Goal: Transaction & Acquisition: Purchase product/service

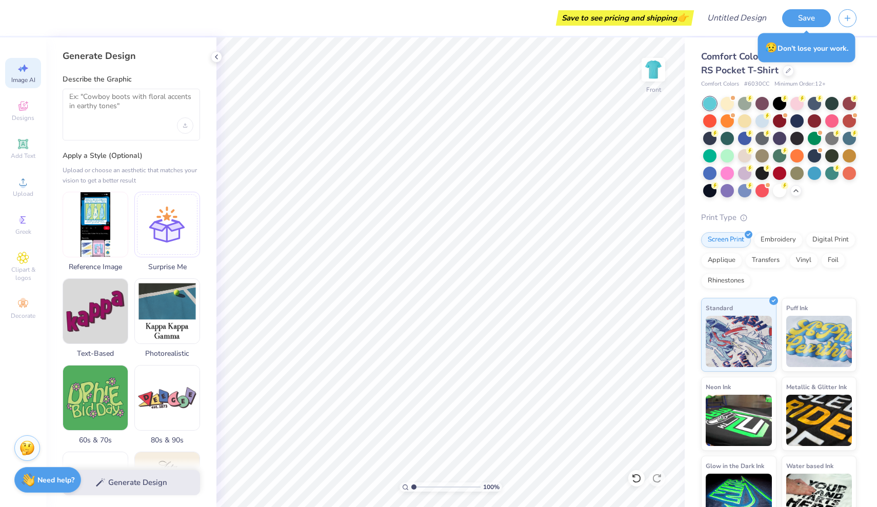
select select "4"
click at [26, 192] on span "Upload" at bounding box center [23, 194] width 21 height 8
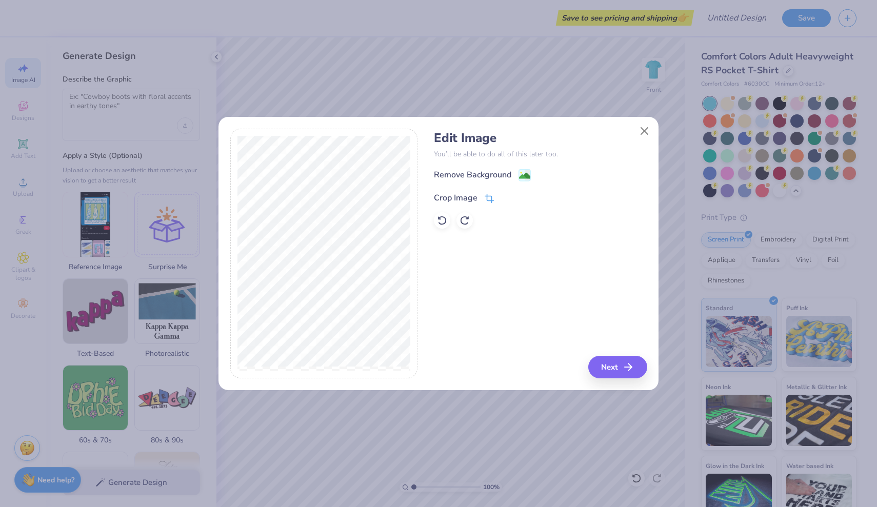
click at [491, 200] on icon at bounding box center [489, 198] width 9 height 9
click at [475, 289] on div "Edit Image You’ll be able to do all of this later too. Remove Background Crop I…" at bounding box center [540, 254] width 213 height 250
click at [506, 196] on icon at bounding box center [507, 197] width 6 height 6
click at [618, 369] on button "Next" at bounding box center [619, 367] width 59 height 23
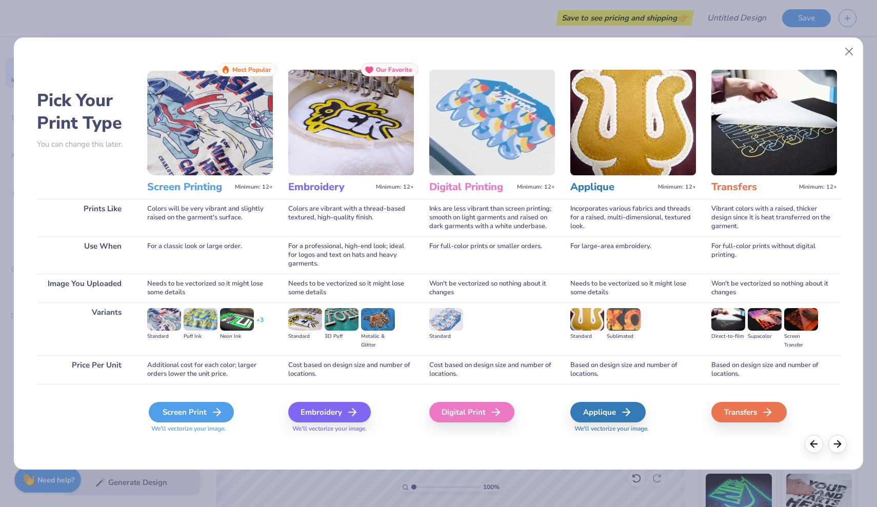
click at [195, 412] on div "Screen Print" at bounding box center [191, 412] width 85 height 21
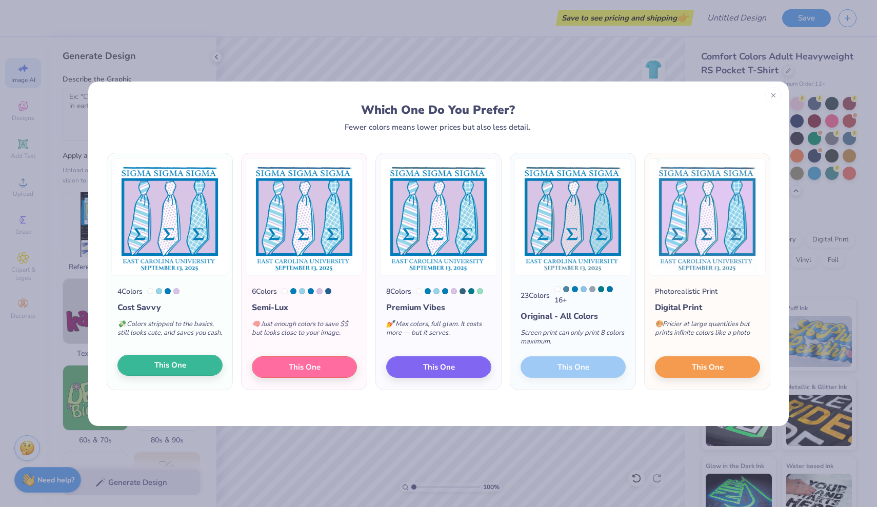
click at [190, 367] on button "This One" at bounding box center [169, 366] width 105 height 22
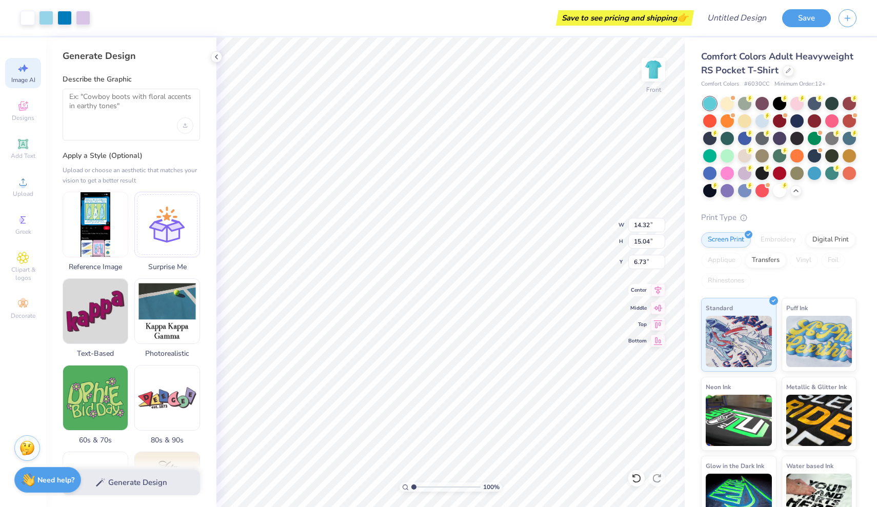
click at [658, 290] on icon at bounding box center [658, 290] width 7 height 9
click at [658, 300] on div "100 % Front W 14.32 H 15.04 Y 6.73 Center Middle Top Bottom" at bounding box center [450, 272] width 468 height 470
type input "12.89"
type input "13.53"
type input "6.77"
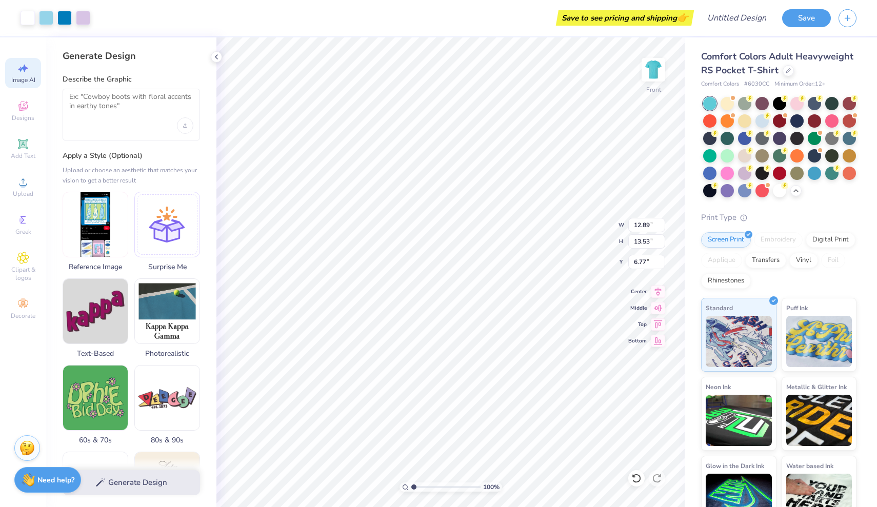
type input "12.42"
type input "13.04"
click at [780, 193] on div at bounding box center [779, 189] width 13 height 13
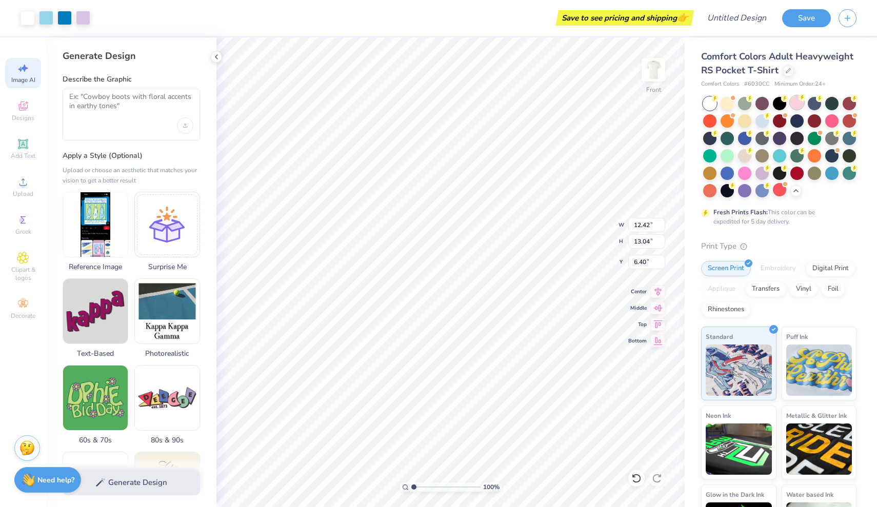
click at [800, 107] on div at bounding box center [796, 102] width 13 height 13
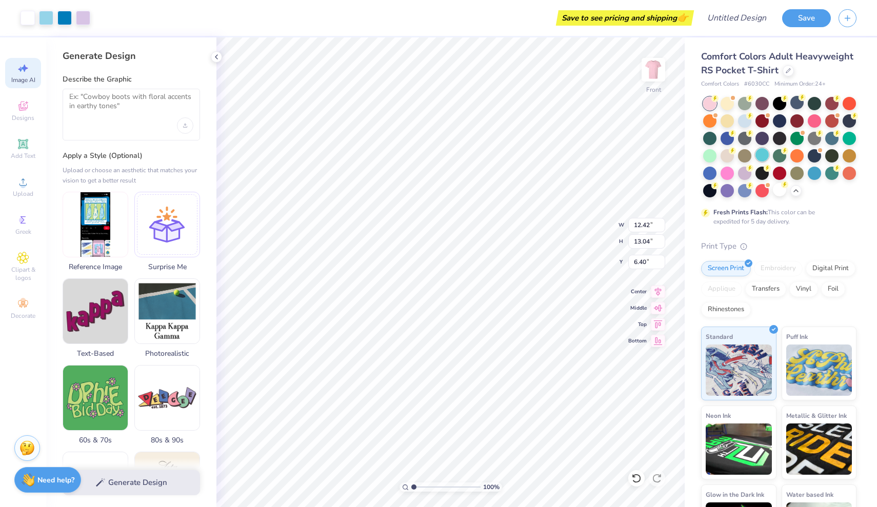
click at [761, 159] on div at bounding box center [762, 154] width 13 height 13
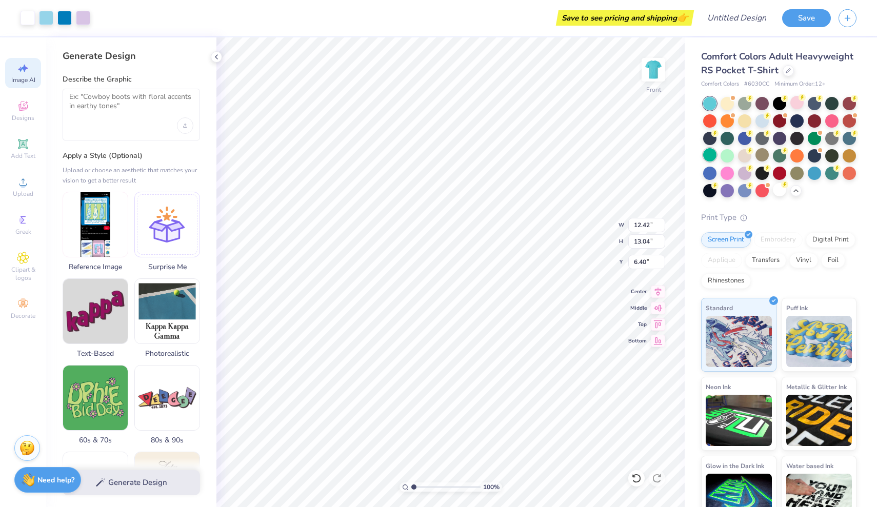
type input "6.08"
type input "6.12"
type input "10.21"
type input "8.10"
type input "8.57"
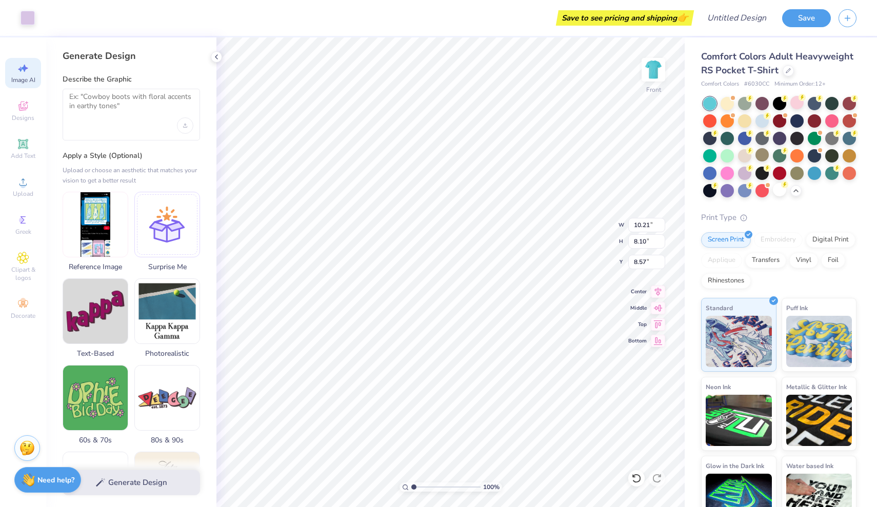
type input "12.42"
type input "13.04"
type input "6.12"
drag, startPoint x: 631, startPoint y: 474, endPoint x: 443, endPoint y: 175, distance: 353.5
click at [536, 183] on li "Cut" at bounding box center [565, 178] width 81 height 21
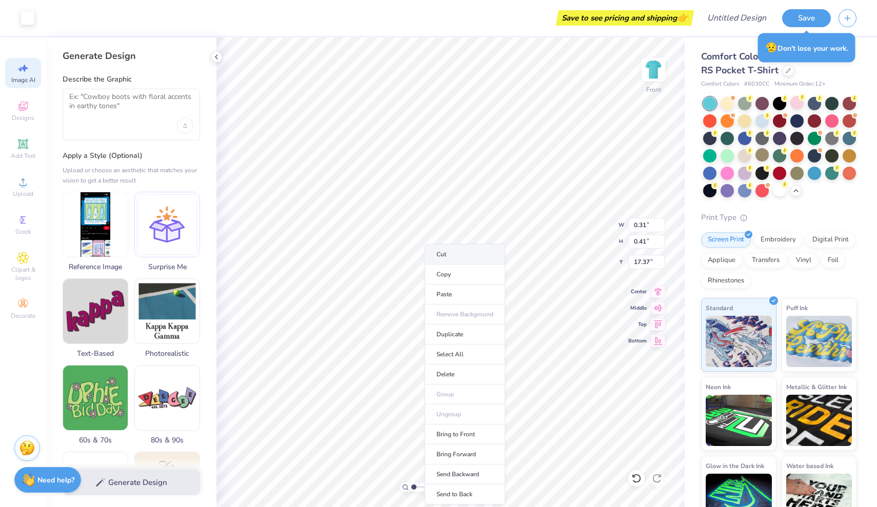
click at [462, 254] on li "Cut" at bounding box center [465, 254] width 81 height 21
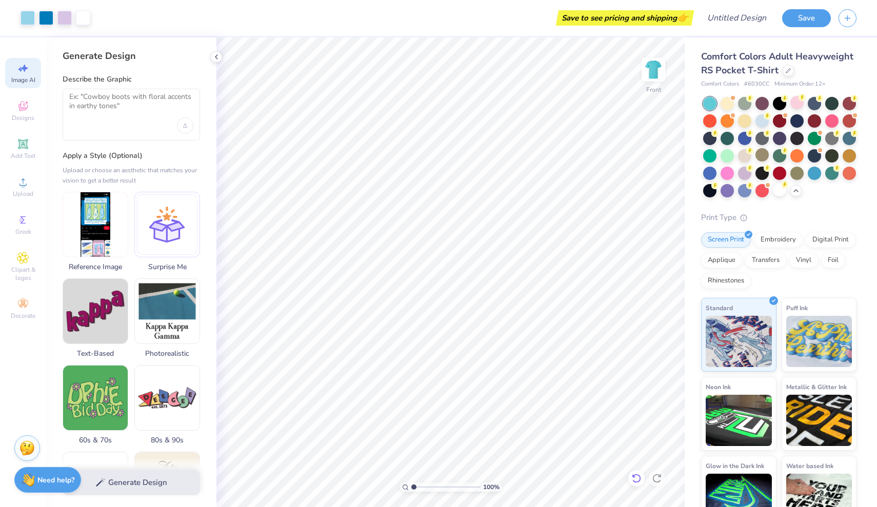
click at [635, 474] on icon at bounding box center [636, 478] width 10 height 10
click at [637, 477] on icon at bounding box center [636, 478] width 10 height 10
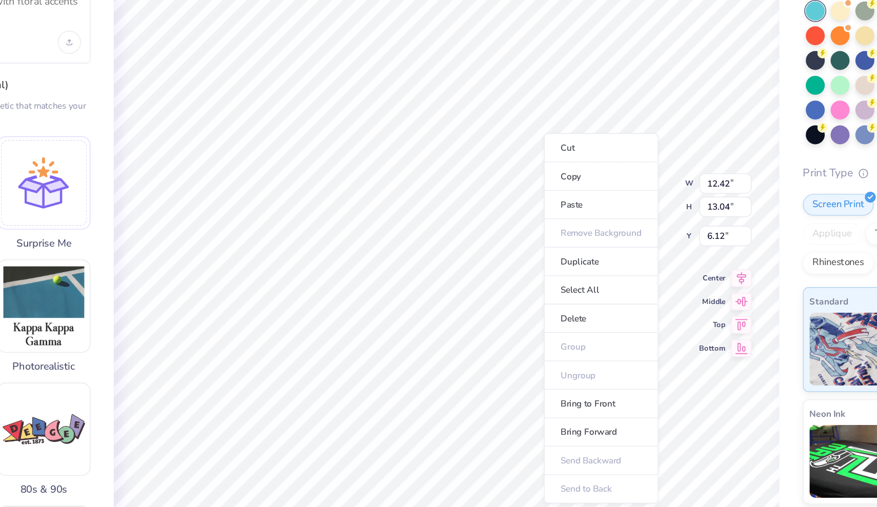
click at [519, 190] on ul "Cut Copy Paste Remove Background Duplicate Select All Delete Group Ungroup Brin…" at bounding box center [559, 320] width 81 height 261
click at [519, 190] on li "Cut" at bounding box center [559, 200] width 81 height 21
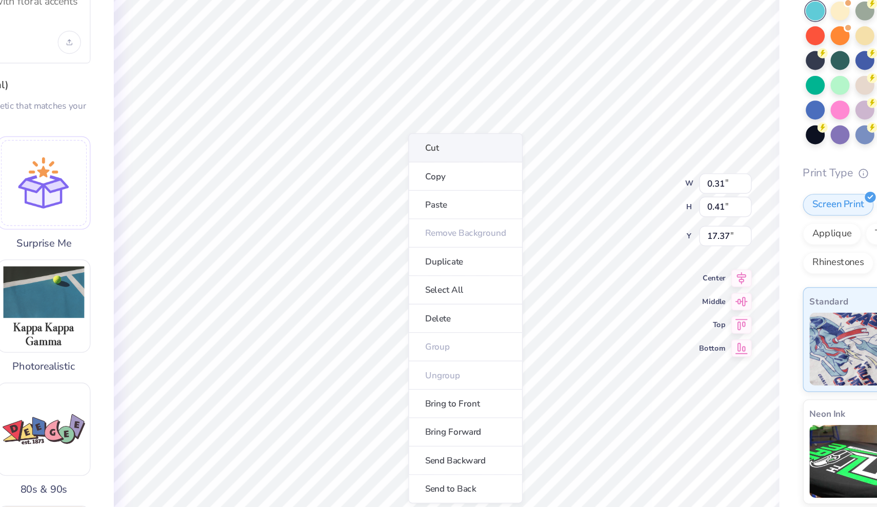
click at [424, 190] on li "Cut" at bounding box center [464, 200] width 81 height 21
click at [415, 190] on li "Cut" at bounding box center [455, 200] width 81 height 21
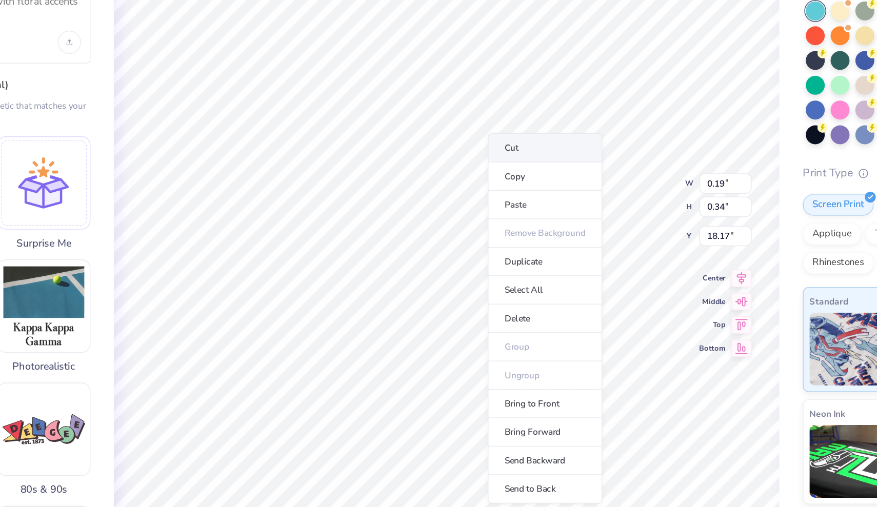
click at [480, 190] on li "Cut" at bounding box center [520, 200] width 81 height 21
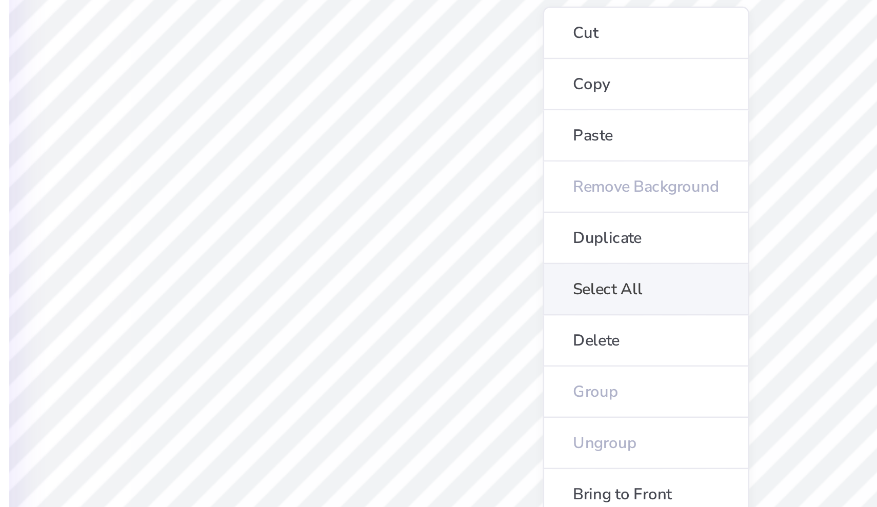
click at [425, 287] on li "Select All" at bounding box center [465, 297] width 81 height 20
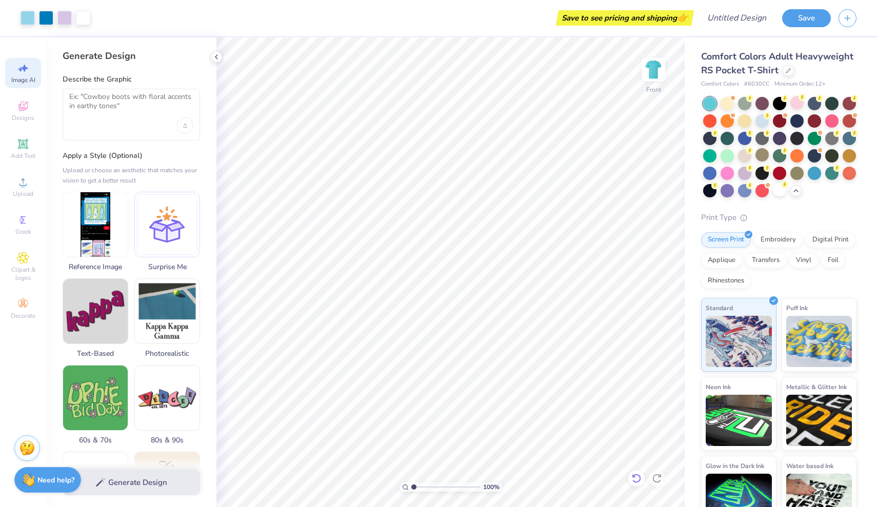
click at [638, 481] on icon at bounding box center [636, 478] width 10 height 10
click at [639, 480] on icon at bounding box center [636, 478] width 10 height 10
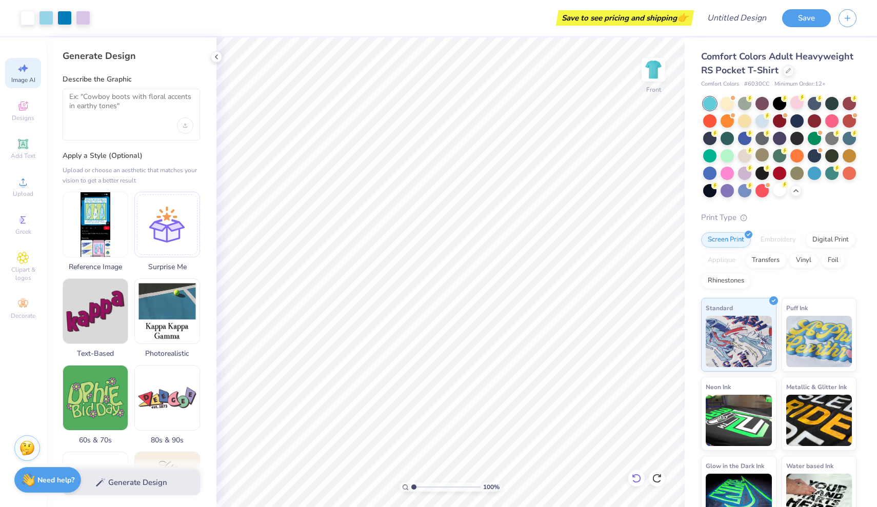
click at [639, 480] on icon at bounding box center [636, 478] width 10 height 10
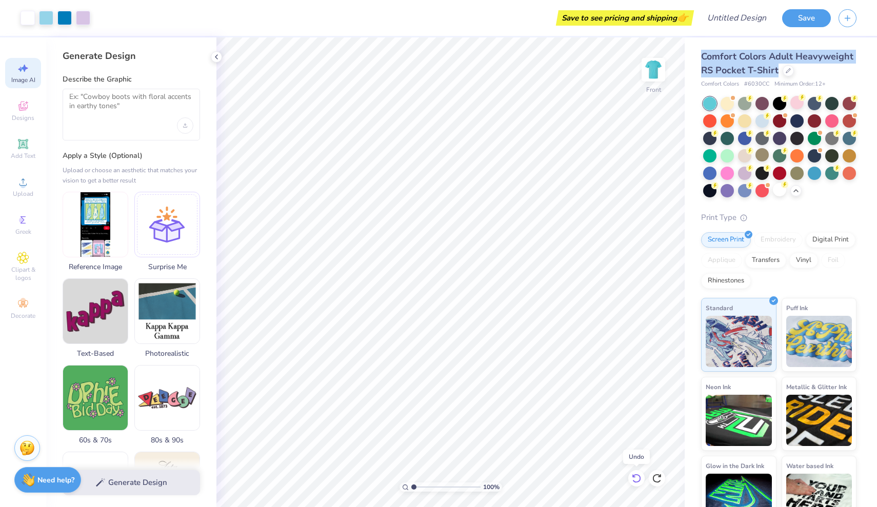
click at [639, 480] on icon at bounding box center [636, 478] width 10 height 10
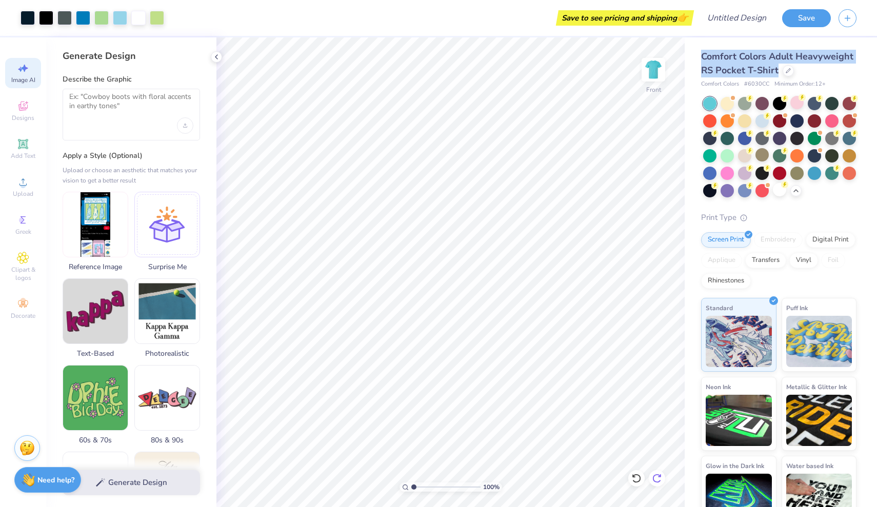
click at [658, 481] on icon at bounding box center [657, 478] width 10 height 10
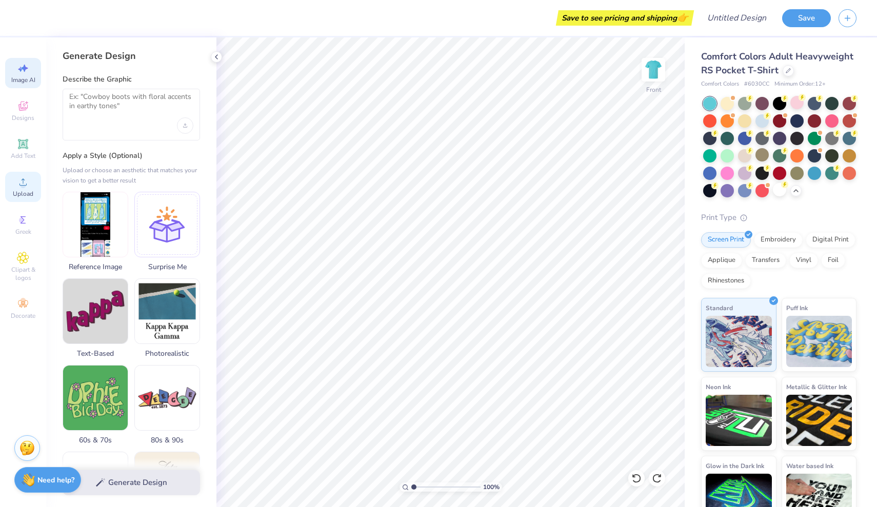
click at [24, 185] on circle at bounding box center [23, 186] width 6 height 6
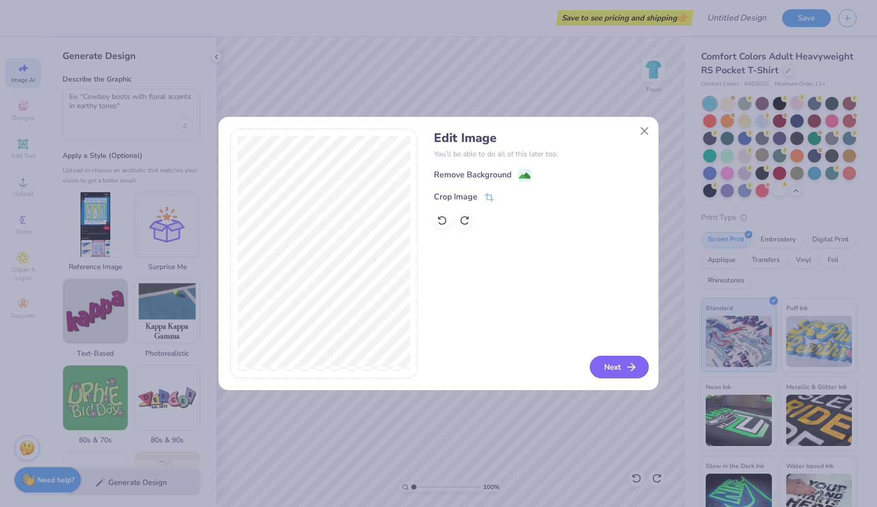
click at [625, 366] on button "Next" at bounding box center [619, 367] width 59 height 23
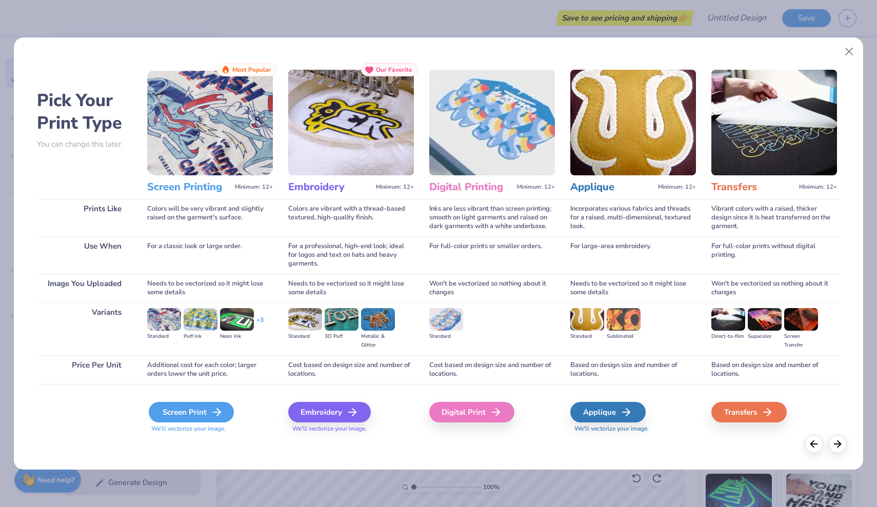
click at [215, 406] on div "Screen Print" at bounding box center [191, 412] width 85 height 21
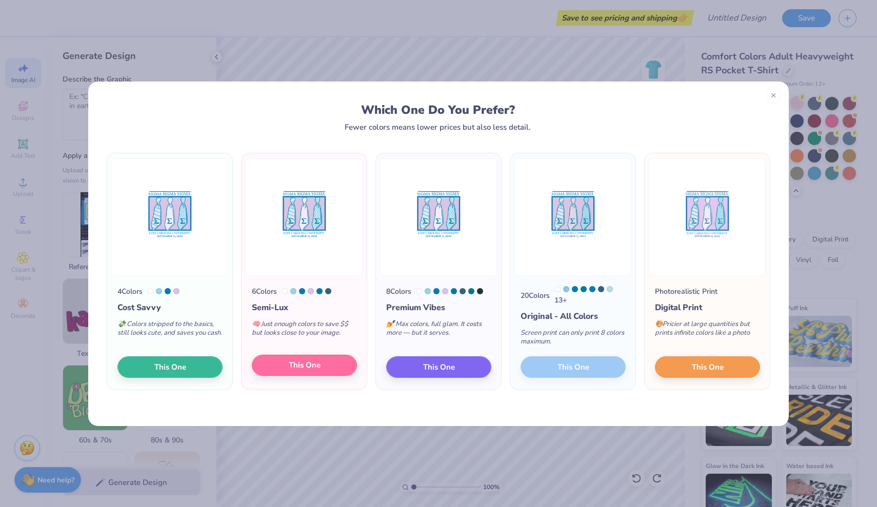
click at [283, 367] on button "This One" at bounding box center [304, 366] width 105 height 22
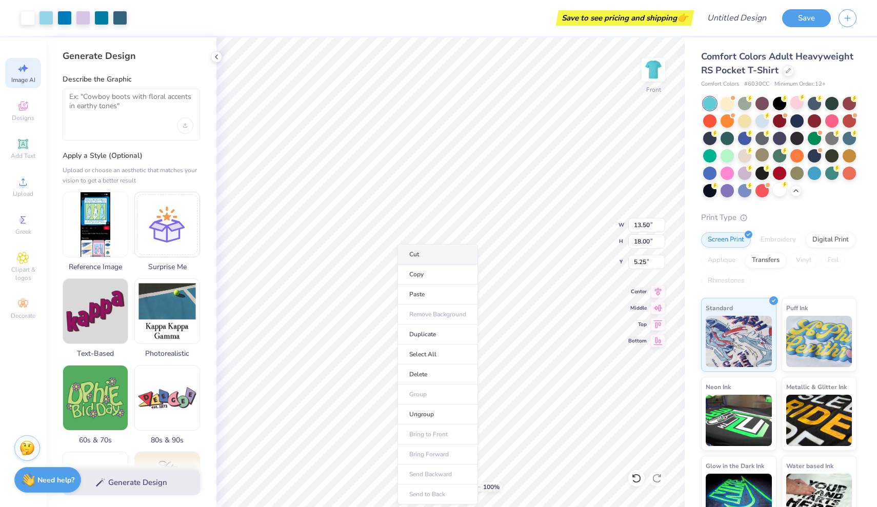
click at [413, 258] on li "Cut" at bounding box center [438, 254] width 81 height 21
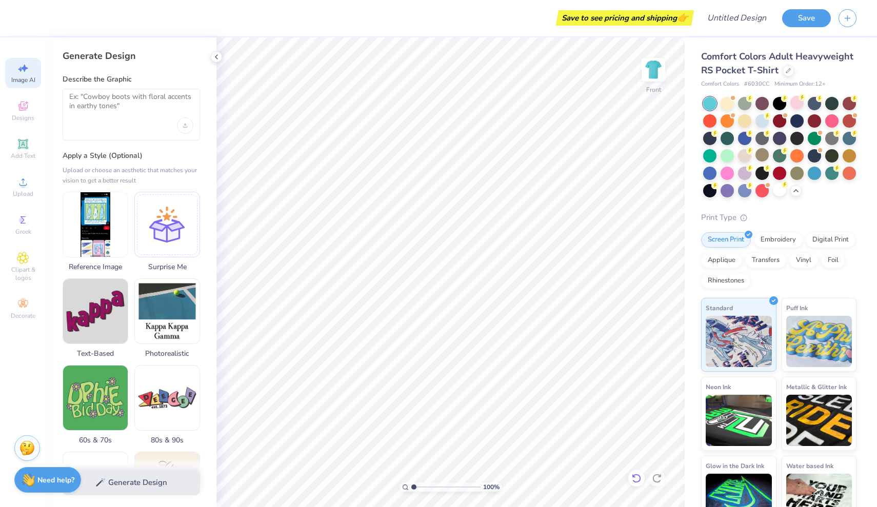
click at [638, 478] on icon at bounding box center [636, 478] width 10 height 10
click at [557, 260] on li "Cut" at bounding box center [556, 254] width 81 height 21
click at [637, 483] on icon at bounding box center [636, 478] width 9 height 9
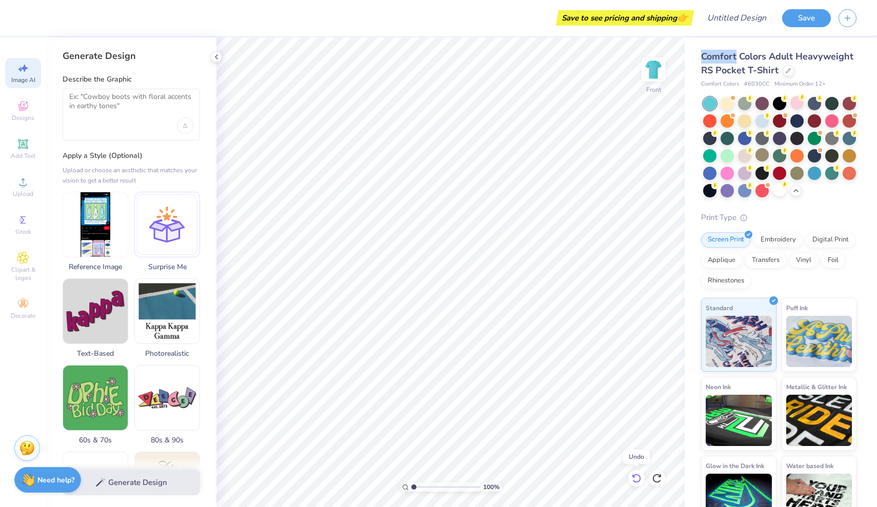
click at [637, 483] on icon at bounding box center [636, 478] width 9 height 9
click at [661, 479] on icon at bounding box center [657, 478] width 10 height 10
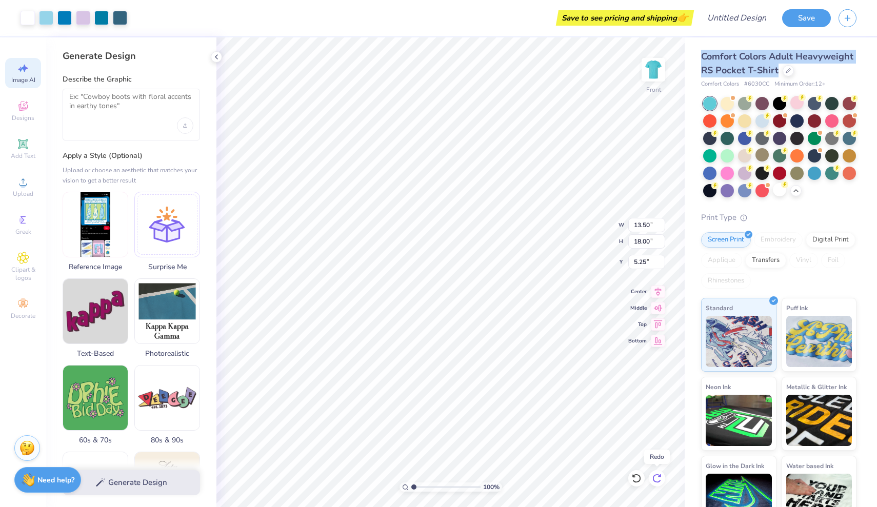
click at [661, 479] on icon at bounding box center [657, 478] width 10 height 10
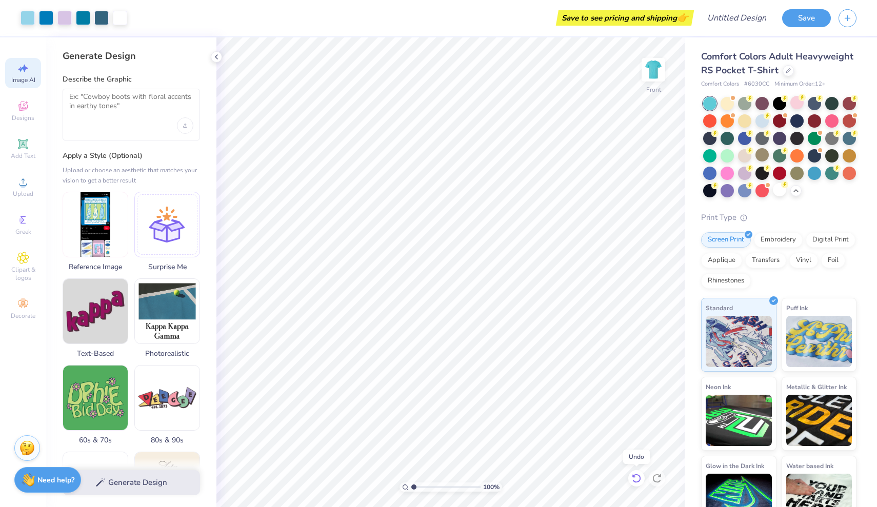
click at [636, 480] on icon at bounding box center [636, 478] width 10 height 10
click at [24, 189] on div "Upload" at bounding box center [23, 187] width 36 height 30
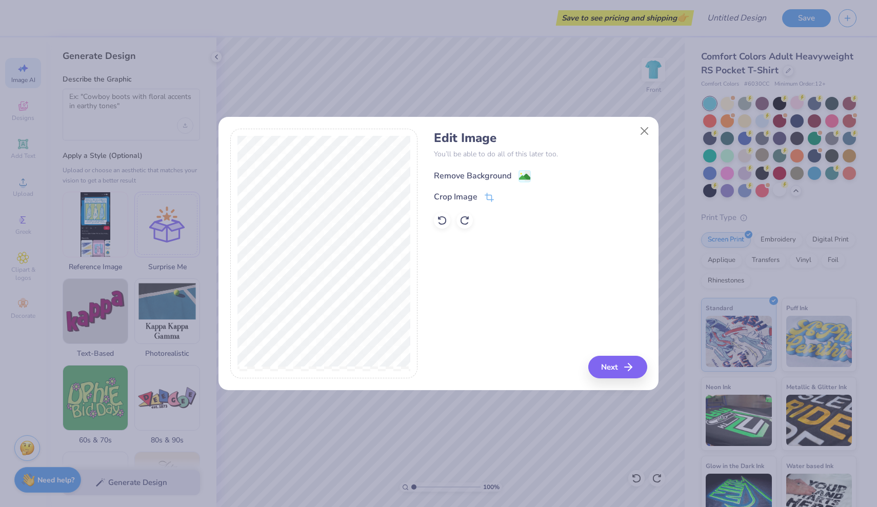
click at [524, 179] on image at bounding box center [524, 176] width 11 height 11
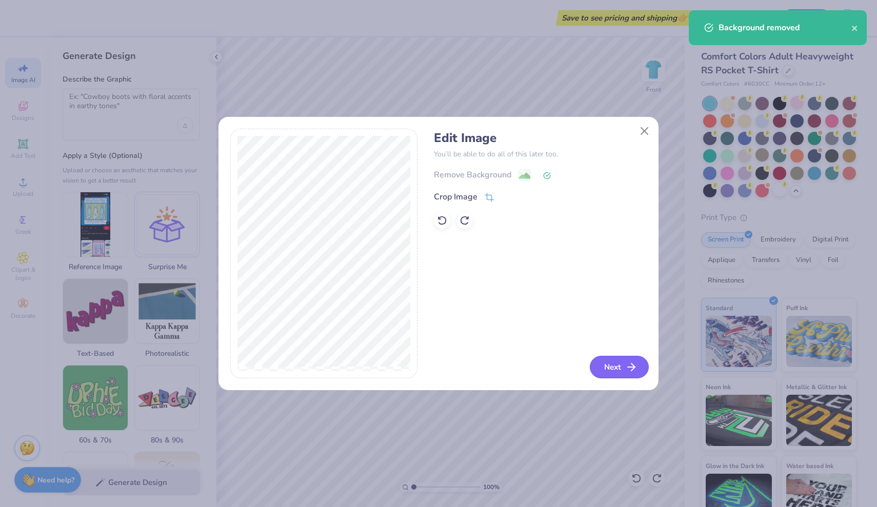
click at [621, 368] on button "Next" at bounding box center [619, 367] width 59 height 23
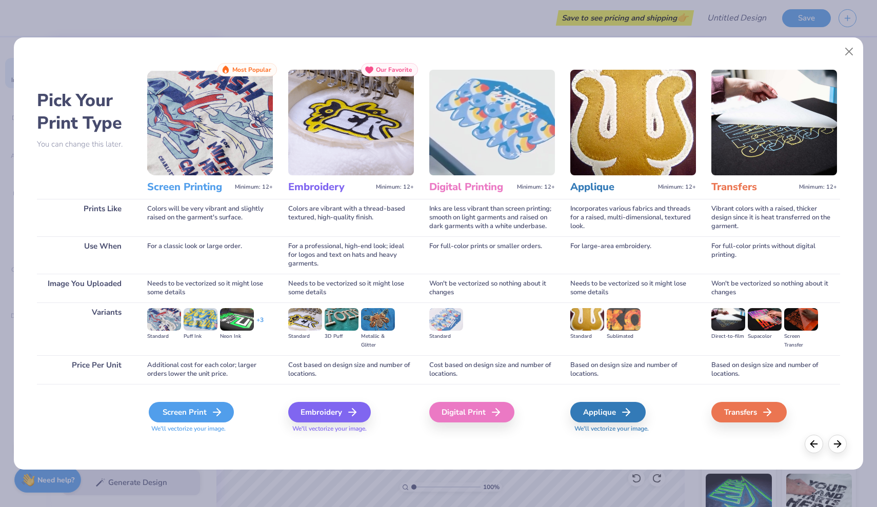
click at [169, 420] on div "Screen Print" at bounding box center [191, 412] width 85 height 21
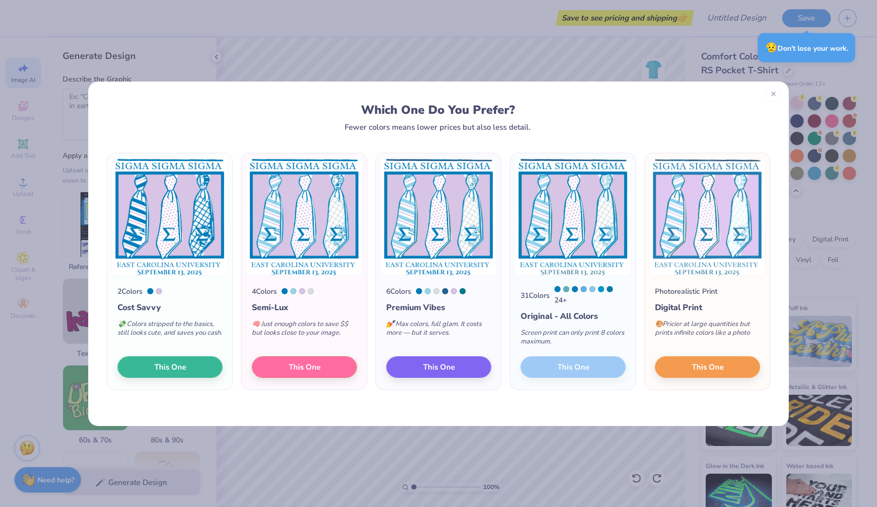
click at [774, 96] on icon at bounding box center [773, 93] width 7 height 7
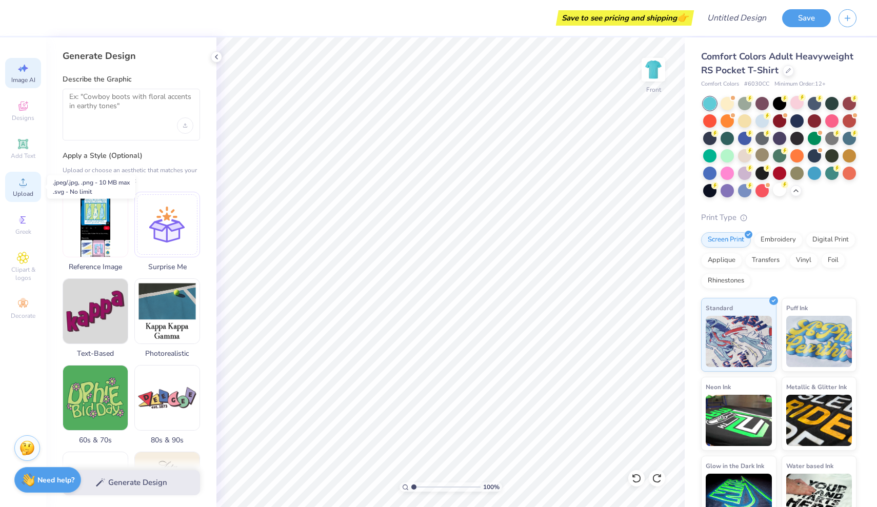
click at [25, 188] on div "Upload" at bounding box center [23, 187] width 36 height 30
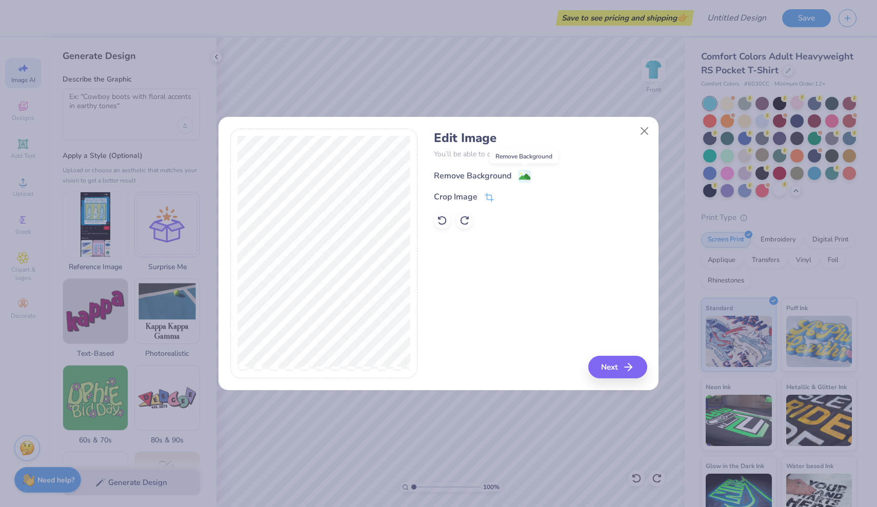
click at [523, 177] on image at bounding box center [524, 176] width 11 height 11
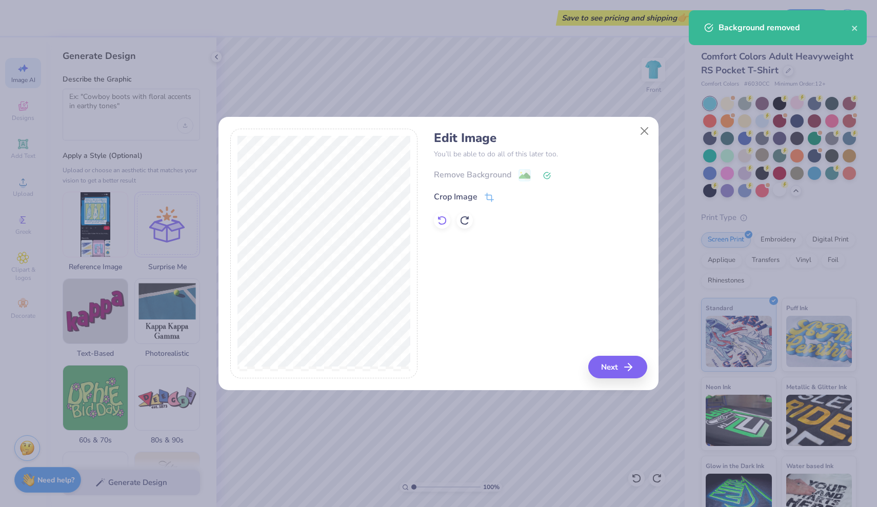
click at [441, 218] on icon at bounding box center [442, 220] width 10 height 10
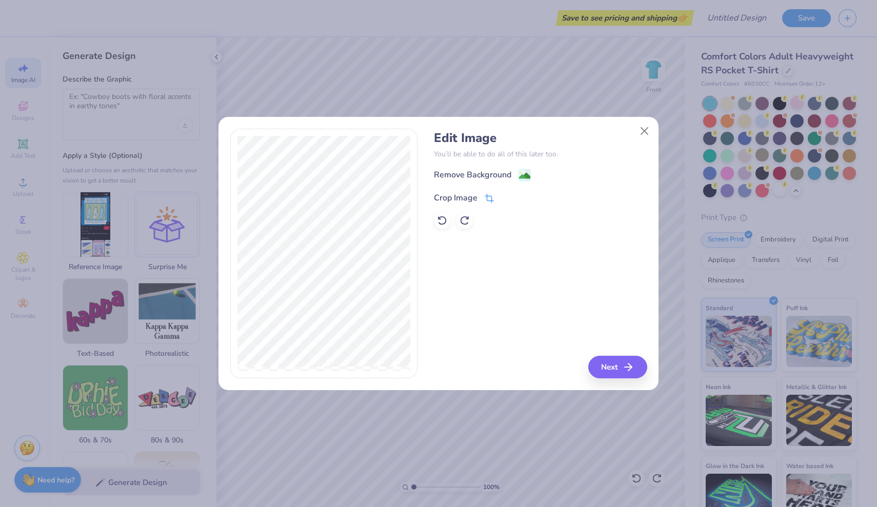
click at [485, 199] on icon at bounding box center [489, 198] width 9 height 9
click at [628, 361] on div "Edit Image You’ll be able to do all of this later too. Remove Background Crop I…" at bounding box center [540, 254] width 213 height 250
click at [505, 198] on icon at bounding box center [507, 197] width 6 height 6
click at [526, 180] on image at bounding box center [524, 176] width 11 height 11
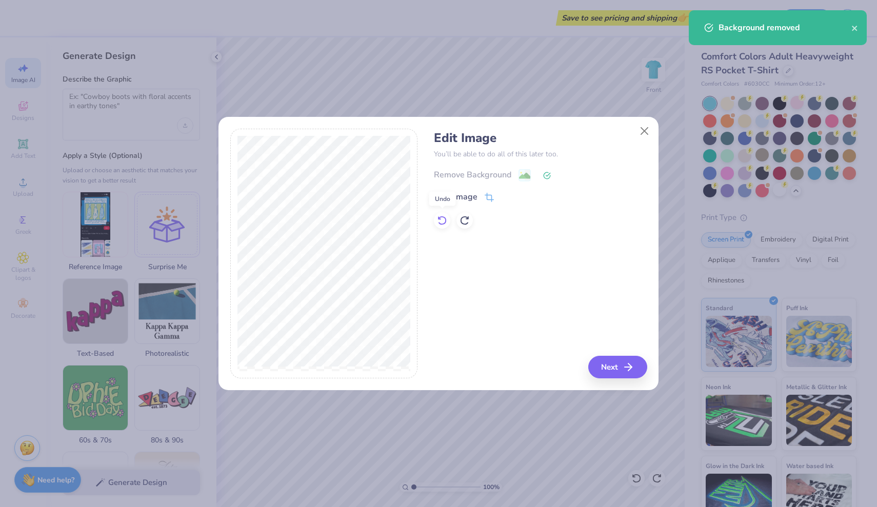
click at [444, 221] on icon at bounding box center [442, 220] width 10 height 10
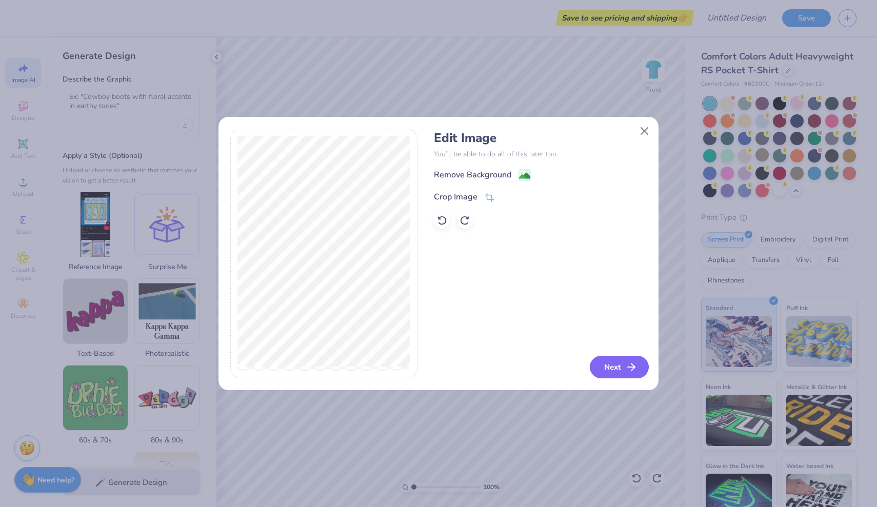
click at [610, 368] on button "Next" at bounding box center [619, 367] width 59 height 23
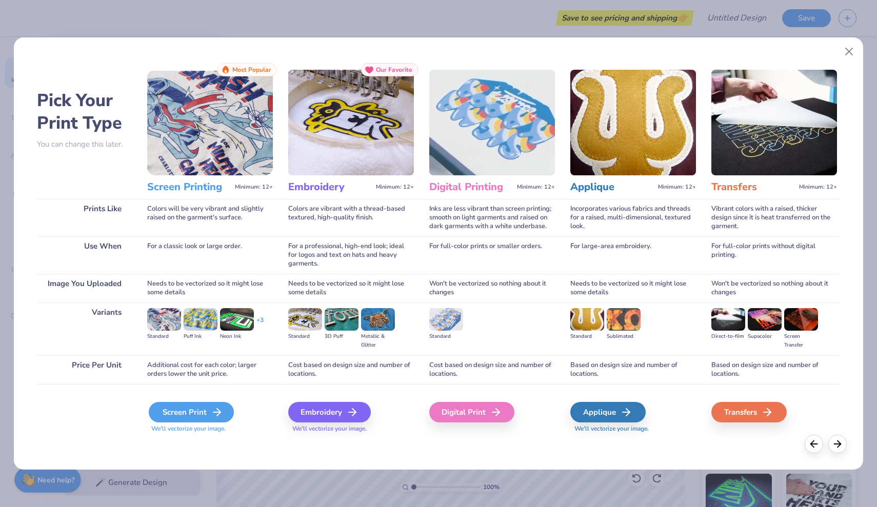
click at [203, 410] on div "Screen Print" at bounding box center [191, 412] width 85 height 21
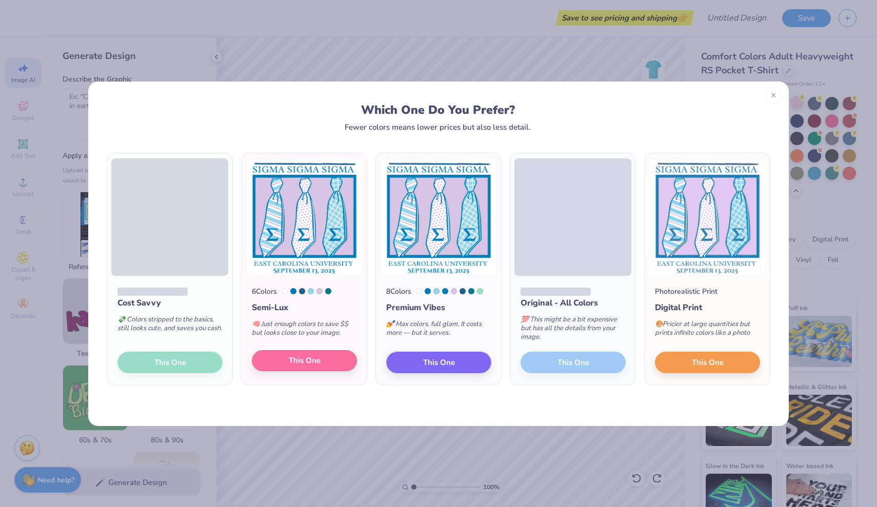
click at [299, 367] on span "This One" at bounding box center [305, 361] width 32 height 12
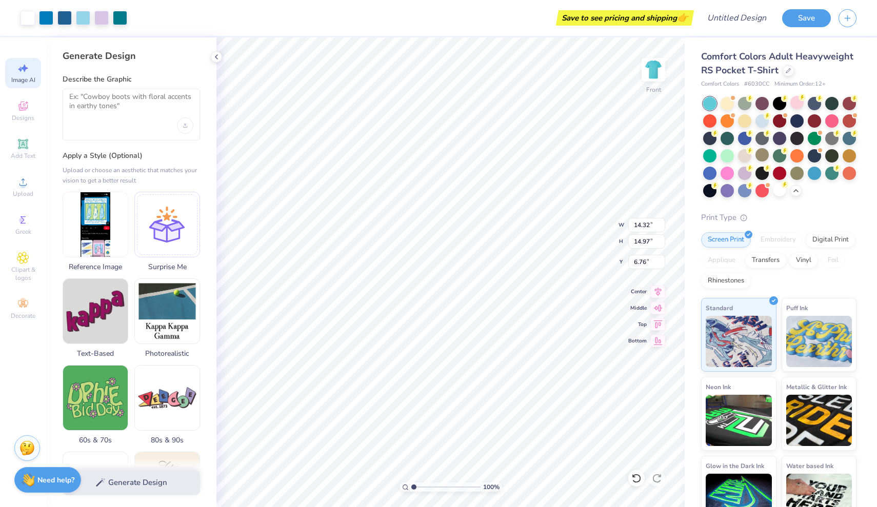
type input "12.75"
type input "13.33"
type input "6.66"
type input "6.55"
type input "5.48"
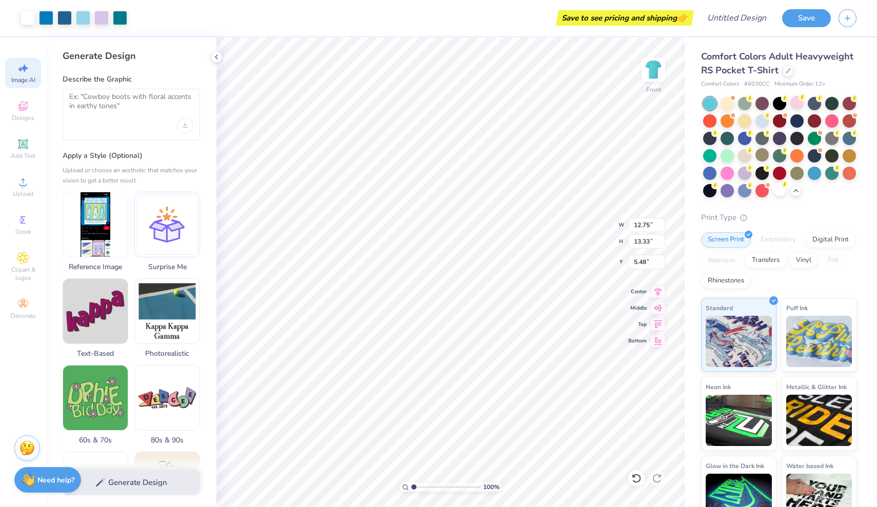
type input "5.44"
click at [550, 255] on li "Cut" at bounding box center [555, 254] width 81 height 21
click at [637, 484] on div at bounding box center [636, 478] width 16 height 16
click at [514, 417] on li "Ungroup" at bounding box center [527, 415] width 81 height 20
click at [520, 253] on li "Cut" at bounding box center [541, 254] width 81 height 21
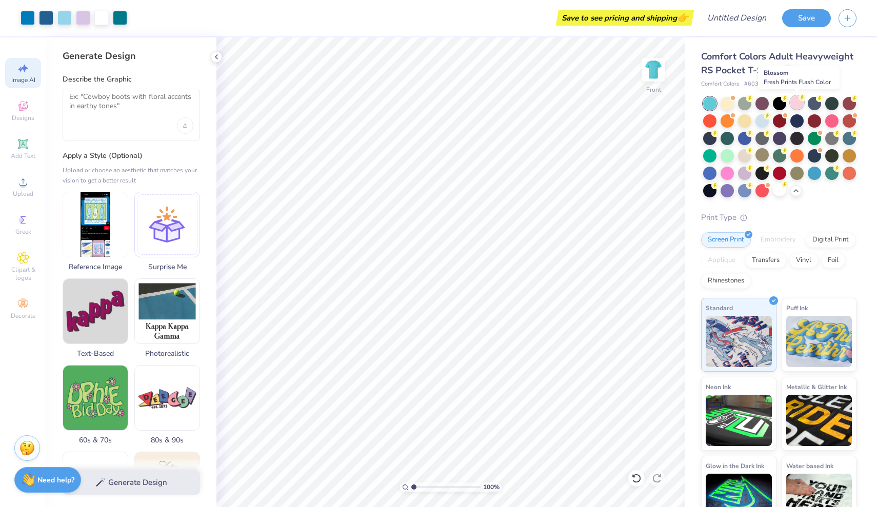
click at [796, 106] on div at bounding box center [796, 102] width 13 height 13
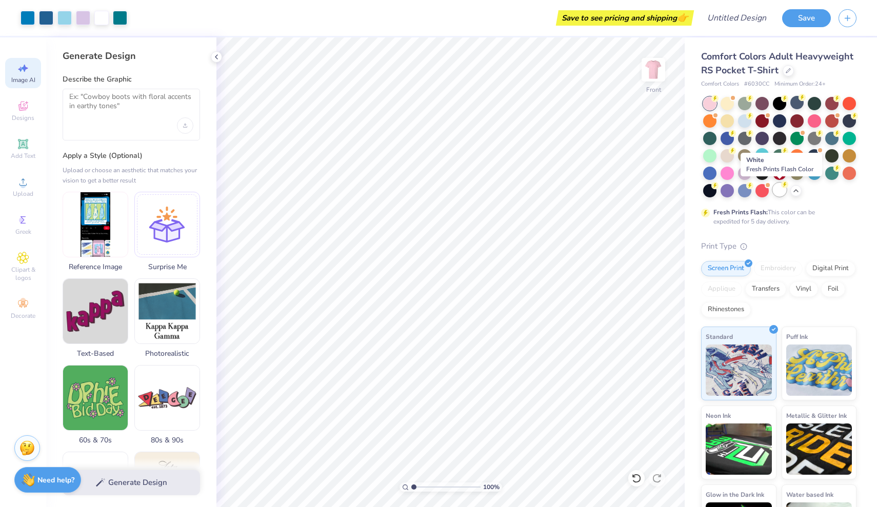
click at [781, 193] on div at bounding box center [779, 189] width 13 height 13
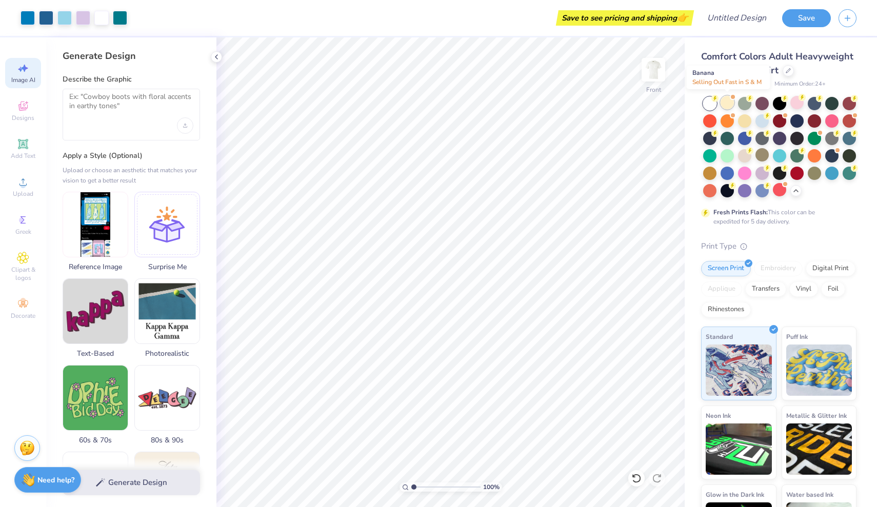
click at [728, 104] on div at bounding box center [727, 102] width 13 height 13
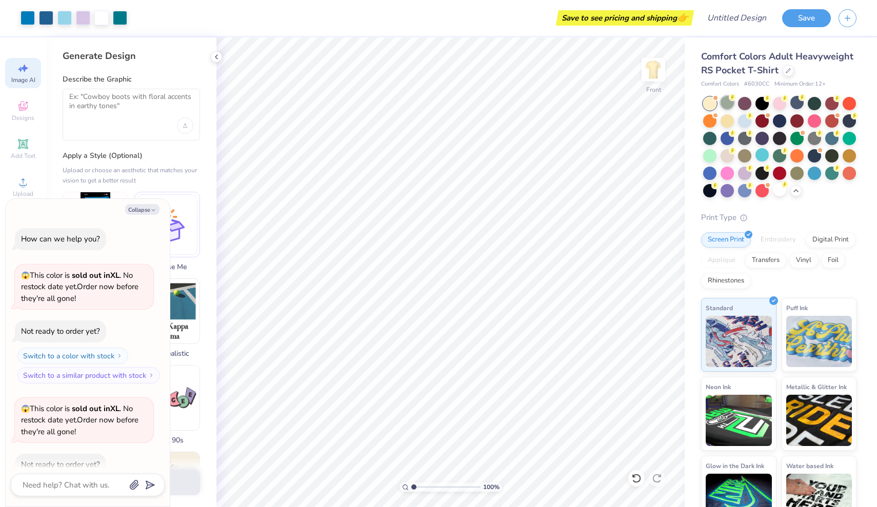
scroll to position [248, 0]
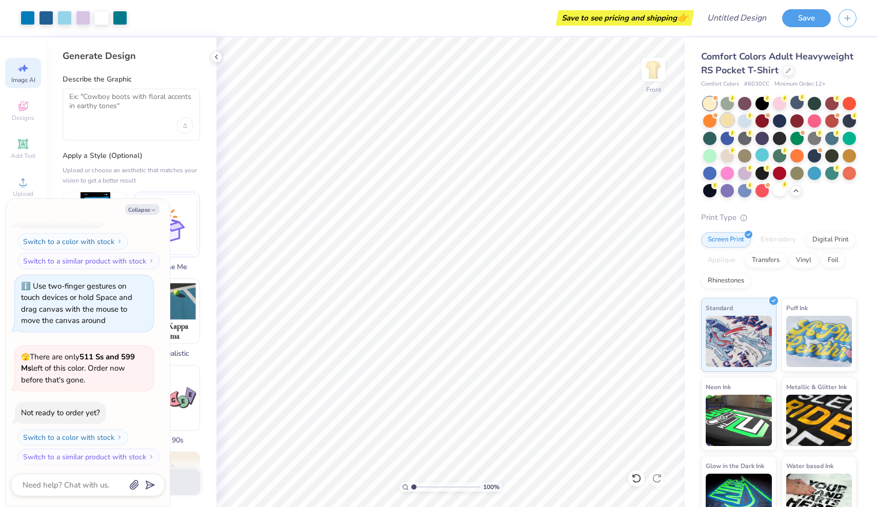
click at [727, 118] on div at bounding box center [727, 119] width 13 height 13
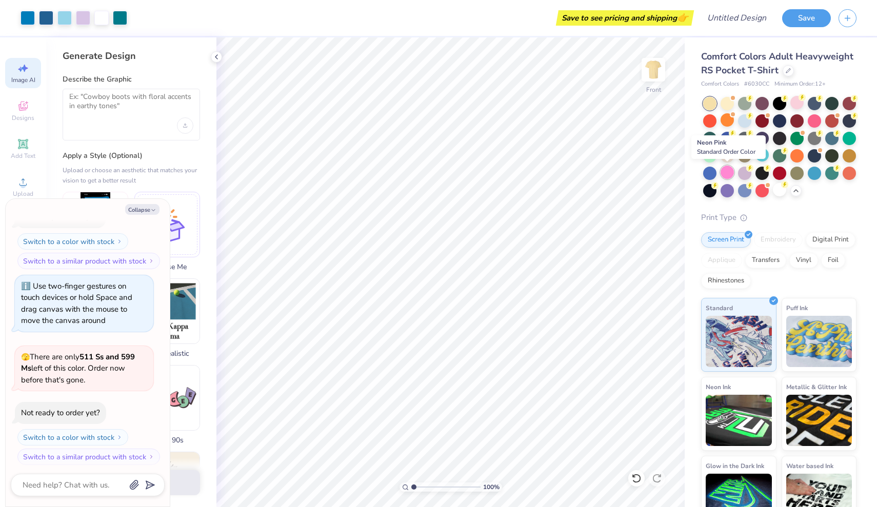
click at [727, 172] on div at bounding box center [727, 172] width 13 height 13
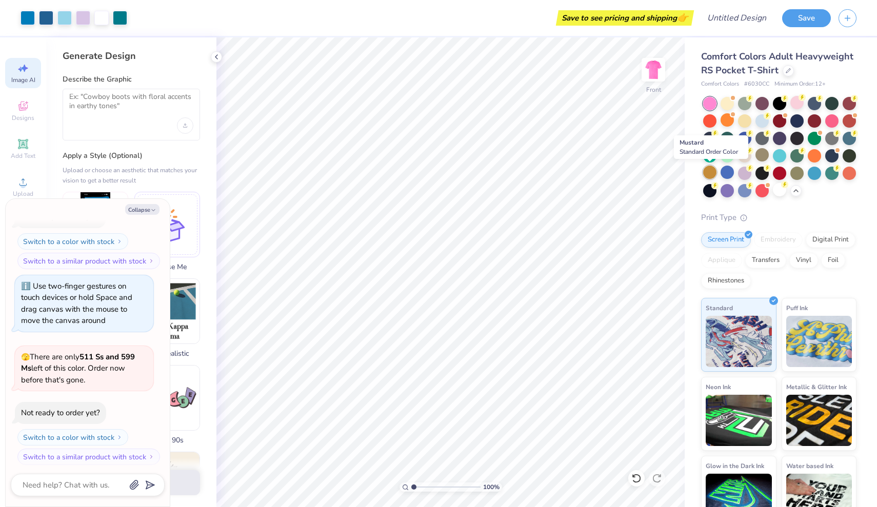
click at [709, 167] on div at bounding box center [709, 172] width 13 height 13
click at [708, 172] on div at bounding box center [709, 172] width 13 height 13
click at [713, 172] on div at bounding box center [709, 172] width 13 height 13
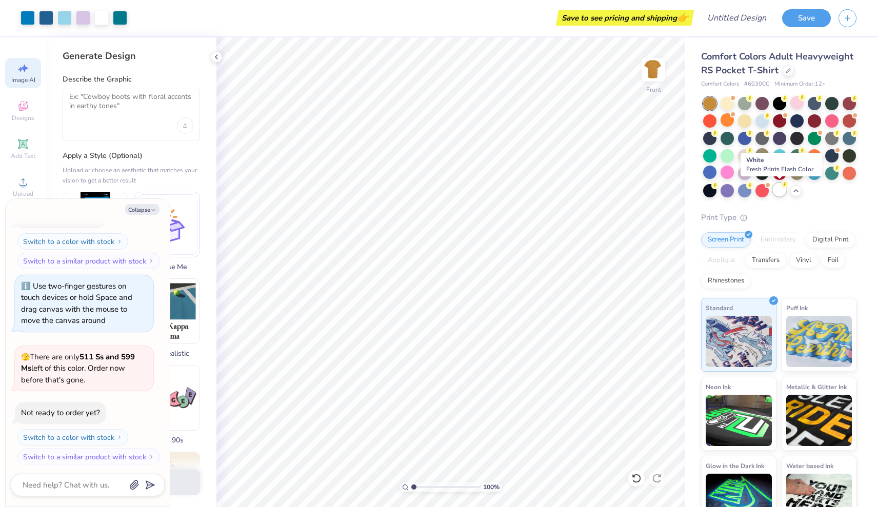
click at [781, 191] on div at bounding box center [779, 189] width 13 height 13
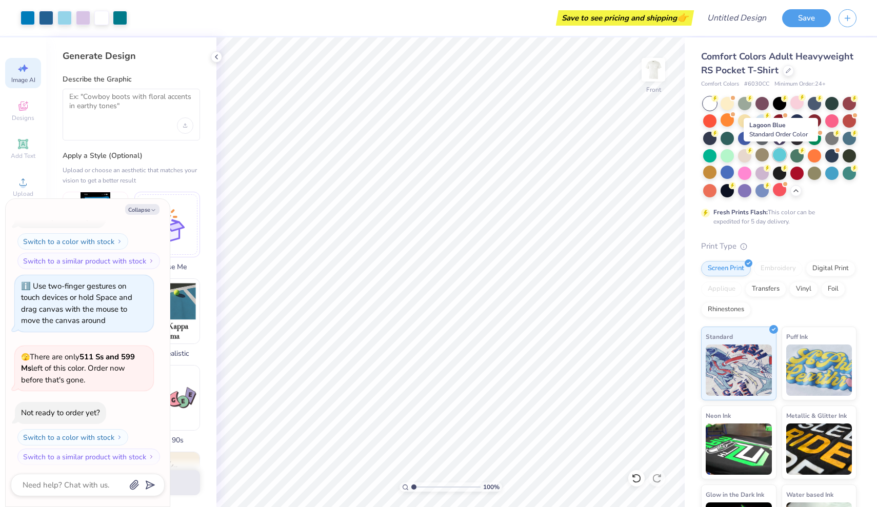
click at [780, 153] on div at bounding box center [779, 154] width 13 height 13
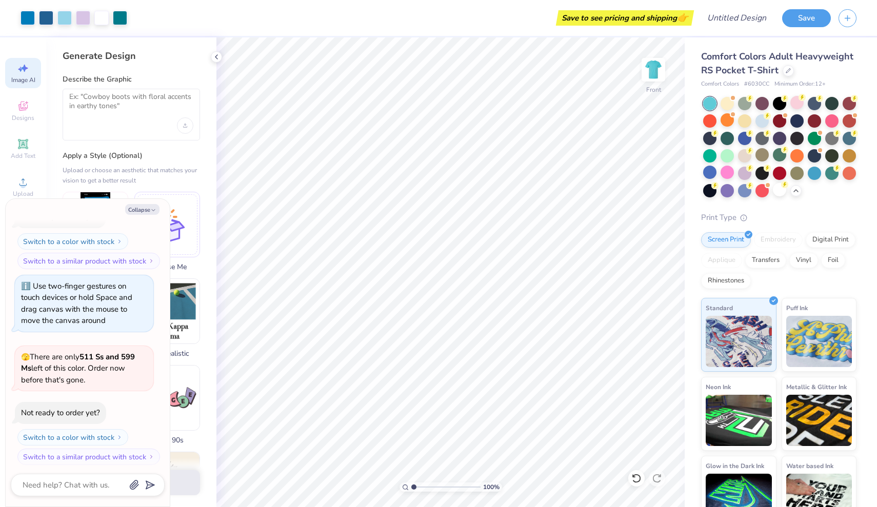
click at [712, 101] on div at bounding box center [709, 103] width 13 height 13
click at [747, 141] on div at bounding box center [744, 137] width 13 height 13
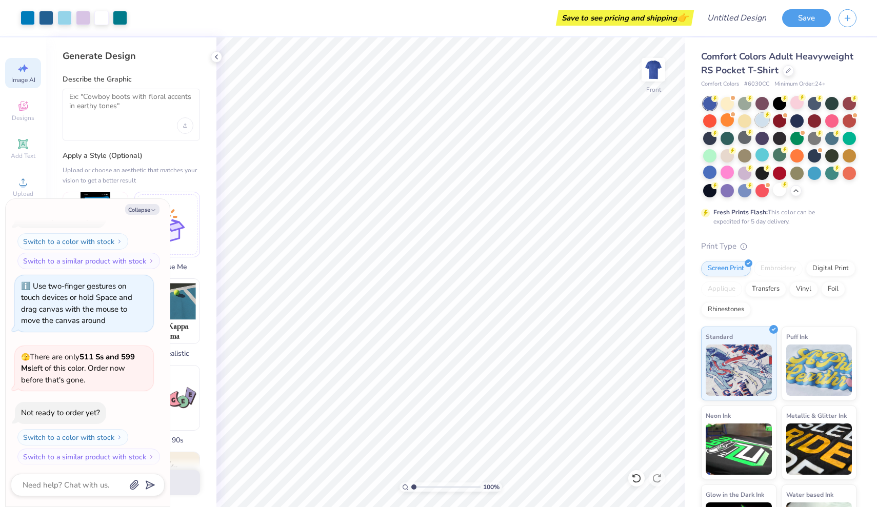
click at [762, 119] on div at bounding box center [762, 119] width 13 height 13
click at [155, 210] on icon "button" at bounding box center [153, 210] width 6 height 6
type textarea "x"
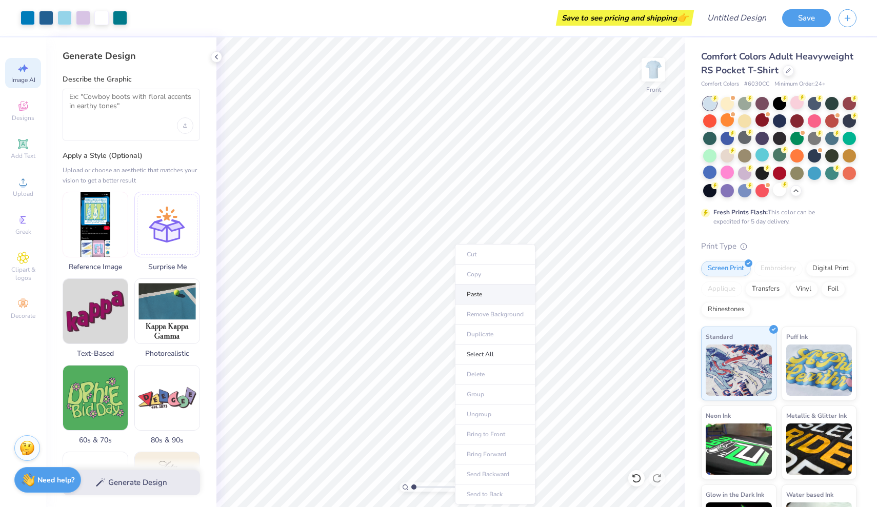
click at [500, 297] on li "Paste" at bounding box center [495, 295] width 81 height 20
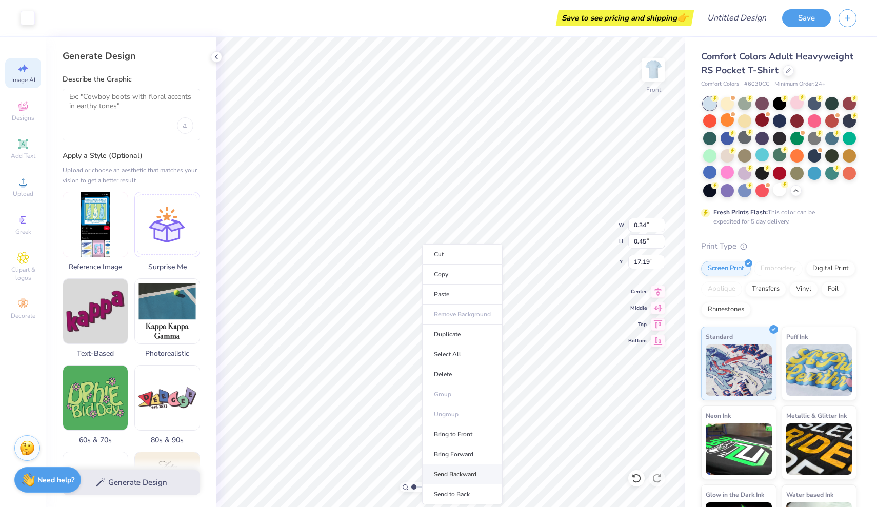
click at [469, 476] on li "Send Backward" at bounding box center [462, 475] width 81 height 20
click at [467, 255] on li "Cut" at bounding box center [462, 254] width 81 height 21
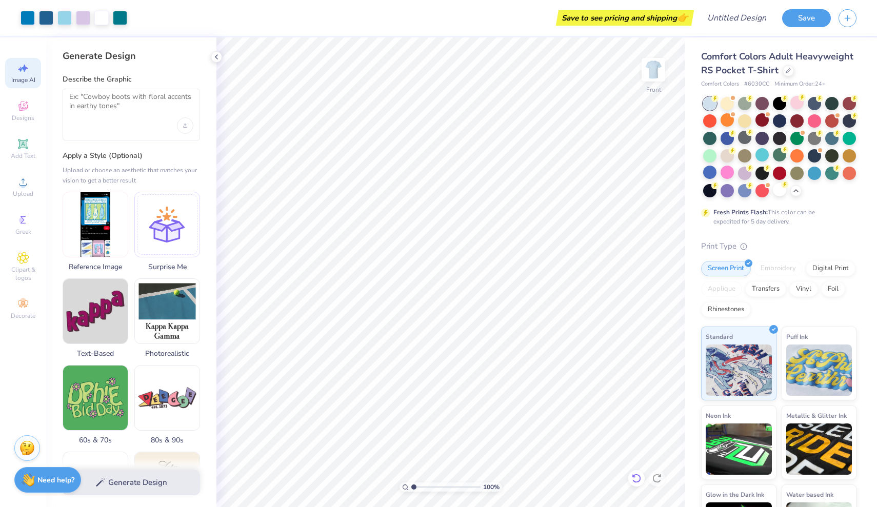
click at [634, 477] on icon at bounding box center [634, 476] width 2 height 2
click at [22, 150] on div "Add Text" at bounding box center [23, 149] width 36 height 30
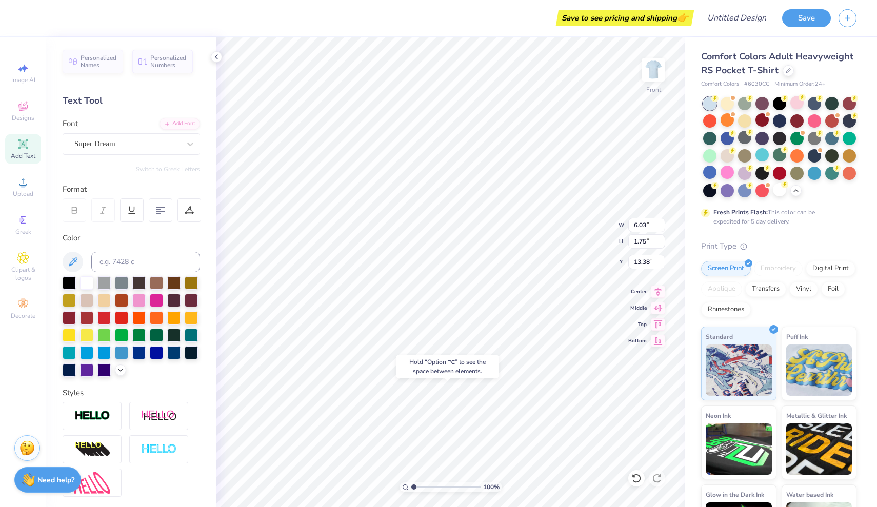
type input "22.50"
click at [180, 150] on div at bounding box center [127, 144] width 106 height 14
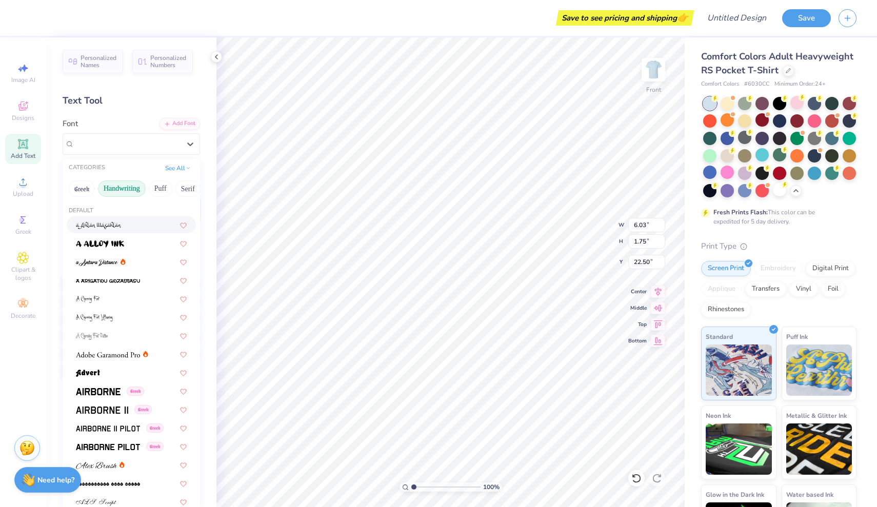
click at [115, 188] on button "Handwriting" at bounding box center [122, 189] width 48 height 16
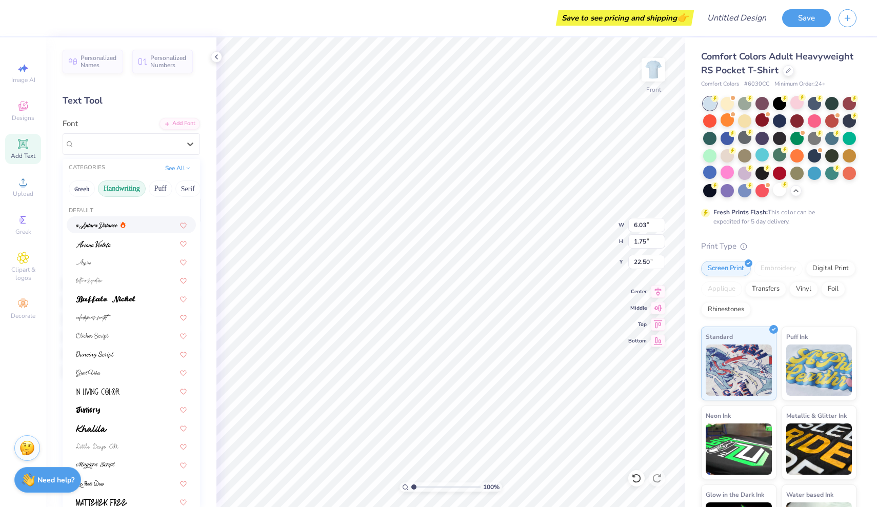
click at [129, 191] on button "Handwriting" at bounding box center [122, 189] width 48 height 16
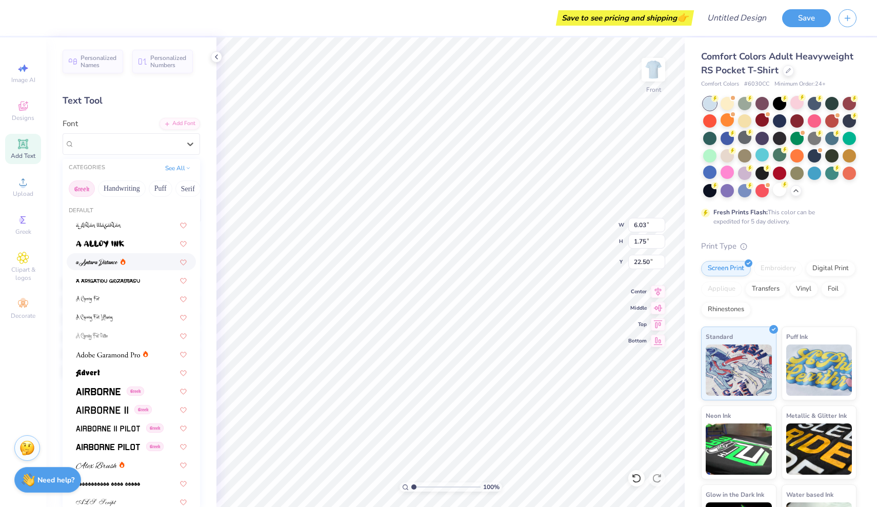
click at [76, 193] on button "Greek" at bounding box center [82, 189] width 26 height 16
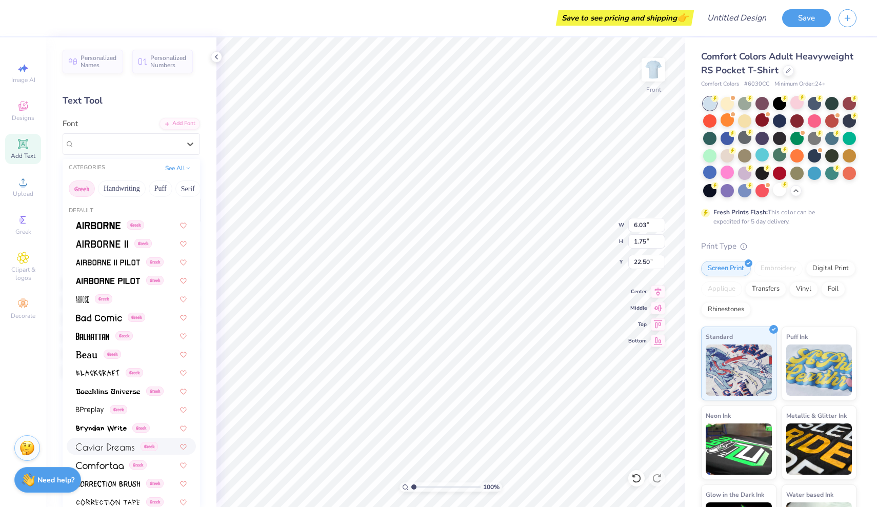
click at [103, 443] on span at bounding box center [105, 446] width 58 height 11
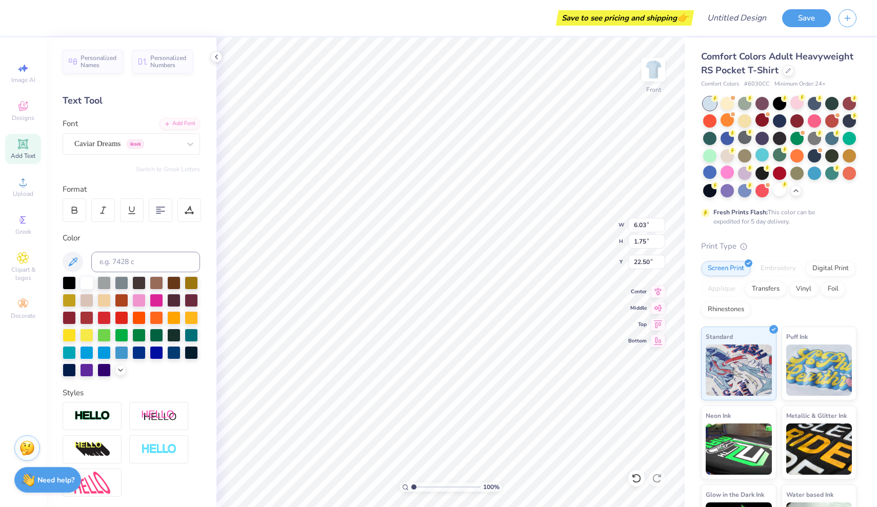
type textarea "X"
type textarea "[GEOGRAPHIC_DATA]"
click at [75, 212] on icon at bounding box center [74, 210] width 9 height 9
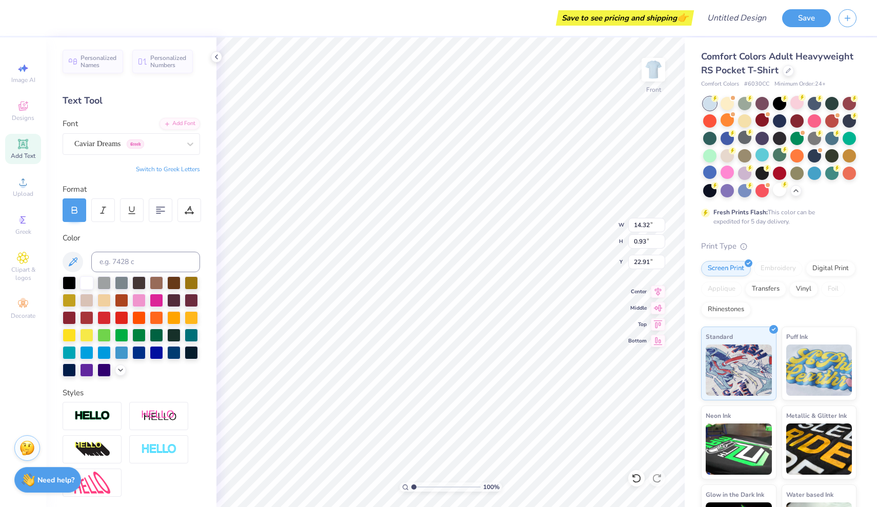
scroll to position [0, 4]
type input "22.91"
click at [67, 282] on div at bounding box center [69, 281] width 13 height 13
click at [86, 284] on div at bounding box center [86, 281] width 13 height 13
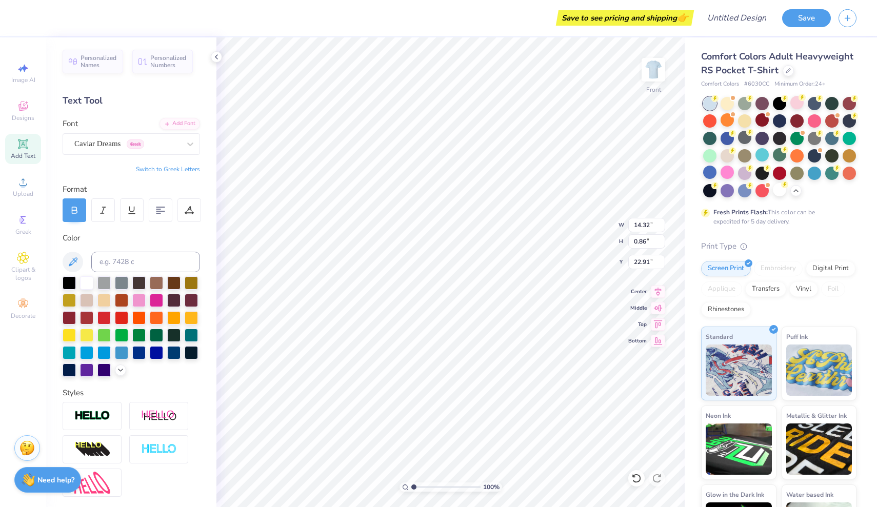
click at [73, 209] on icon at bounding box center [74, 210] width 9 height 9
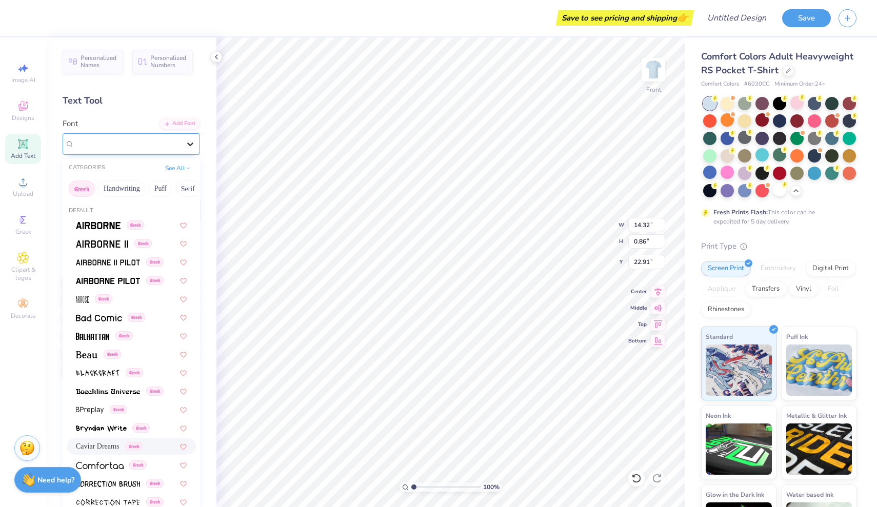
click at [196, 146] on div at bounding box center [190, 144] width 18 height 18
click at [89, 355] on img at bounding box center [87, 354] width 22 height 7
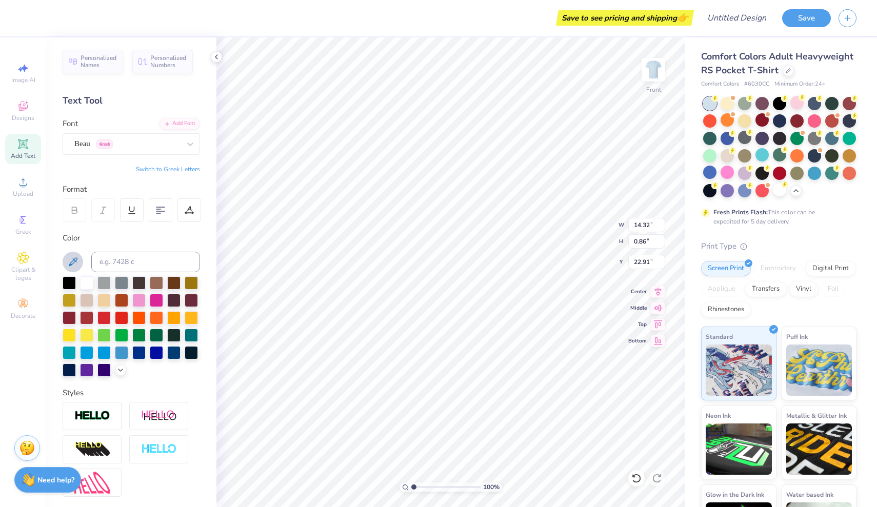
click at [75, 260] on icon at bounding box center [73, 262] width 12 height 12
type input "13.73"
type input "0.76"
type input "22.96"
type input "0.81"
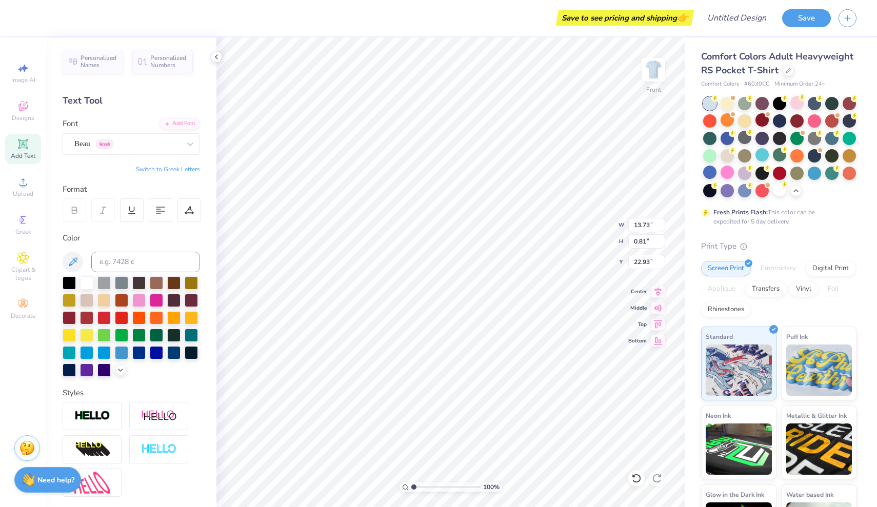
type input "19.28"
type input "10.88"
type input "0.64"
type input "20.28"
type input "11.80"
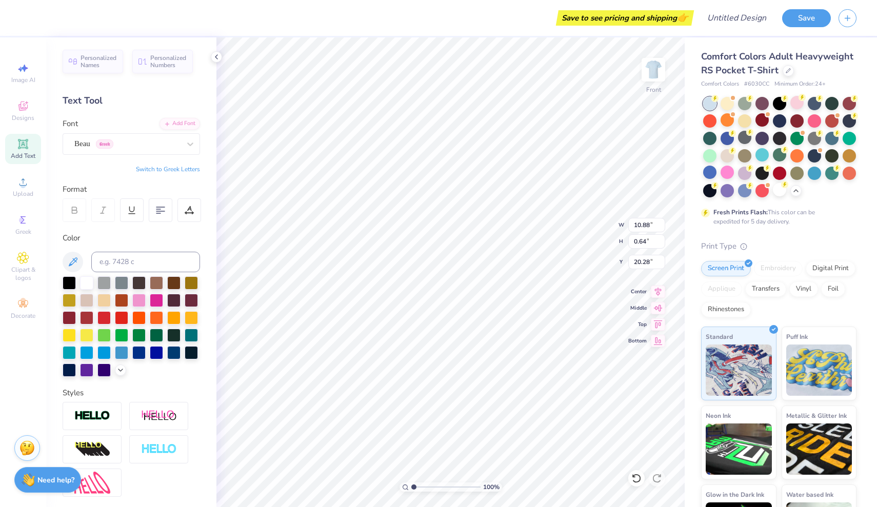
type input "12.27"
type input "6.30"
type input "10.88"
type input "0.64"
type input "20.28"
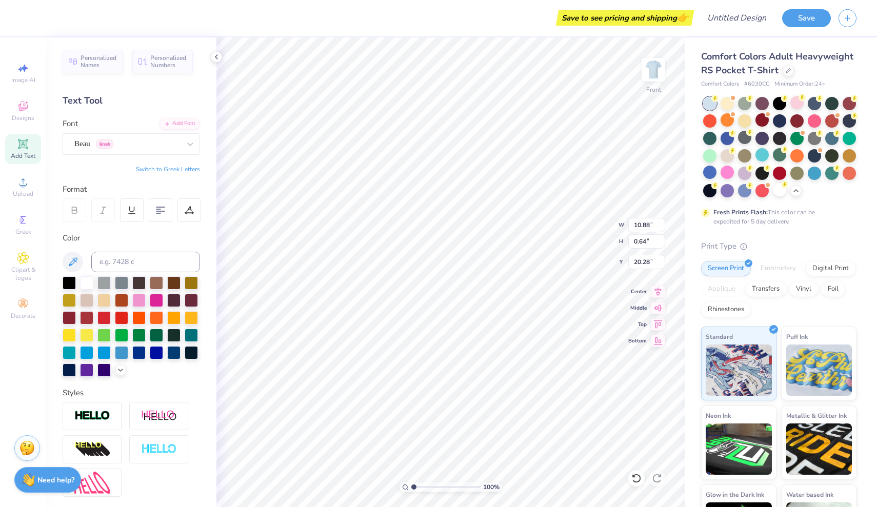
type input "11.10"
type input "0.65"
type input "20.78"
type input "11.15"
type input "8.85"
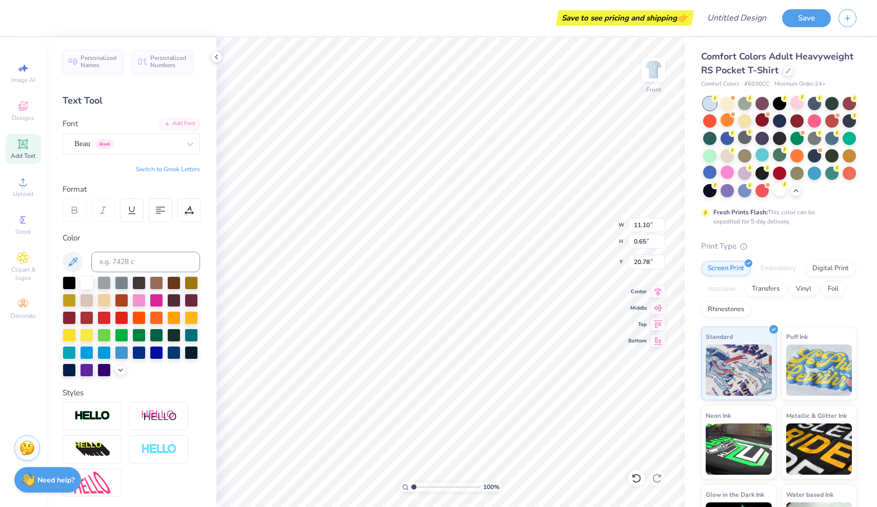
type input "7.58"
type input "11.50"
type input "0.27"
type input "5.88"
click at [639, 477] on icon at bounding box center [636, 478] width 9 height 9
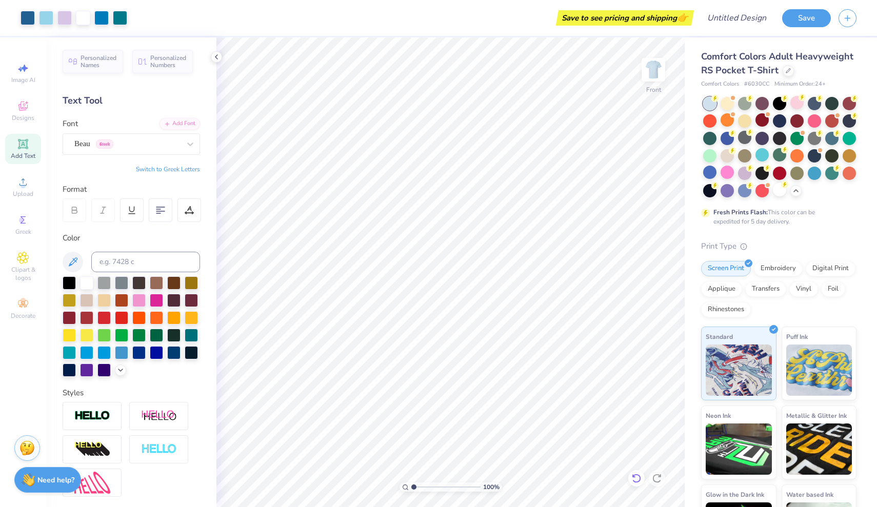
click at [634, 477] on icon at bounding box center [636, 478] width 9 height 9
click at [635, 478] on icon at bounding box center [636, 478] width 10 height 10
click at [661, 480] on icon at bounding box center [657, 478] width 10 height 10
click at [660, 481] on icon at bounding box center [657, 478] width 10 height 10
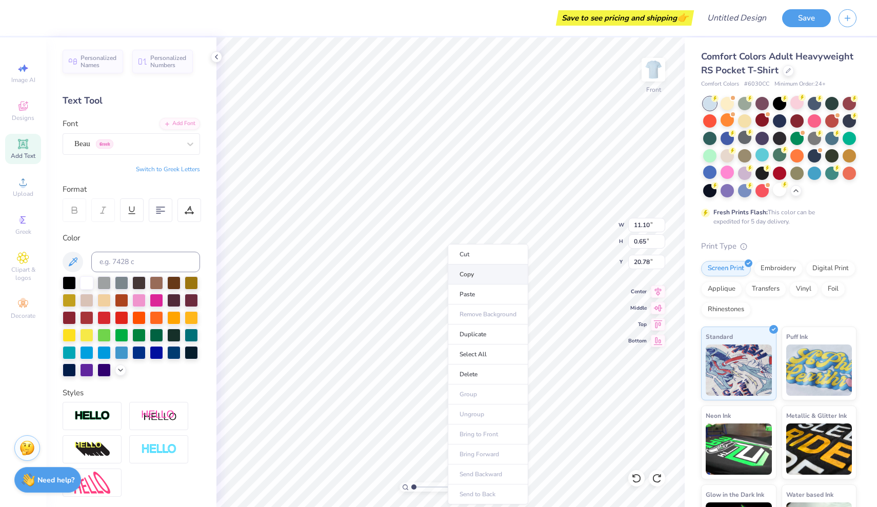
click at [508, 273] on li "Copy" at bounding box center [488, 275] width 81 height 20
click at [656, 479] on icon at bounding box center [657, 478] width 10 height 10
click at [636, 478] on icon at bounding box center [636, 478] width 10 height 10
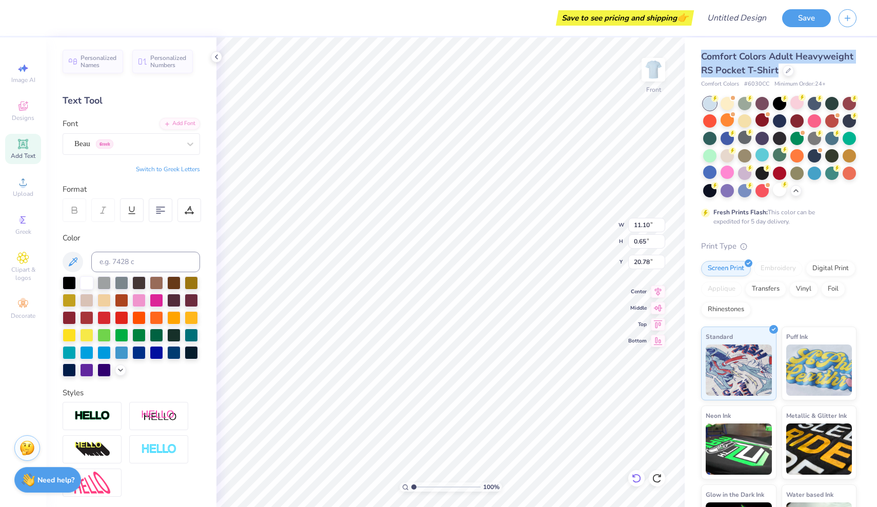
click at [636, 478] on icon at bounding box center [636, 478] width 10 height 10
type input "20.28"
click at [636, 478] on icon at bounding box center [636, 478] width 10 height 10
type input "10.88"
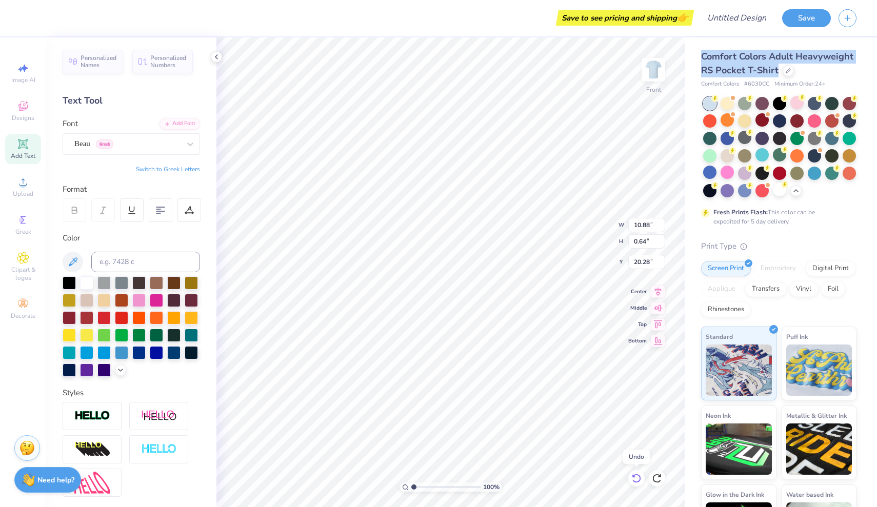
type input "0.64"
click at [636, 478] on icon at bounding box center [636, 478] width 10 height 10
type input "19.28"
click at [636, 478] on icon at bounding box center [636, 478] width 10 height 10
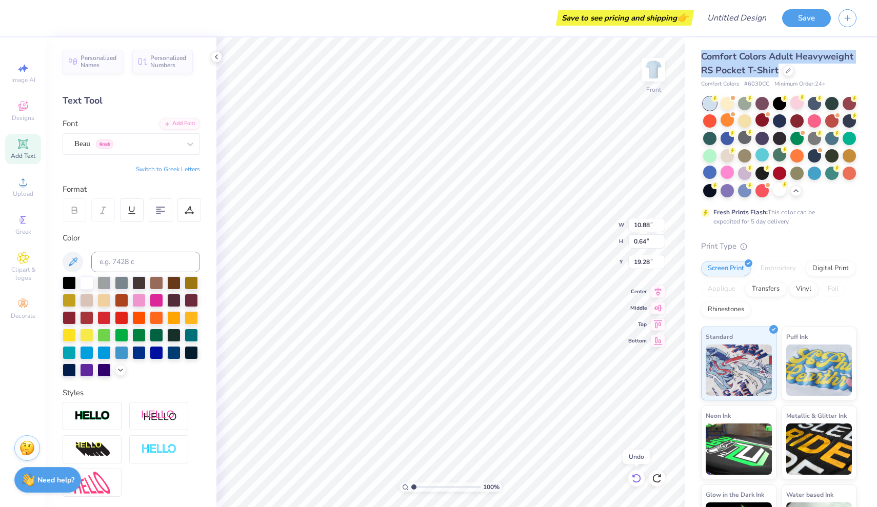
click at [636, 478] on icon at bounding box center [636, 478] width 10 height 10
type input "13.73"
type input "0.81"
type input "22.93"
click at [636, 478] on icon at bounding box center [636, 478] width 10 height 10
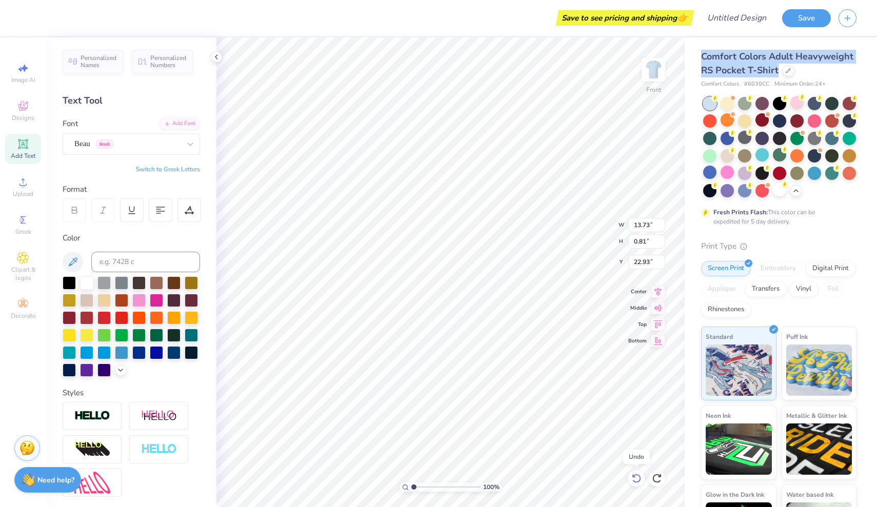
type input "0.76"
type input "22.96"
click at [636, 478] on icon at bounding box center [636, 478] width 10 height 10
type input "14.32"
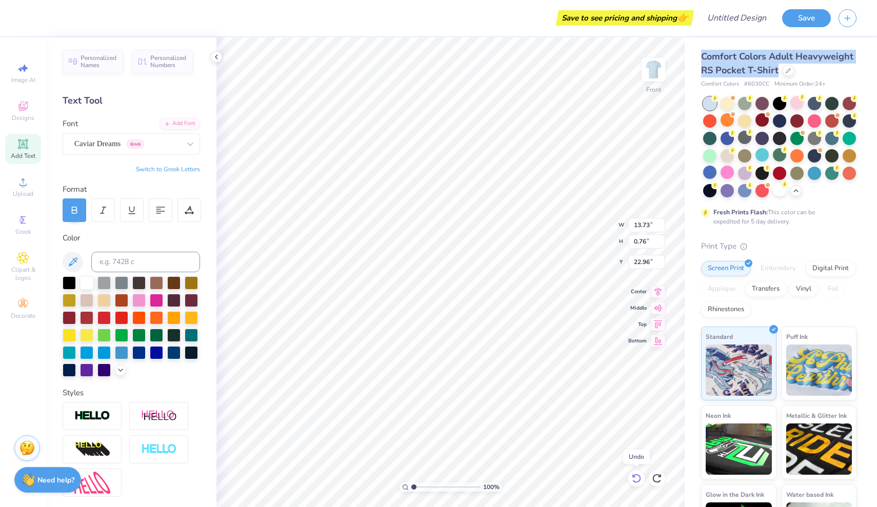
type input "0.86"
type input "22.95"
click at [636, 478] on icon at bounding box center [636, 478] width 10 height 10
type input "0.93"
type input "22.91"
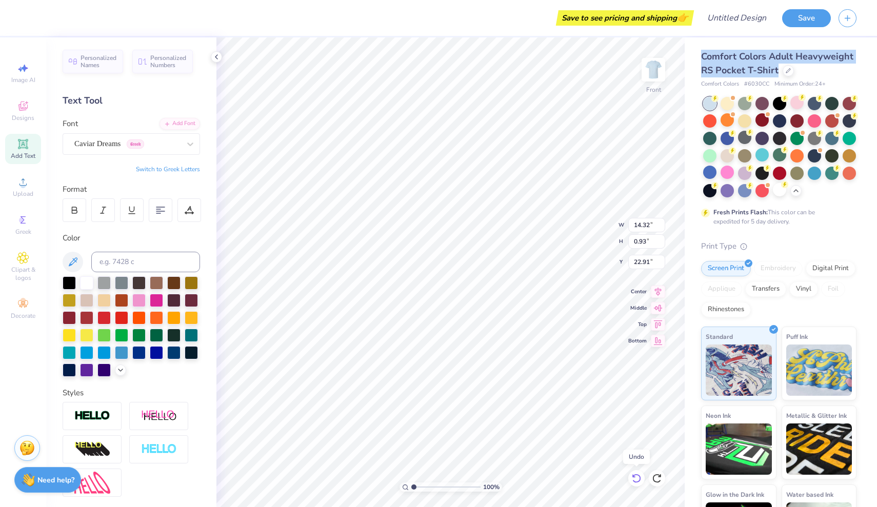
click at [636, 478] on icon at bounding box center [636, 478] width 10 height 10
type input "6.03"
type input "1.75"
type input "22.50"
click at [636, 478] on icon at bounding box center [636, 478] width 10 height 10
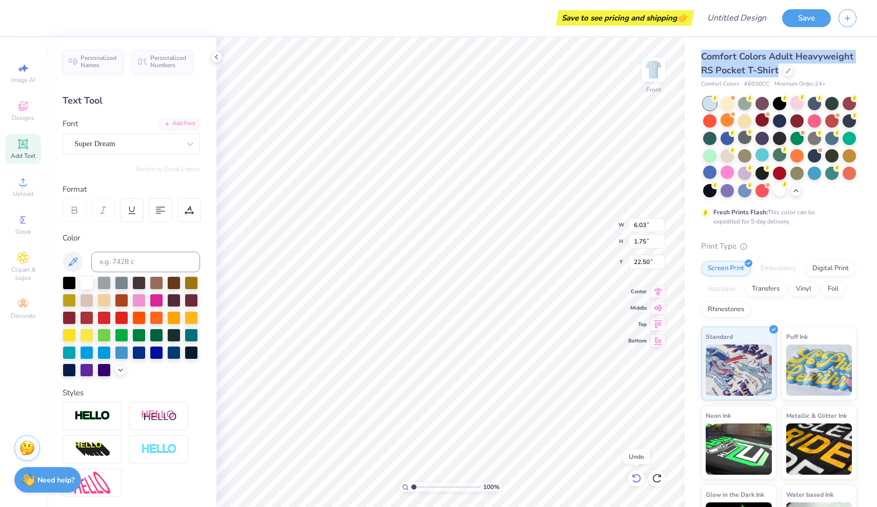
click at [636, 478] on icon at bounding box center [636, 478] width 10 height 10
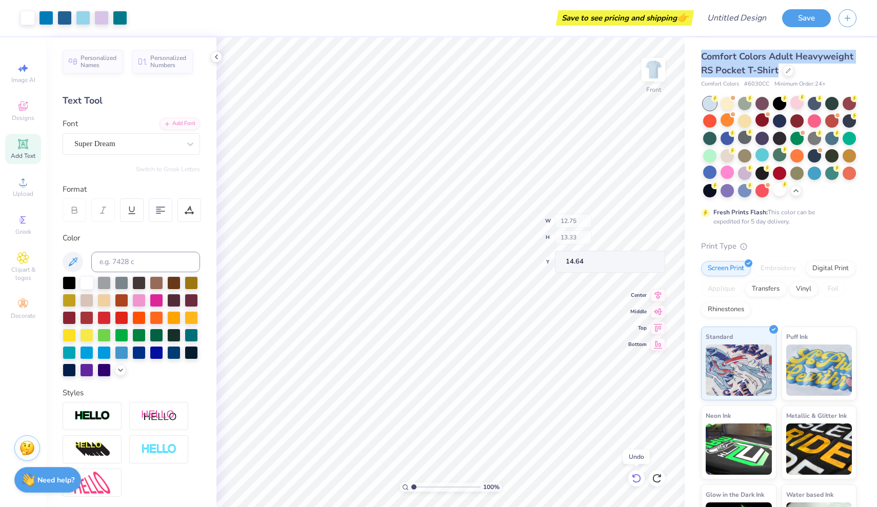
click at [636, 478] on icon at bounding box center [636, 478] width 10 height 10
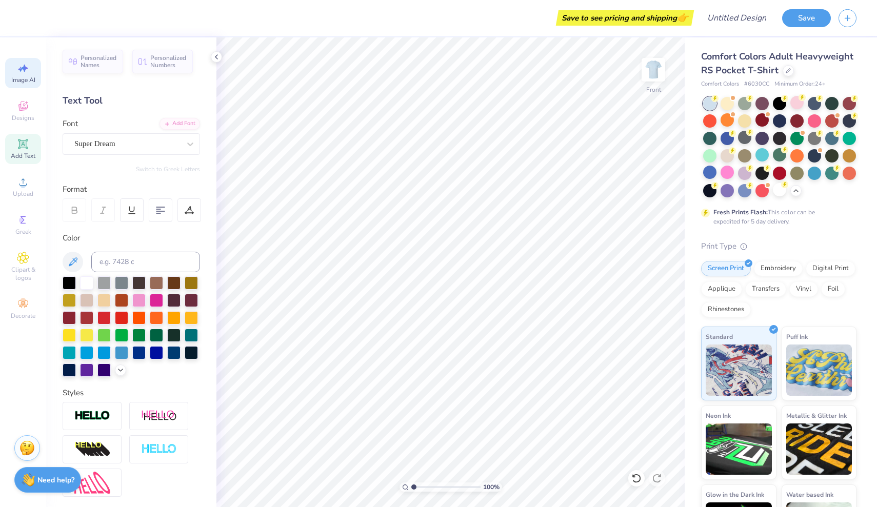
click at [29, 70] on icon at bounding box center [23, 68] width 12 height 12
select select "4"
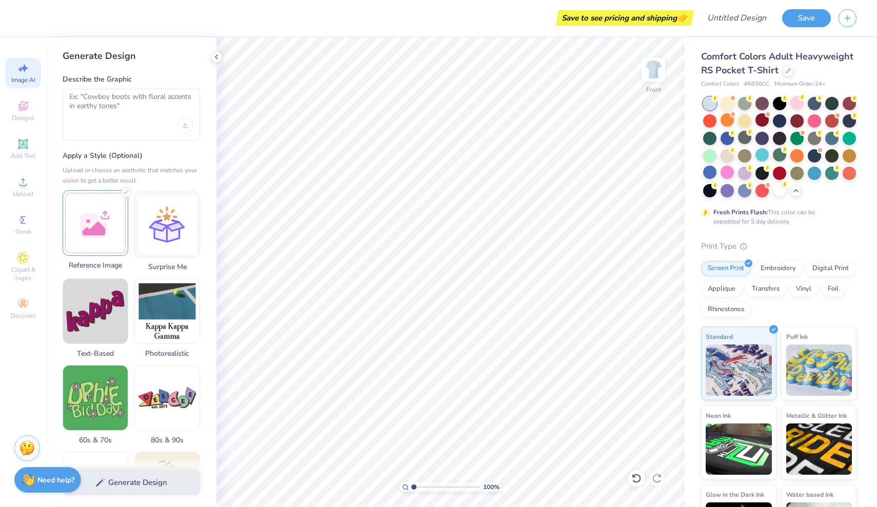
click at [95, 215] on div at bounding box center [96, 223] width 66 height 66
click at [109, 221] on img at bounding box center [95, 223] width 65 height 65
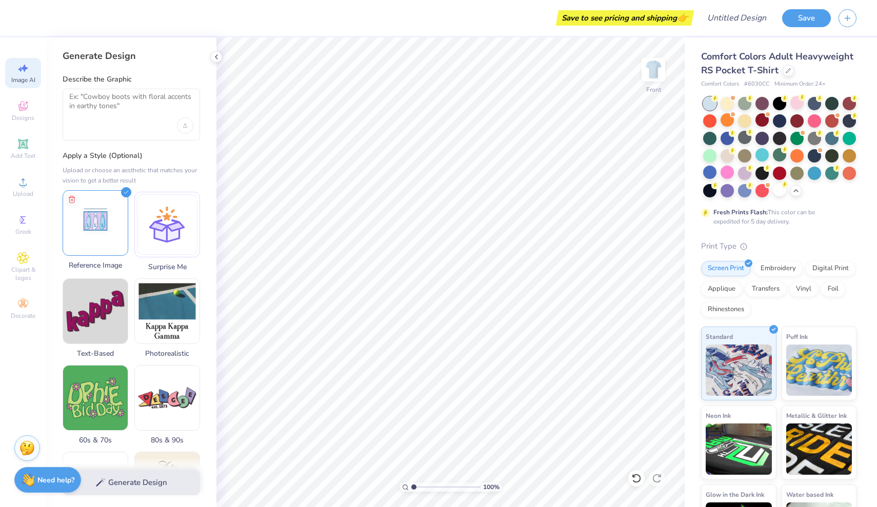
click at [109, 223] on img at bounding box center [95, 223] width 65 height 65
click at [110, 222] on img at bounding box center [95, 223] width 65 height 65
click at [23, 103] on icon at bounding box center [23, 106] width 12 height 12
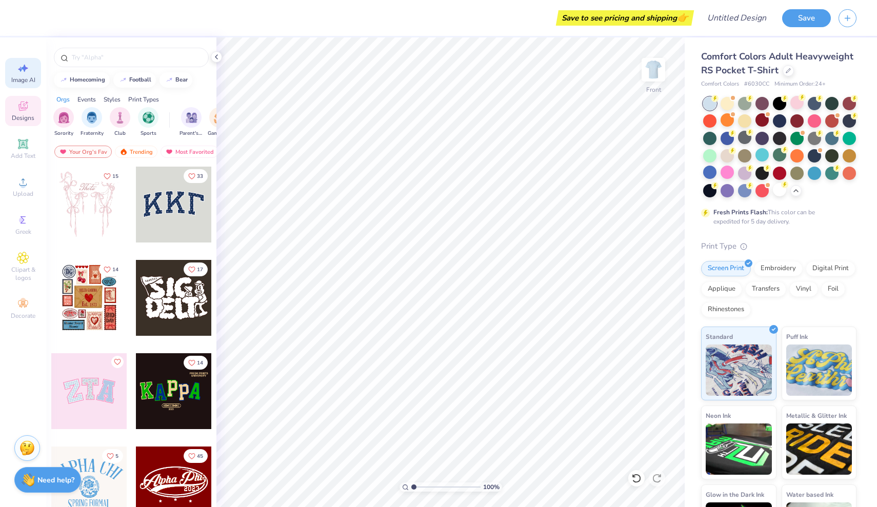
click at [26, 67] on icon at bounding box center [23, 68] width 12 height 12
select select "4"
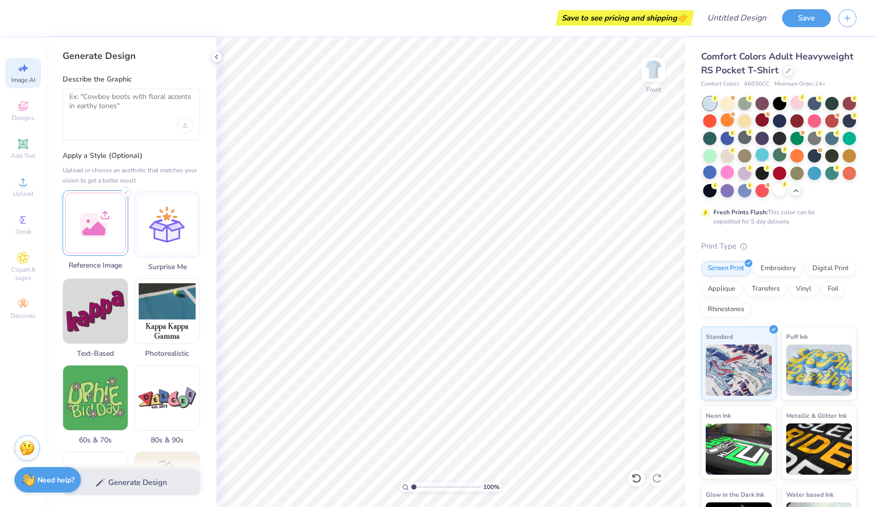
click at [102, 247] on div at bounding box center [96, 223] width 66 height 66
click at [106, 227] on img at bounding box center [95, 223] width 65 height 65
drag, startPoint x: 76, startPoint y: 215, endPoint x: 179, endPoint y: 242, distance: 106.6
click at [460, 274] on li "Paste" at bounding box center [470, 269] width 81 height 20
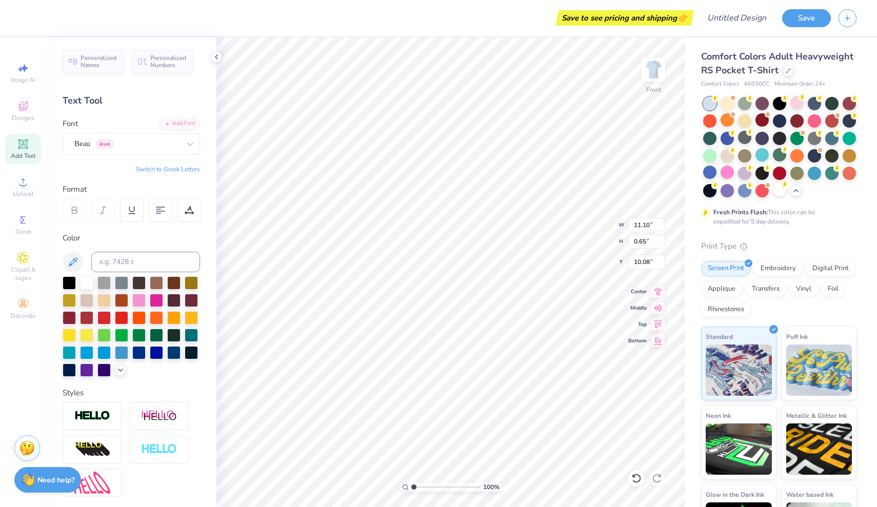
type input "19.24"
click at [21, 108] on icon at bounding box center [23, 107] width 8 height 7
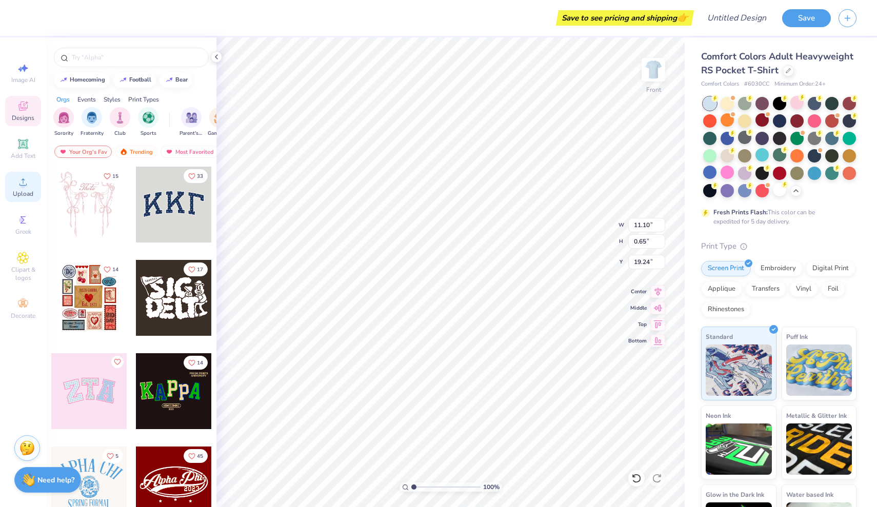
click at [21, 188] on div "Upload" at bounding box center [23, 187] width 36 height 30
click at [35, 88] on div "Image AI" at bounding box center [23, 73] width 36 height 30
select select "4"
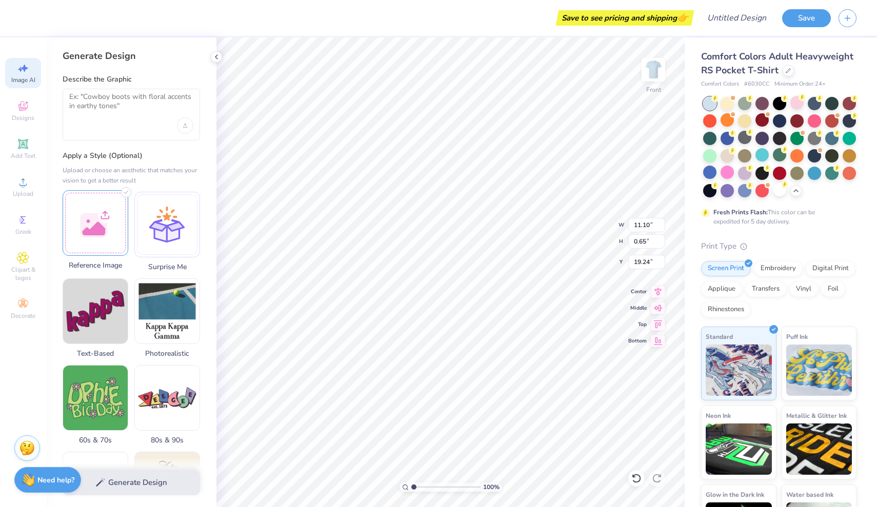
click at [84, 211] on div at bounding box center [96, 223] width 66 height 66
click at [23, 191] on span "Upload" at bounding box center [23, 194] width 21 height 8
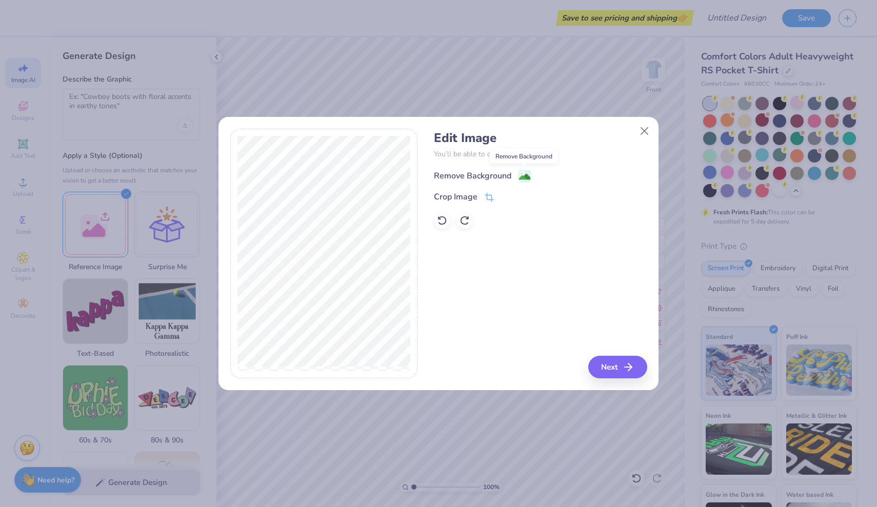
click at [525, 175] on image at bounding box center [524, 176] width 11 height 11
click at [619, 368] on button "Next" at bounding box center [619, 367] width 59 height 23
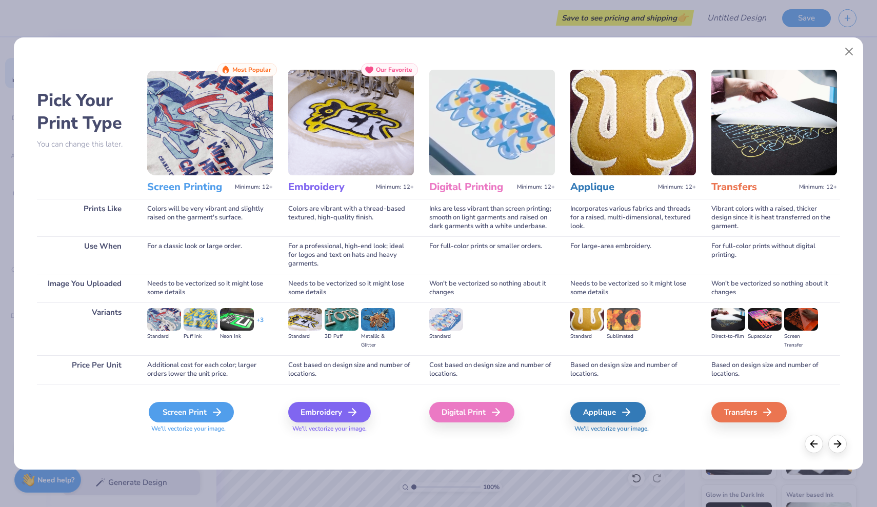
click at [177, 406] on div "Screen Print" at bounding box center [191, 412] width 85 height 21
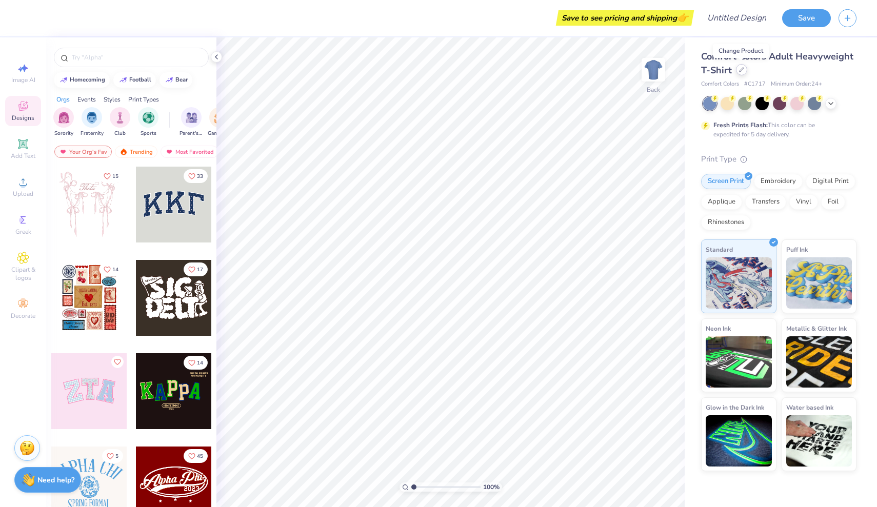
click at [741, 72] on div at bounding box center [741, 69] width 11 height 11
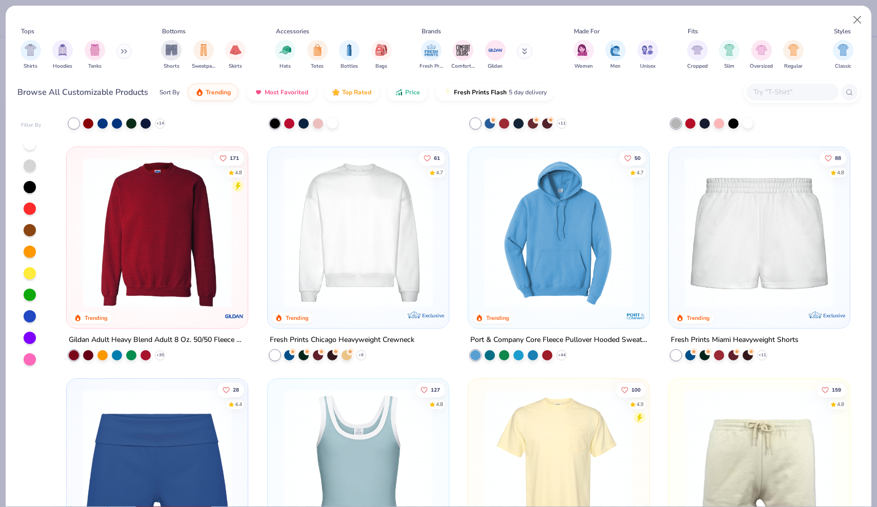
scroll to position [673, 0]
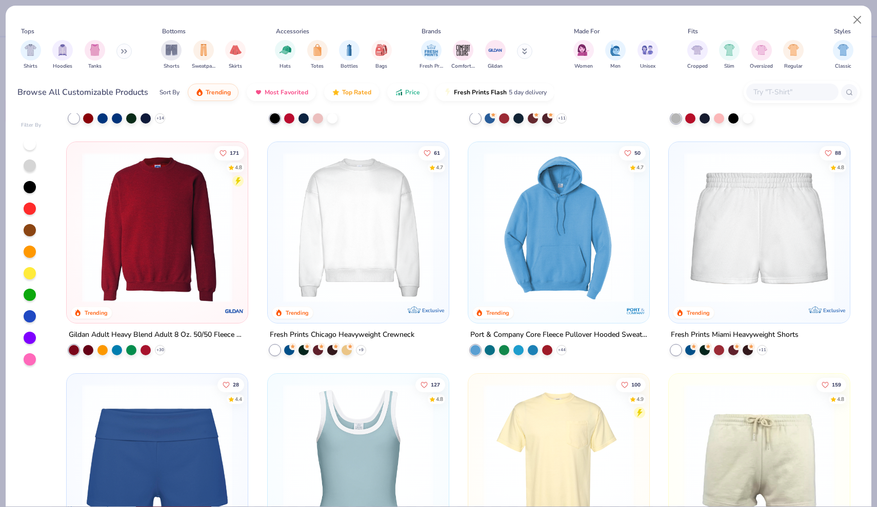
click at [541, 425] on img at bounding box center [559, 459] width 161 height 150
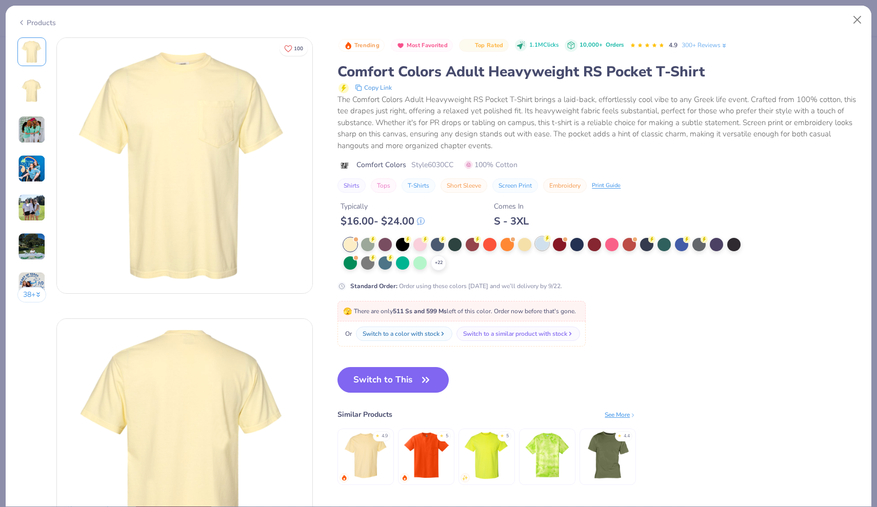
click at [545, 248] on div at bounding box center [542, 243] width 13 height 13
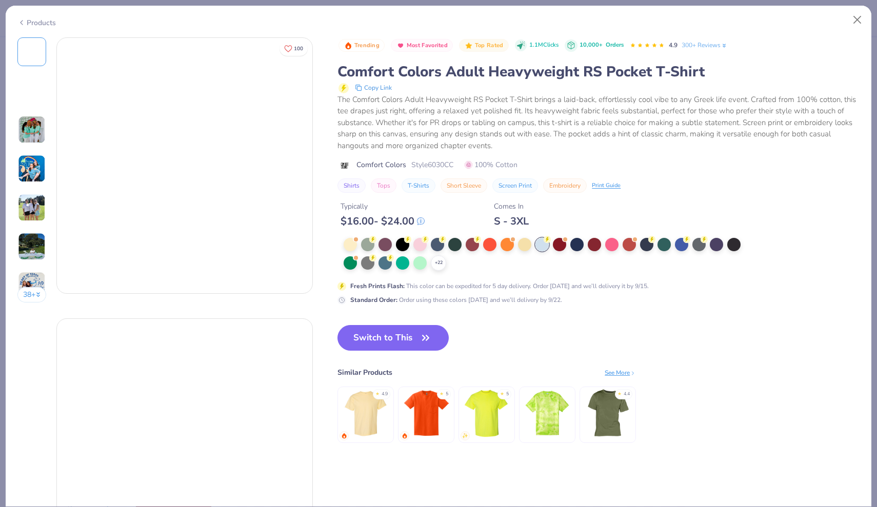
click at [540, 244] on div at bounding box center [542, 244] width 13 height 13
click at [425, 377] on div "Similar Products See More" at bounding box center [487, 372] width 299 height 11
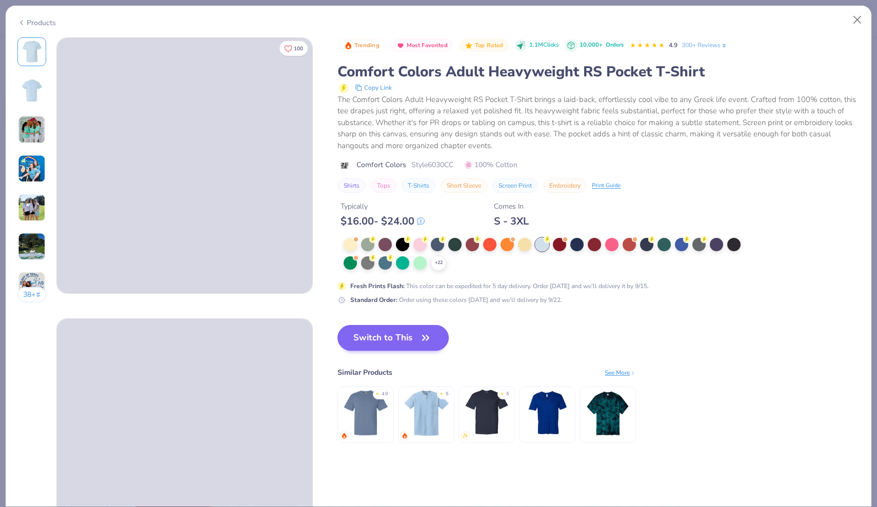
click at [408, 334] on button "Switch to This" at bounding box center [393, 338] width 111 height 26
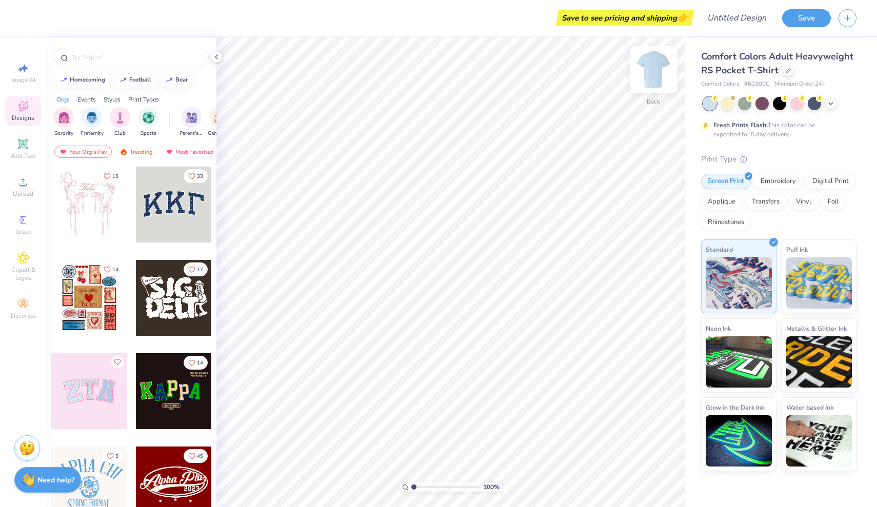
click at [658, 69] on img at bounding box center [653, 69] width 41 height 41
click at [23, 180] on icon at bounding box center [22, 182] width 7 height 7
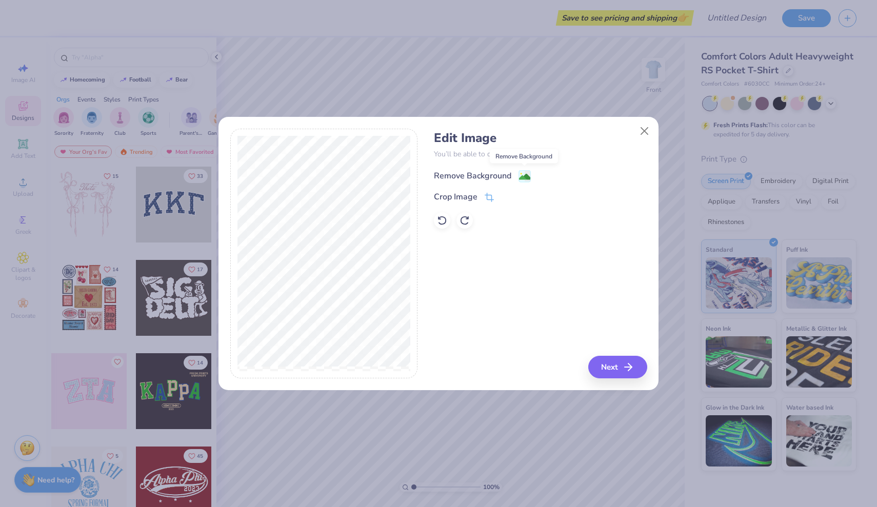
click at [527, 173] on image at bounding box center [524, 176] width 11 height 11
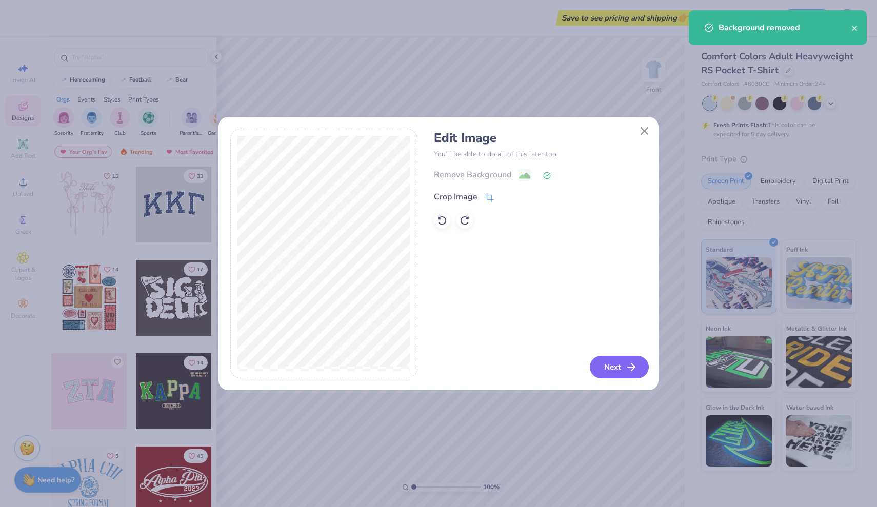
click at [623, 369] on button "Next" at bounding box center [619, 367] width 59 height 23
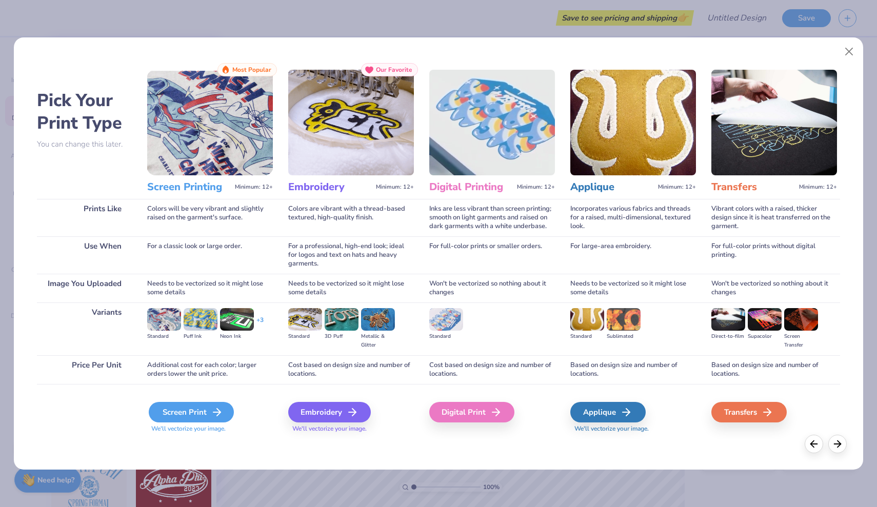
click at [199, 417] on div "Screen Print" at bounding box center [191, 412] width 85 height 21
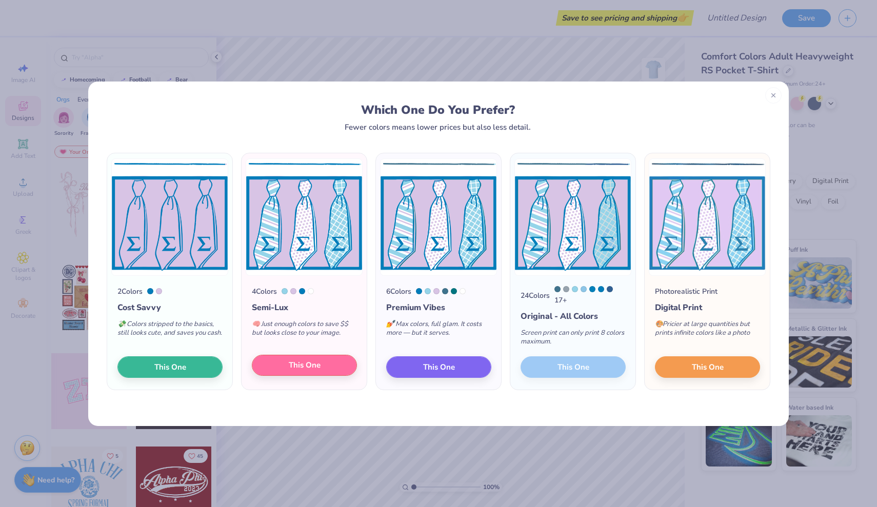
click at [304, 369] on span "This One" at bounding box center [305, 366] width 32 height 12
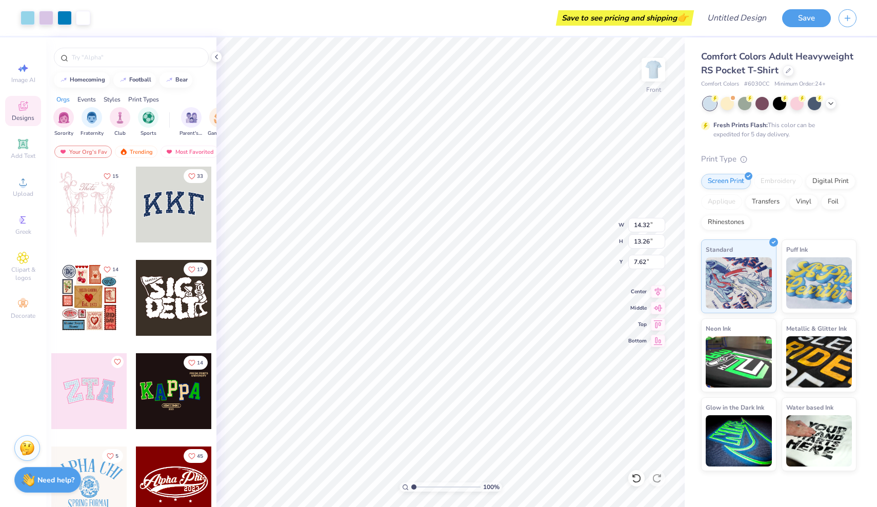
type input "12.39"
type input "11.47"
type input "6.08"
type input "6.12"
click at [22, 157] on span "Add Text" at bounding box center [23, 156] width 25 height 8
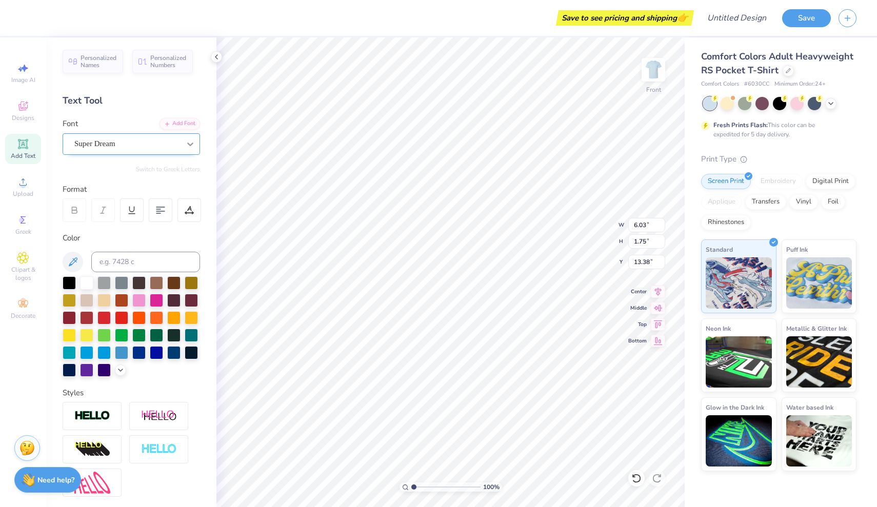
click at [189, 146] on icon at bounding box center [190, 144] width 10 height 10
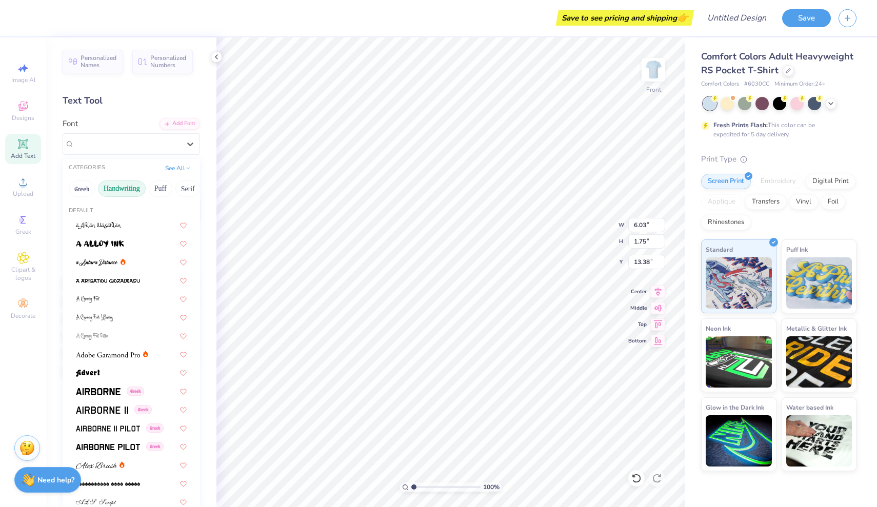
click at [131, 189] on button "Handwriting" at bounding box center [122, 189] width 48 height 16
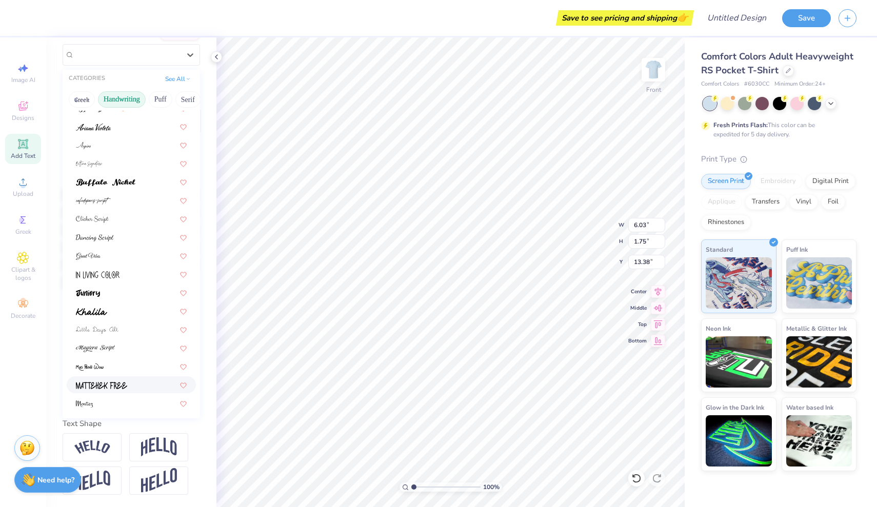
scroll to position [16, 0]
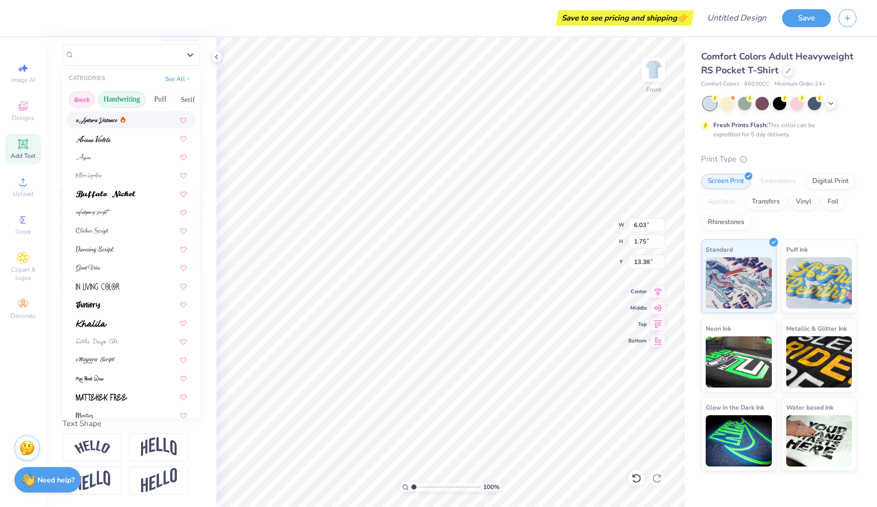
click at [85, 101] on button "Greek" at bounding box center [82, 99] width 26 height 16
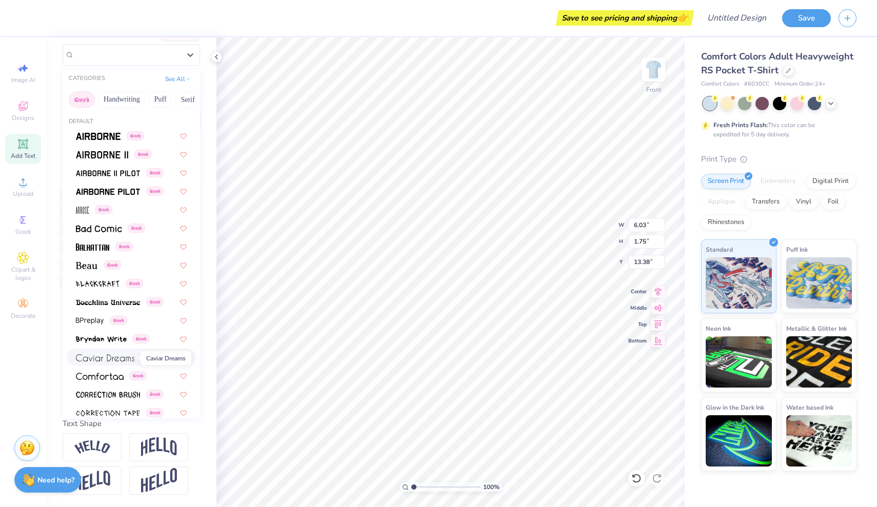
click at [107, 361] on img at bounding box center [105, 357] width 58 height 7
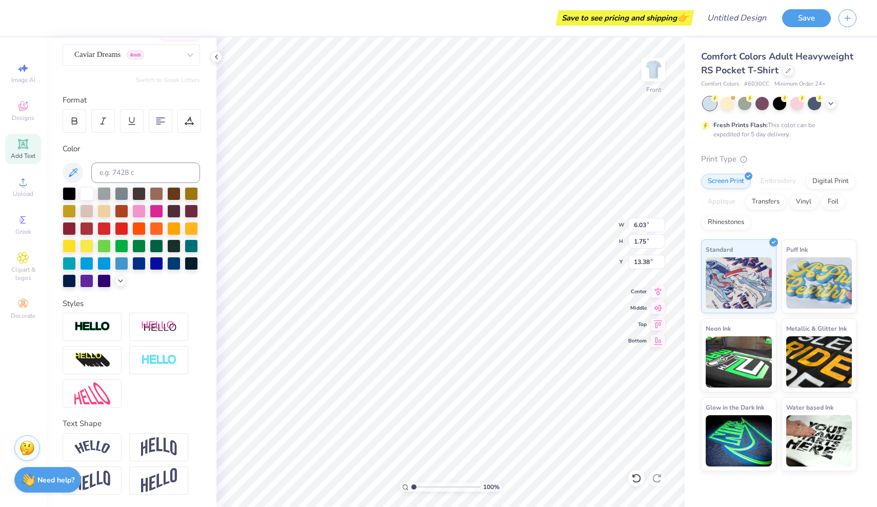
type input "5.10"
type input "1.95"
type input "19.22"
type textarea "[GEOGRAPHIC_DATA]"
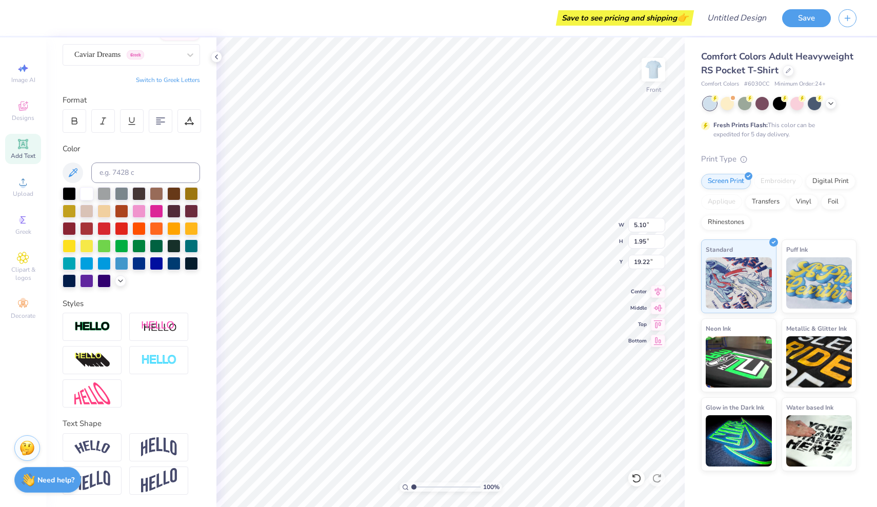
scroll to position [0, 6]
click at [71, 172] on icon at bounding box center [73, 173] width 12 height 12
click at [74, 112] on div at bounding box center [75, 121] width 24 height 24
type input "0.86"
type input "19.76"
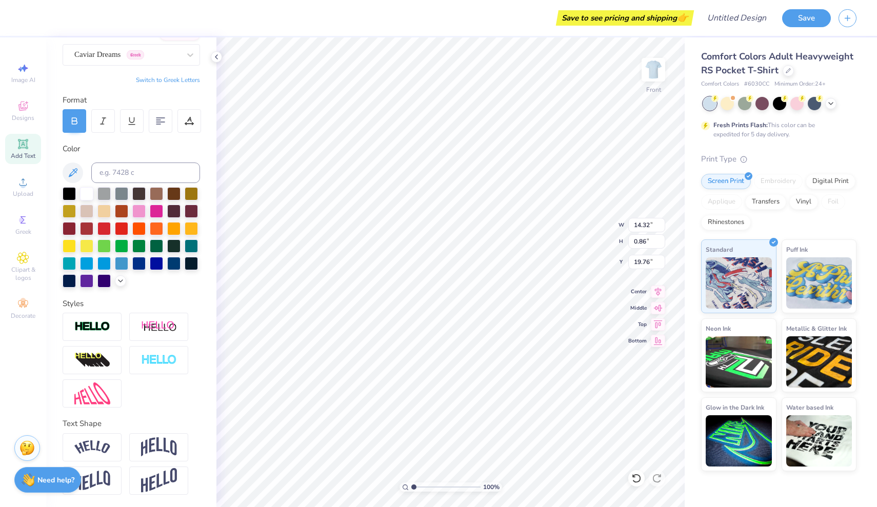
click at [74, 116] on icon at bounding box center [74, 120] width 9 height 9
type input "13.49"
type input "0.88"
type input "18.14"
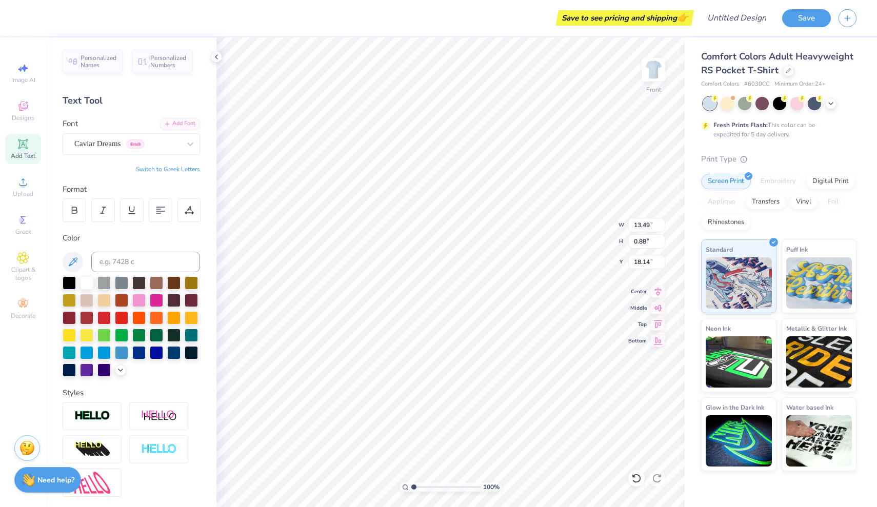
scroll to position [0, 0]
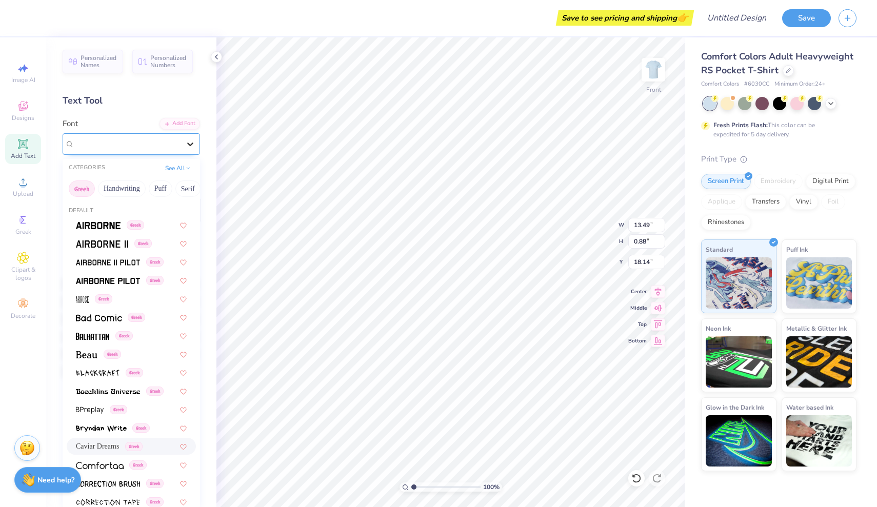
click at [189, 146] on icon at bounding box center [190, 144] width 10 height 10
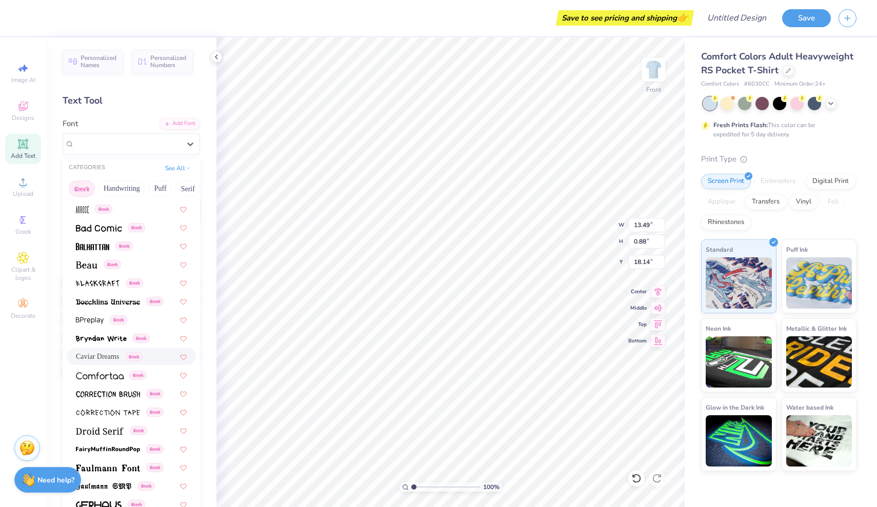
scroll to position [89, 0]
click at [90, 267] on img at bounding box center [87, 265] width 22 height 7
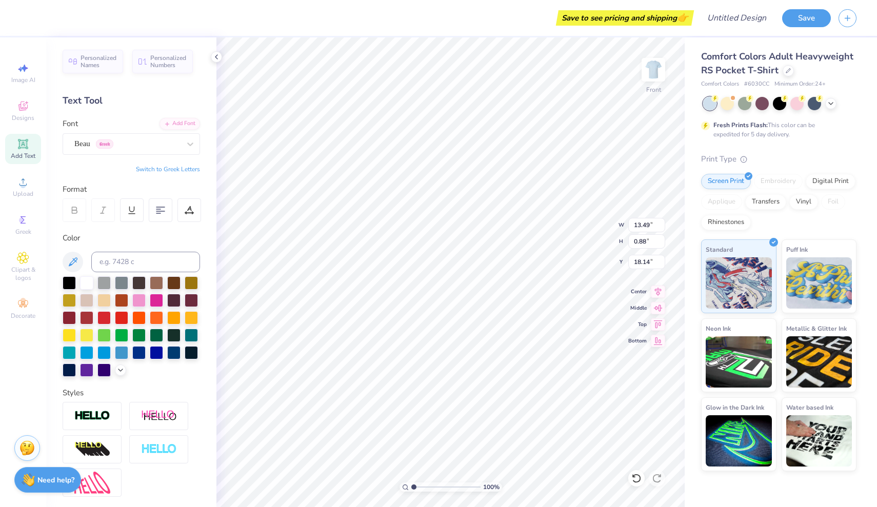
scroll to position [0, 6]
type input "12.65"
type input "0.70"
type input "17.88"
type input "17.95"
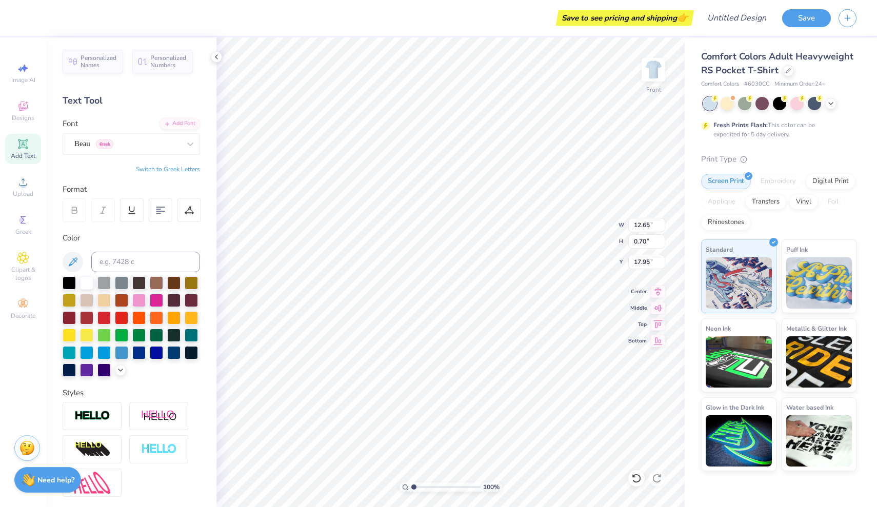
type input "17.88"
type input "17.84"
type input "12.07"
type input "0.67"
type input "17.88"
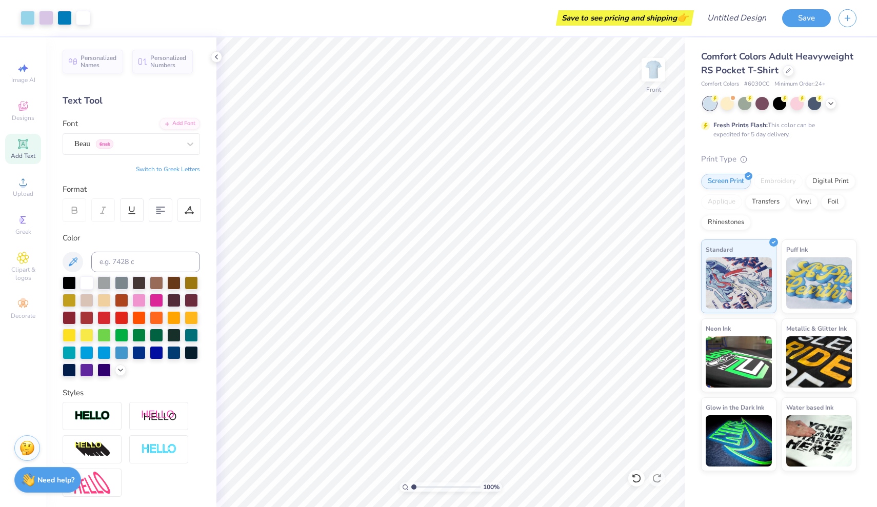
click at [23, 150] on icon at bounding box center [23, 144] width 12 height 12
type textarea "X"
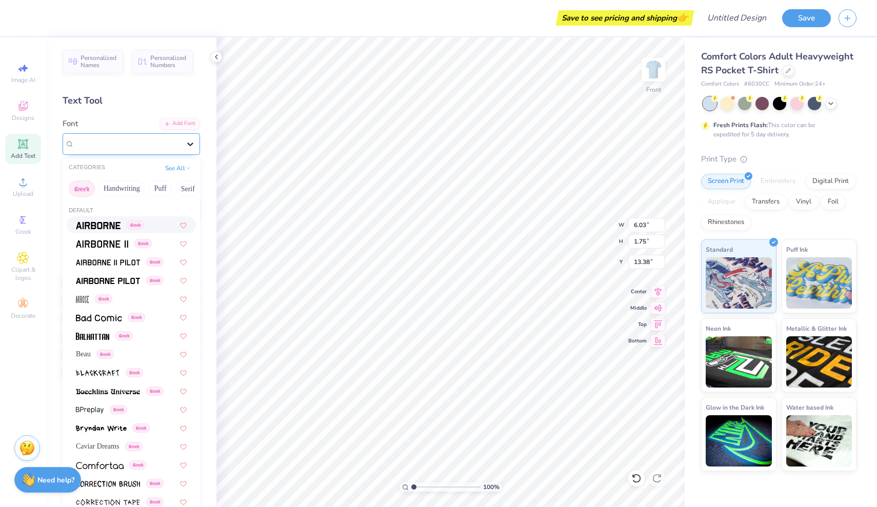
click at [188, 139] on icon at bounding box center [190, 144] width 10 height 10
click at [79, 354] on span "Beau" at bounding box center [83, 354] width 15 height 11
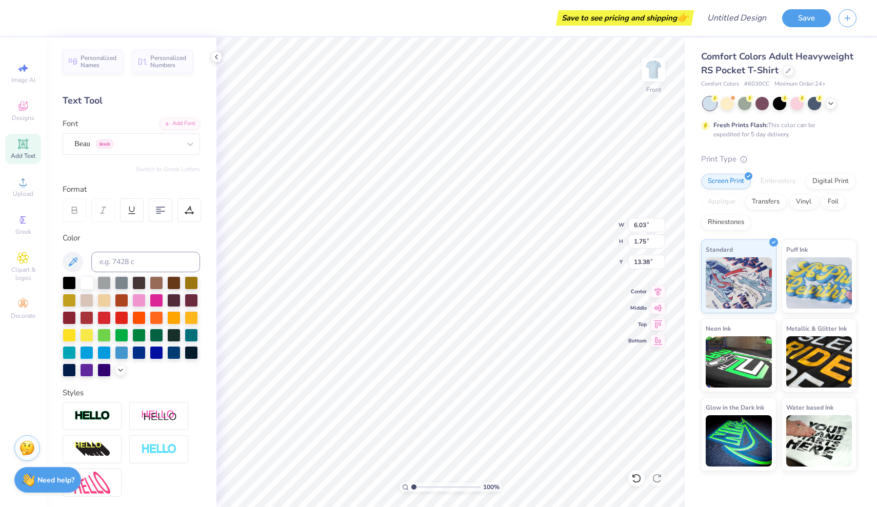
scroll to position [0, 4]
type textarea "SIGMA SIGMA SIGMA"
click at [75, 263] on icon at bounding box center [73, 262] width 12 height 12
type input "14.32"
type input "1.09"
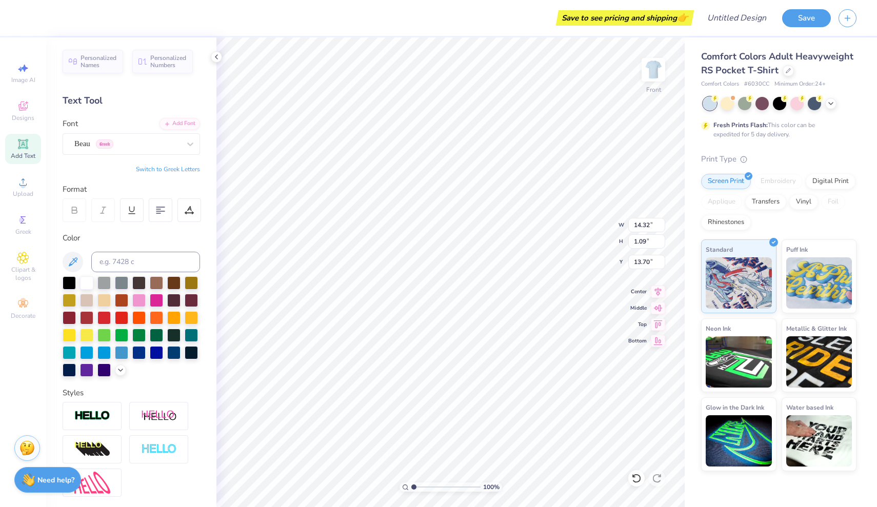
type input "6.12"
type input "13.49"
type input "1.03"
type input "6.36"
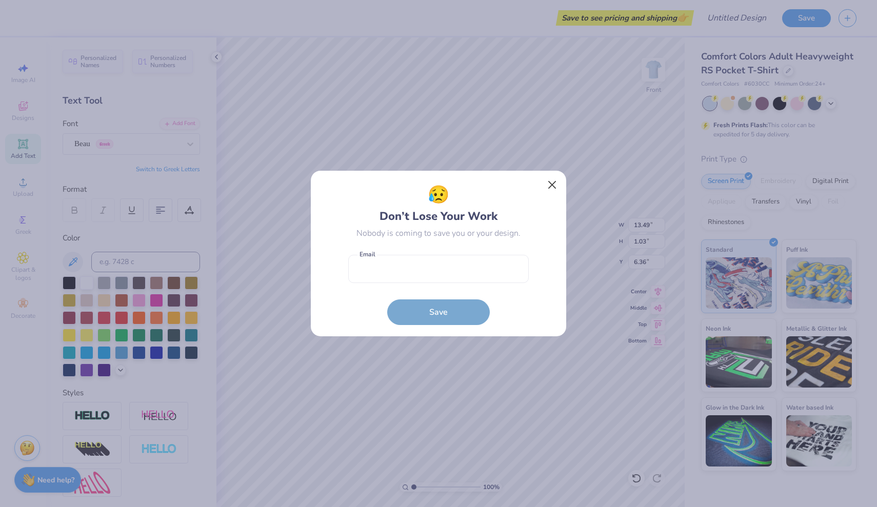
click at [553, 185] on button "Close" at bounding box center [552, 184] width 19 height 19
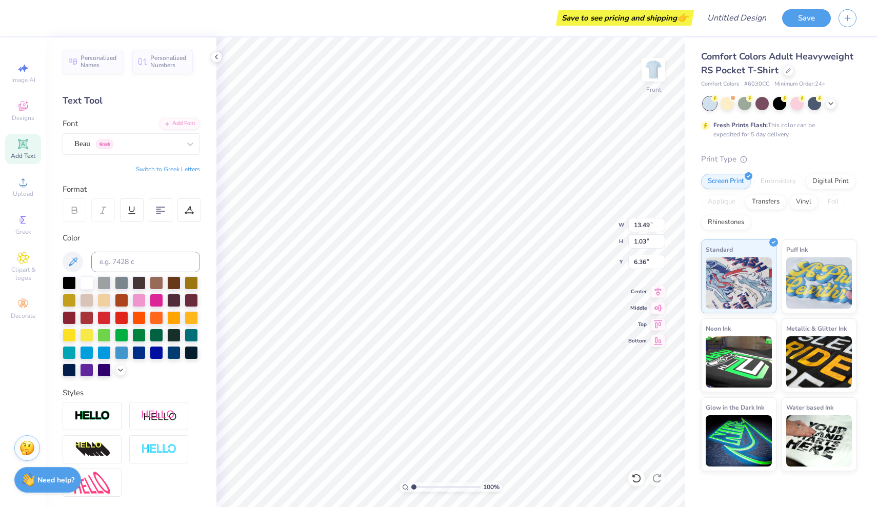
type input "6.43"
type input "12.83"
type input "0.98"
click at [86, 283] on div at bounding box center [86, 281] width 13 height 13
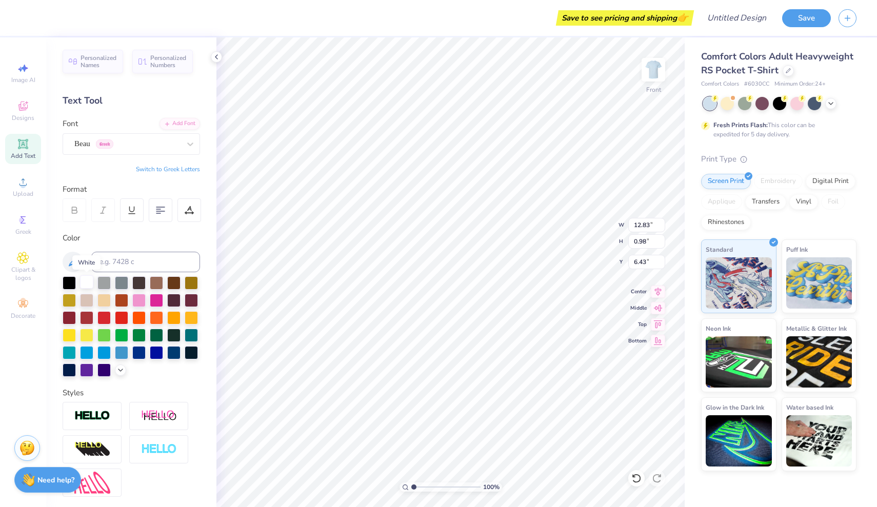
scroll to position [0, 4]
click at [636, 480] on icon at bounding box center [636, 478] width 10 height 10
type input "6.47"
type input "12.31"
type input "0.94"
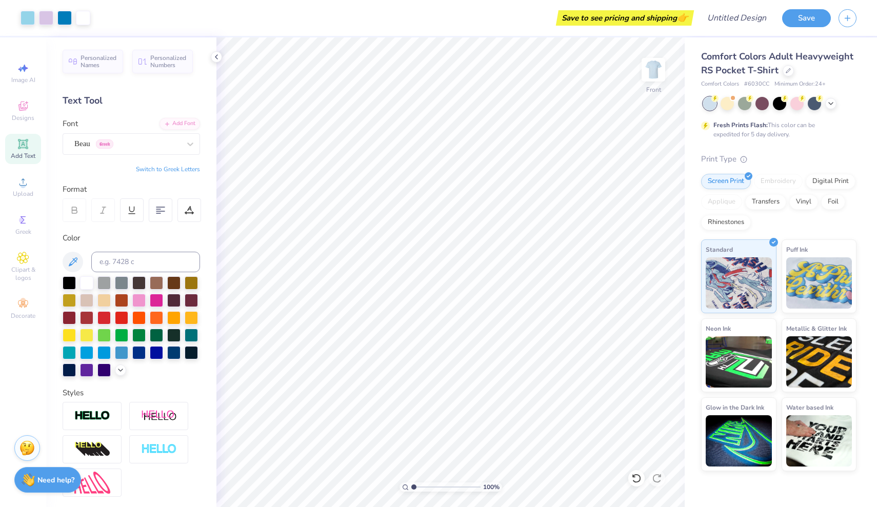
click at [27, 151] on div "Add Text" at bounding box center [23, 149] width 36 height 30
type input "20.35"
type textarea "SEPTEMPER 1, 2025"
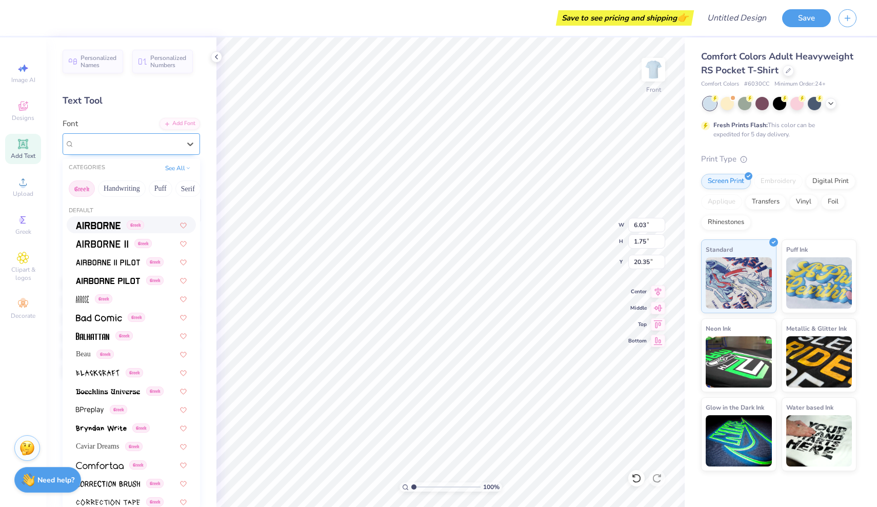
click at [115, 139] on span "Super Dream" at bounding box center [94, 144] width 41 height 12
click at [86, 353] on span "Beau" at bounding box center [83, 354] width 15 height 11
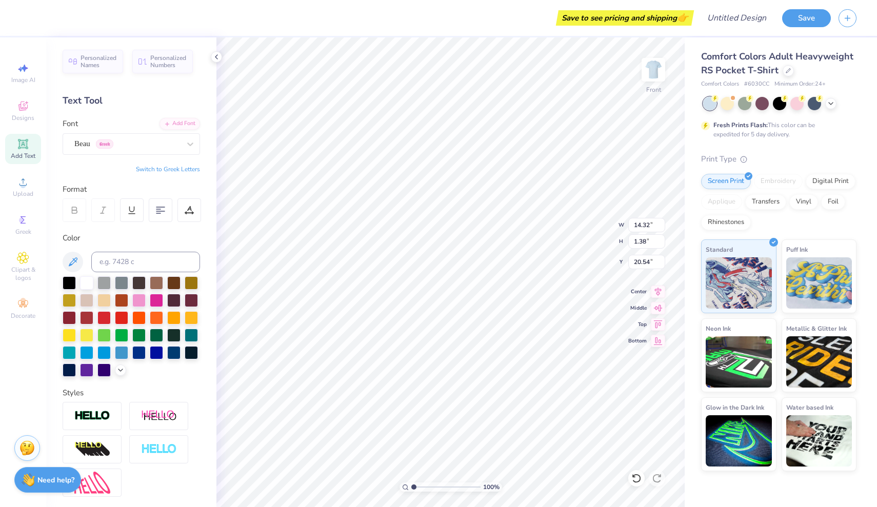
type input "9.02"
type input "0.87"
type textarea "SEPTEMPER 13, 2025"
type input "18.82"
type input "7.93"
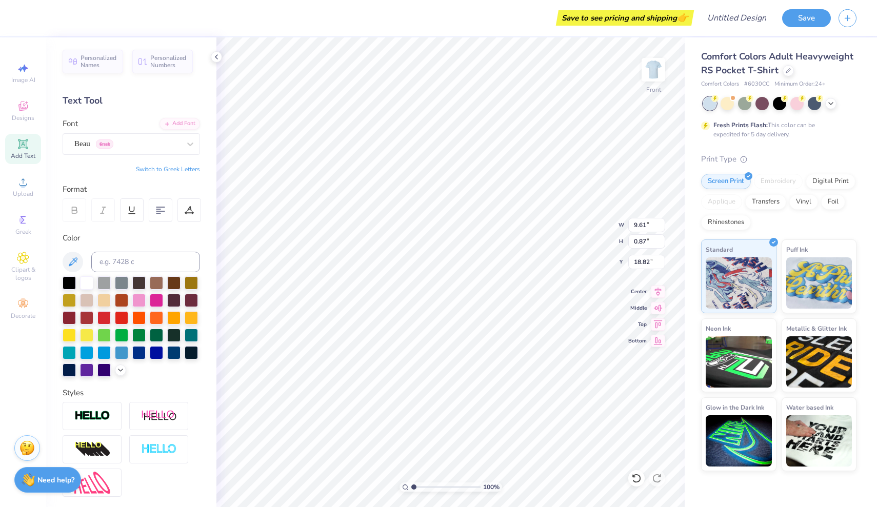
type input "0.72"
type input "18.90"
type input "7.38"
type input "0.67"
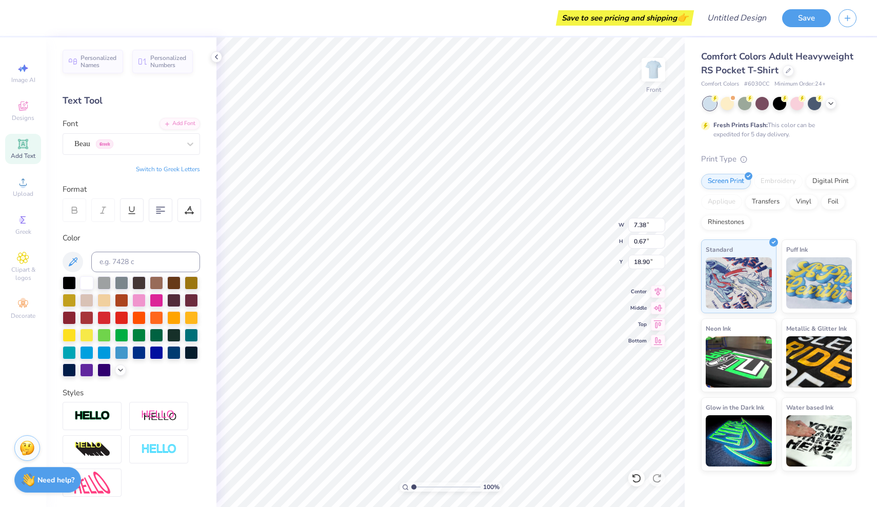
type textarea "SEPTEMBER 13, 2025"
type input "6.63"
type input "0.60"
type input "18.86"
click at [76, 262] on icon at bounding box center [73, 262] width 12 height 12
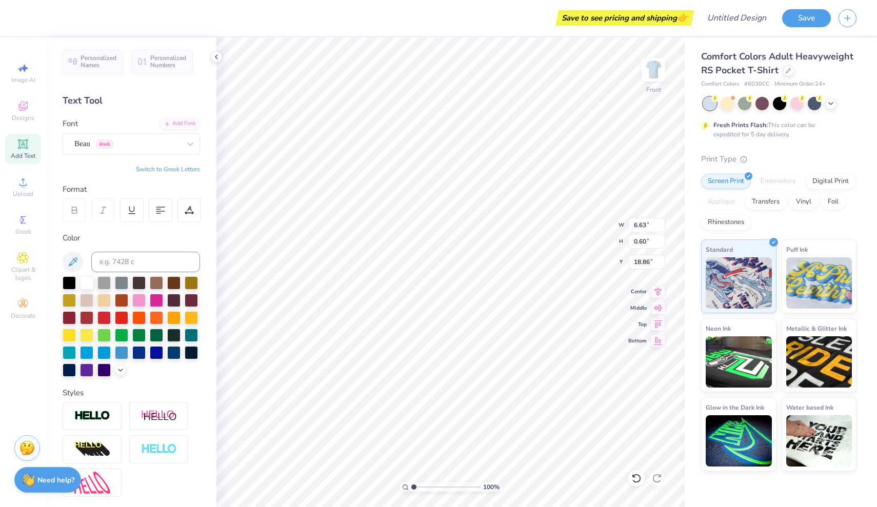
type input "18.97"
type input "19.11"
type textarea "September 13, 2025"
type input "18.99"
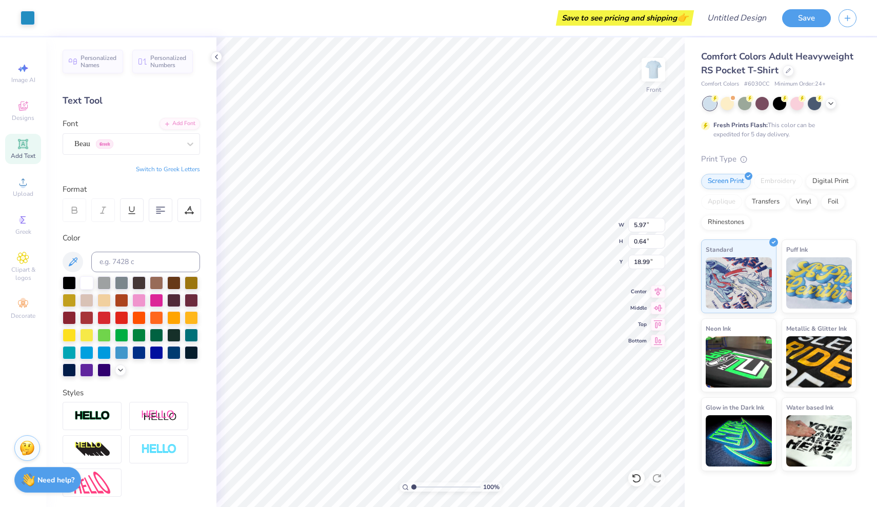
type input "18.95"
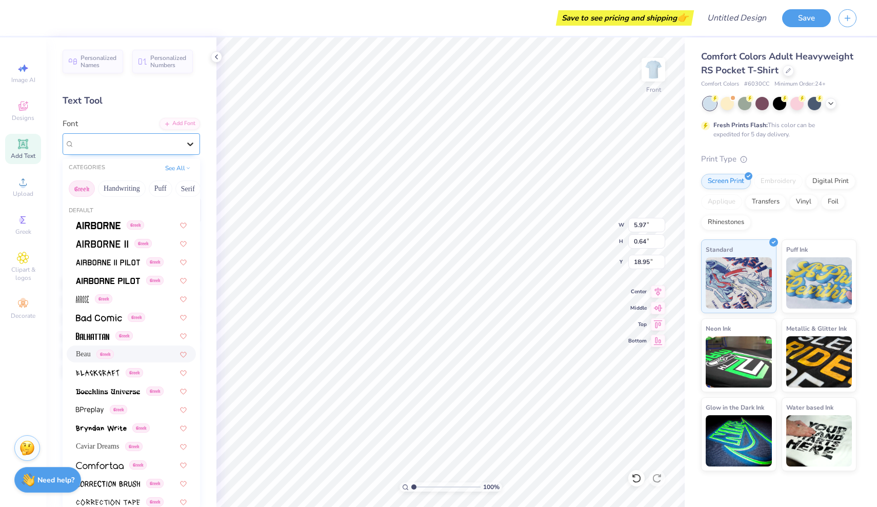
click at [193, 144] on icon at bounding box center [190, 144] width 10 height 10
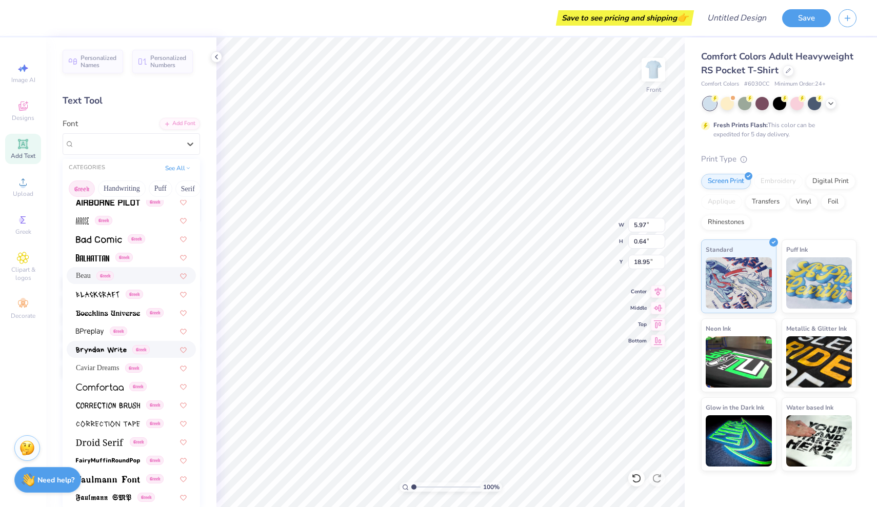
scroll to position [81, 0]
click at [107, 384] on img at bounding box center [100, 385] width 48 height 7
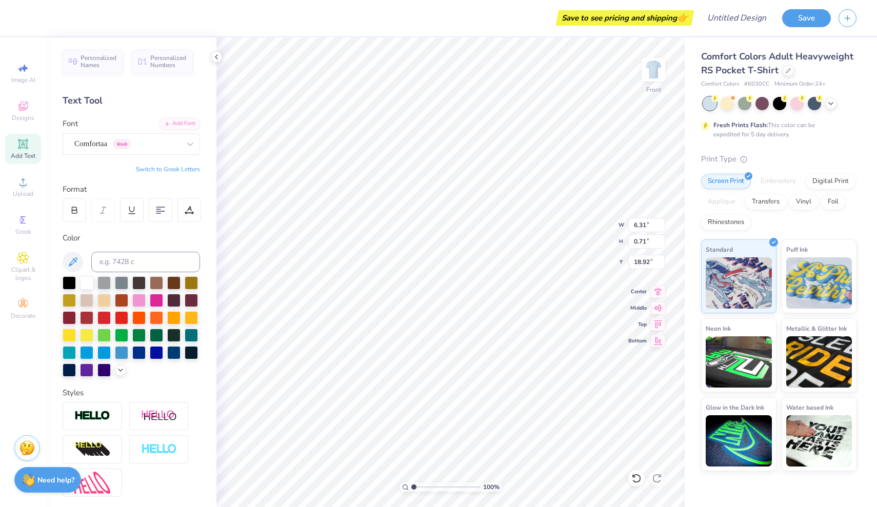
scroll to position [0, 3]
click at [76, 215] on div at bounding box center [75, 211] width 24 height 24
click at [639, 479] on icon at bounding box center [636, 478] width 10 height 10
click at [639, 480] on icon at bounding box center [636, 478] width 10 height 10
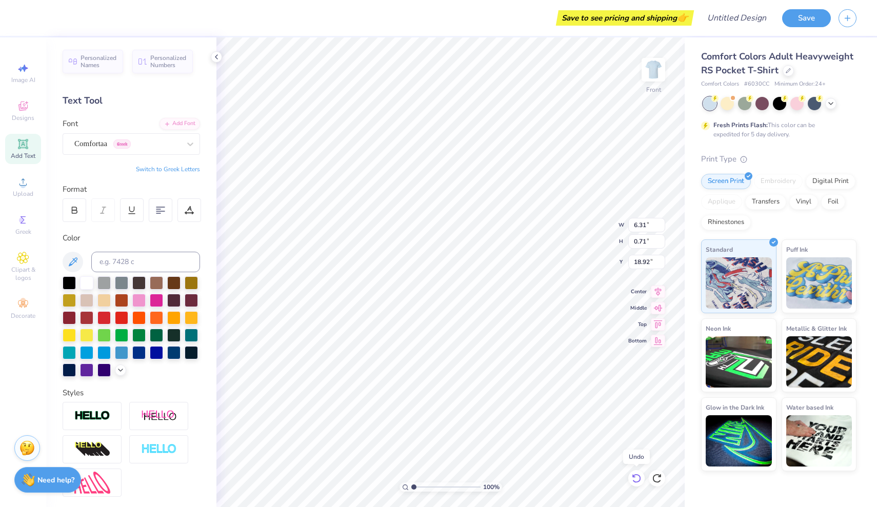
type input "5.97"
type input "0.64"
click at [639, 480] on icon at bounding box center [636, 478] width 10 height 10
type input "19.09"
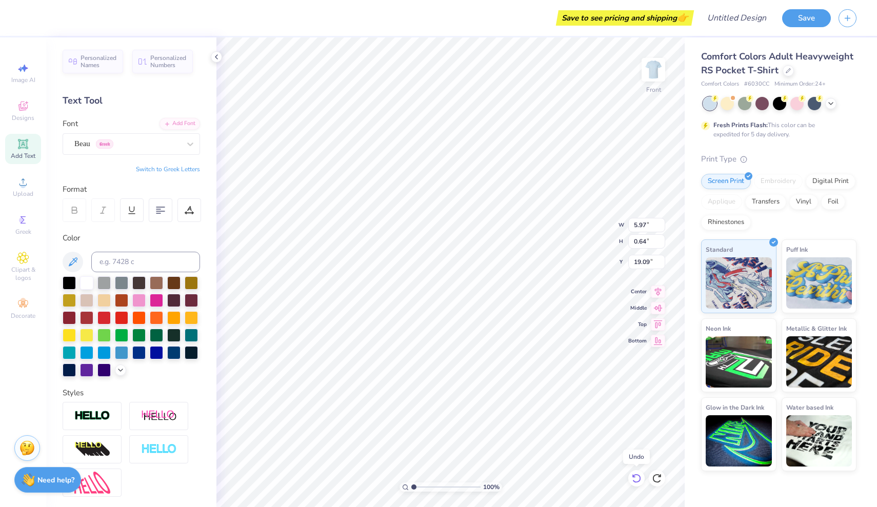
click at [639, 480] on icon at bounding box center [636, 478] width 10 height 10
type input "6.63"
type input "0.60"
type input "19.11"
click at [75, 259] on icon at bounding box center [73, 262] width 12 height 12
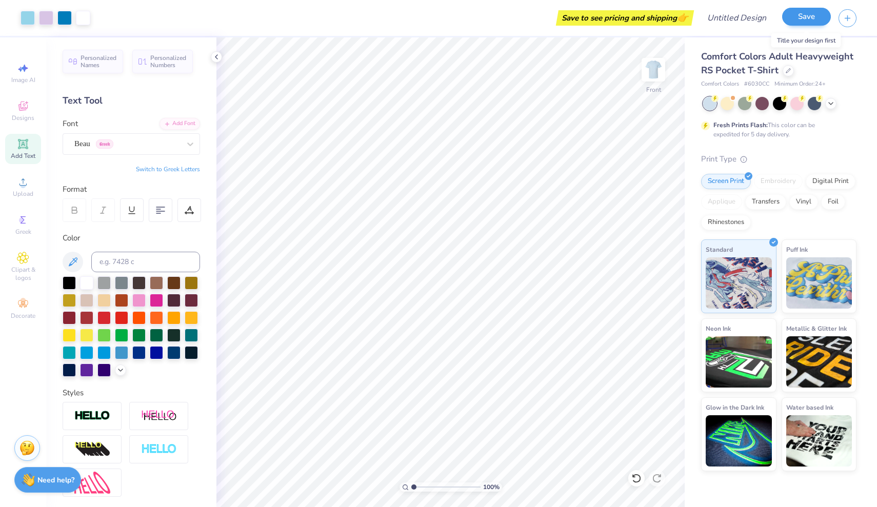
click at [796, 21] on button "Save" at bounding box center [806, 17] width 49 height 18
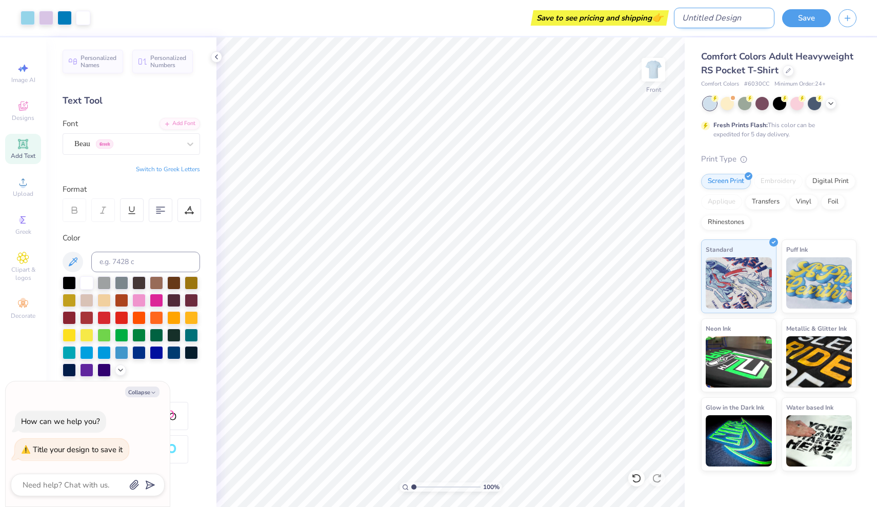
type textarea "x"
click at [739, 17] on input "Design Title" at bounding box center [724, 18] width 101 height 21
type input "m"
type textarea "x"
type input "my"
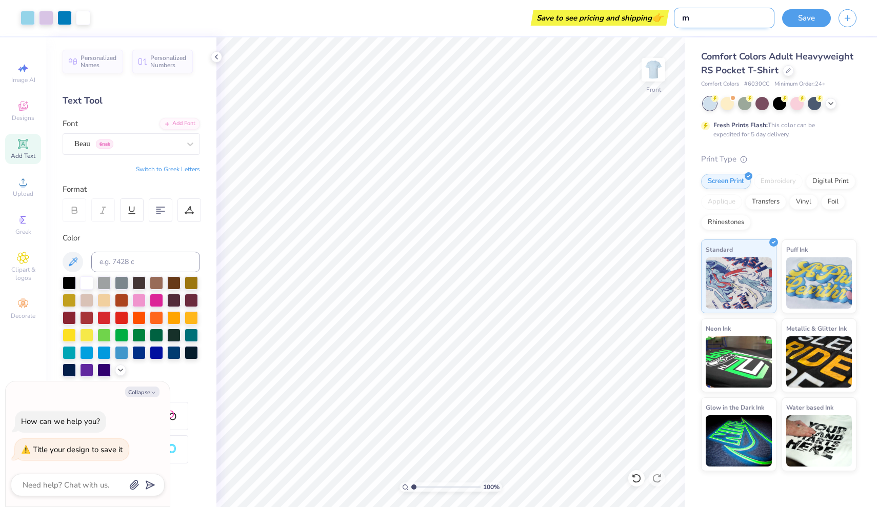
type textarea "x"
type input "my"
type textarea "x"
type input "my t"
type textarea "x"
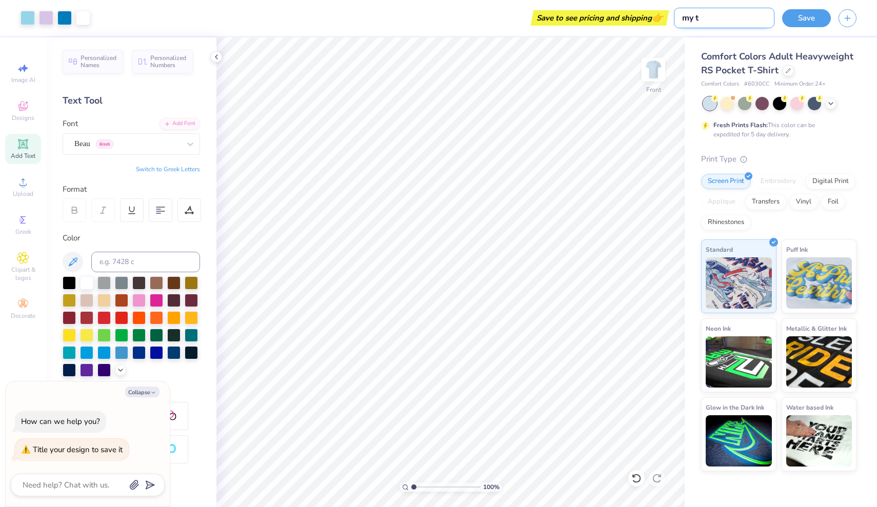
type input "my ti"
type textarea "x"
type input "my tie"
type textarea "x"
type input "my tie"
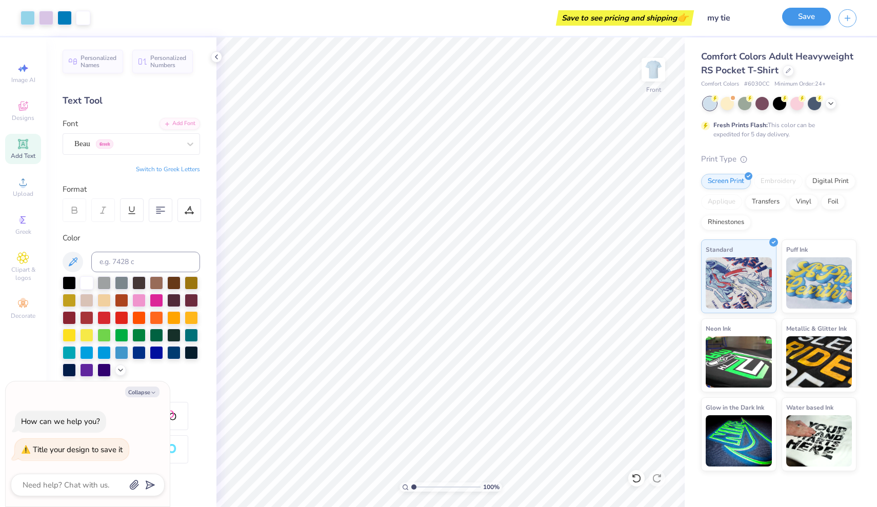
click at [807, 24] on button "Save" at bounding box center [806, 17] width 49 height 18
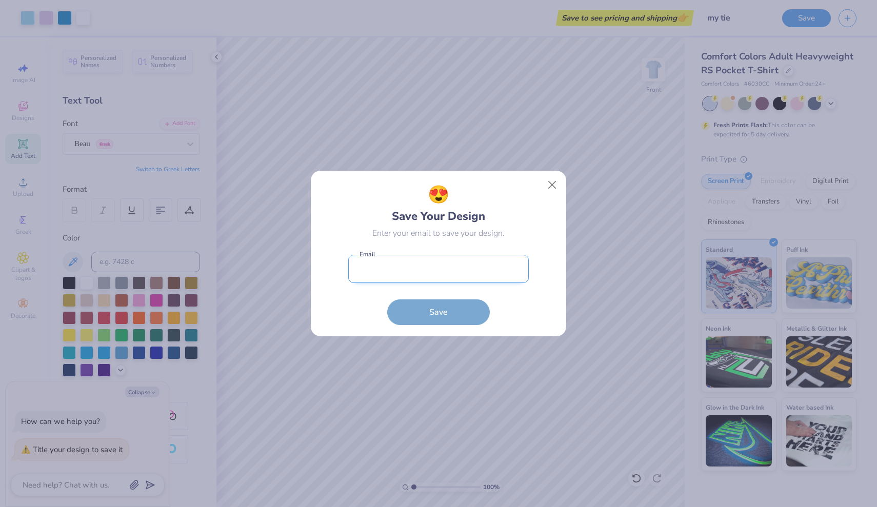
click at [411, 264] on input "email" at bounding box center [438, 269] width 181 height 28
type input "avazolecki@gmail.com"
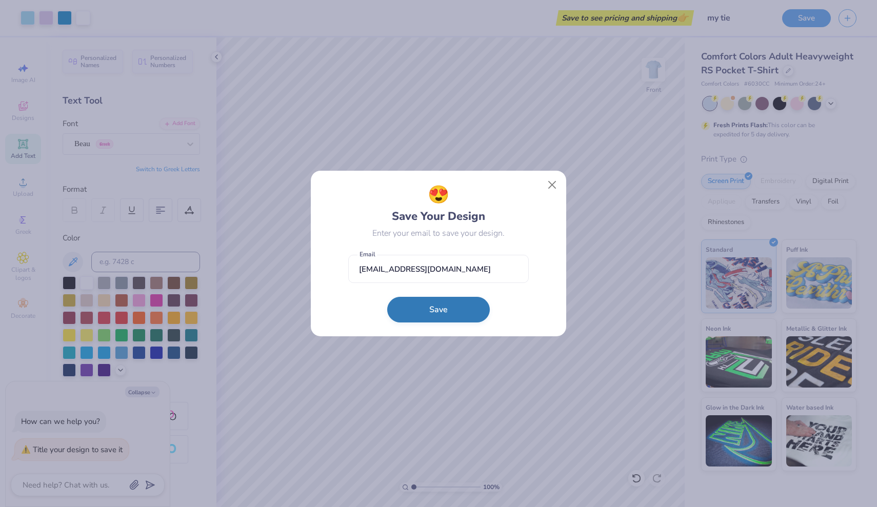
click at [434, 311] on button "Save" at bounding box center [438, 310] width 103 height 26
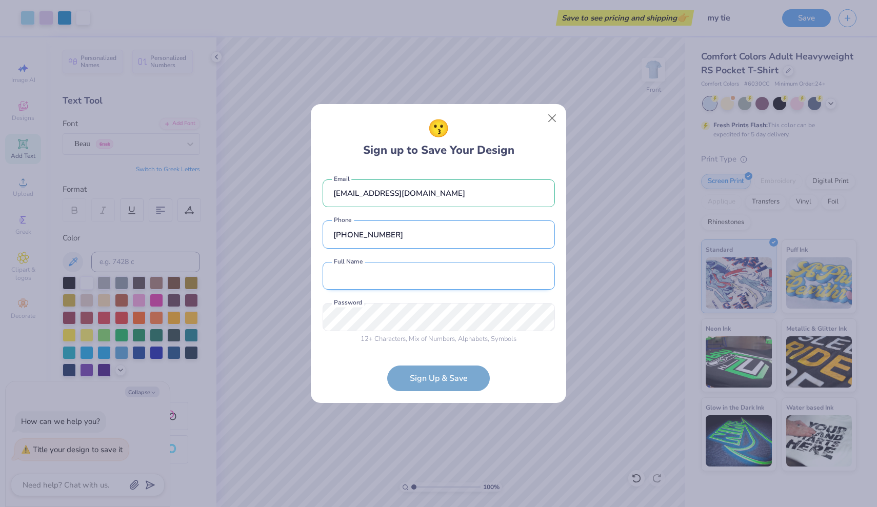
type input "(803) 582-8059"
type input "Ava Zolecki"
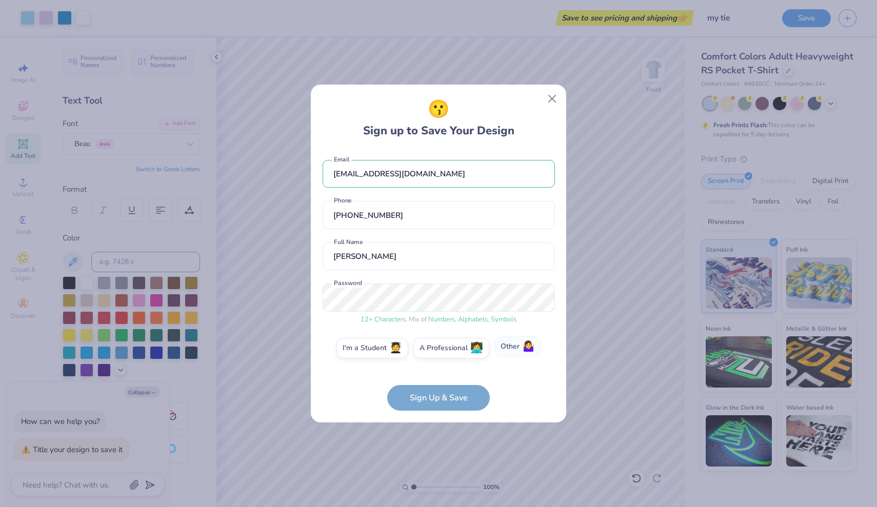
click at [528, 349] on span "🤷‍♀️" at bounding box center [528, 347] width 13 height 12
click at [442, 349] on input "Other 🤷‍♀️" at bounding box center [439, 351] width 7 height 7
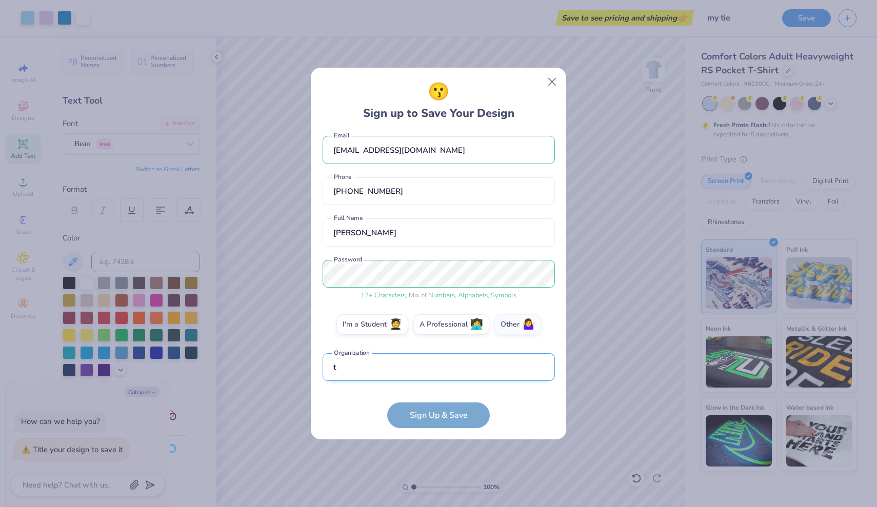
scroll to position [68, 0]
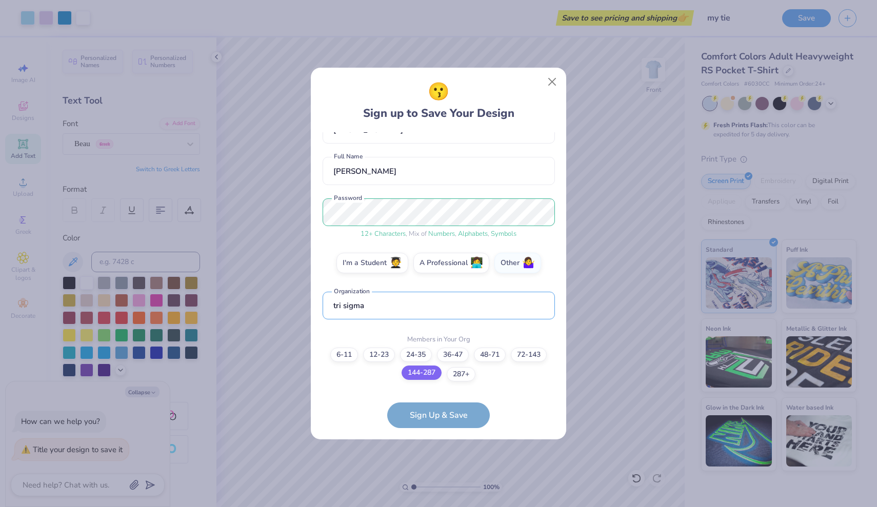
type input "tri sigma"
click at [430, 375] on label "144-287" at bounding box center [422, 373] width 40 height 14
click at [436, 429] on input "144-287" at bounding box center [439, 432] width 7 height 7
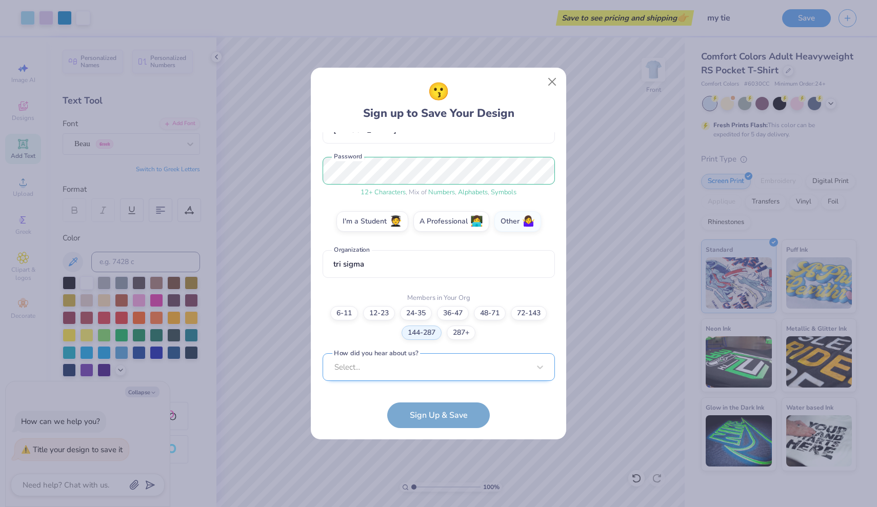
click at [494, 370] on div "Select..." at bounding box center [439, 367] width 232 height 28
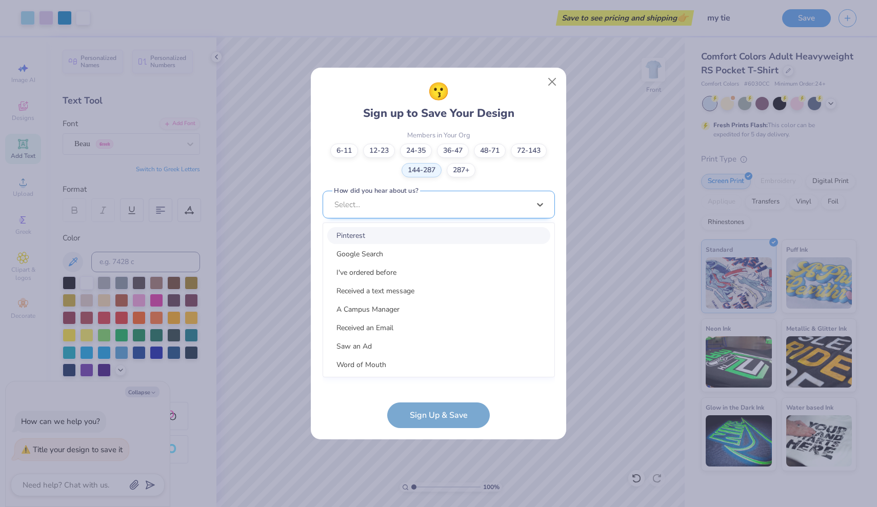
scroll to position [263, 0]
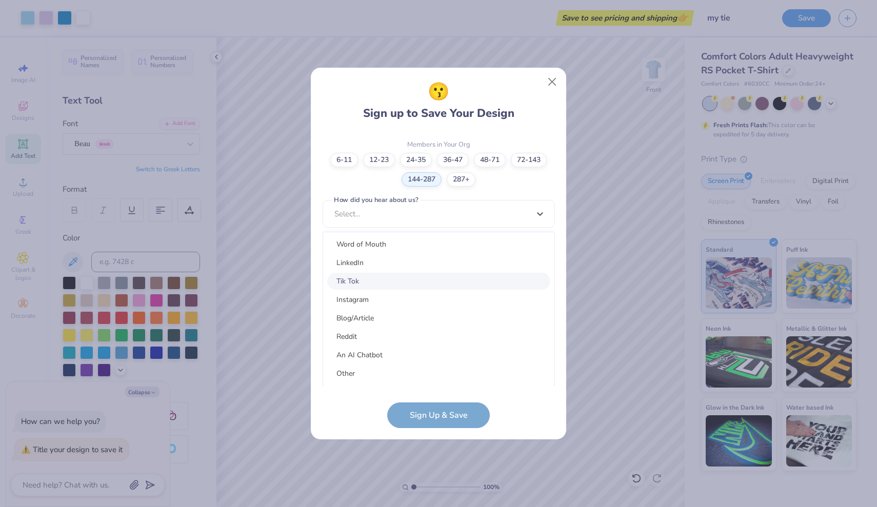
type textarea "x"
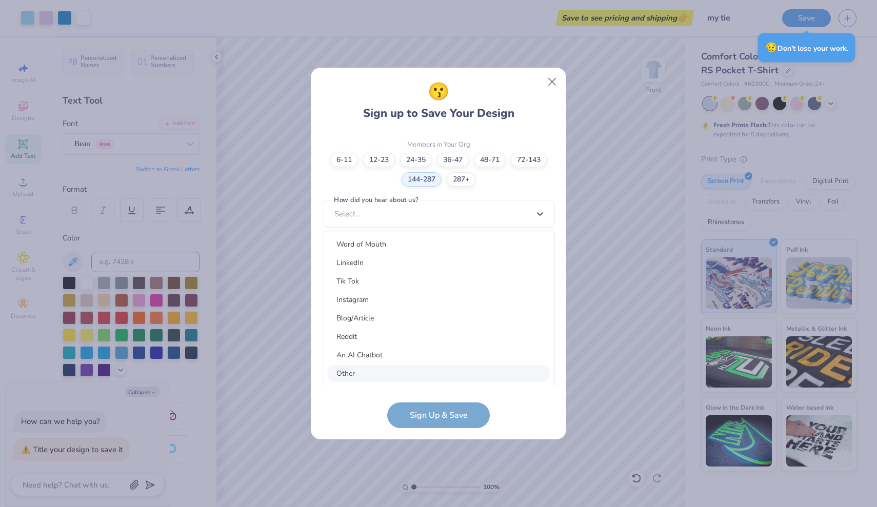
click at [355, 378] on div "Other" at bounding box center [438, 373] width 223 height 17
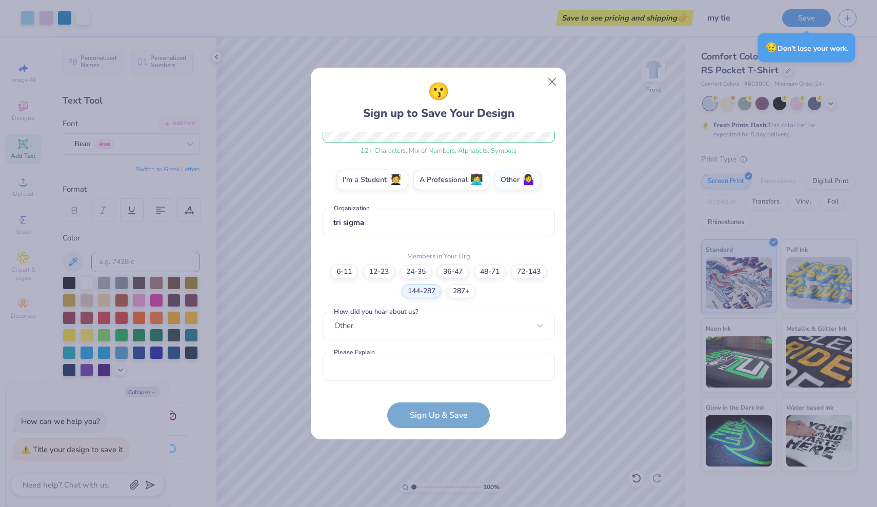
scroll to position [151, 0]
type input "j"
type input "n/a"
type textarea "x"
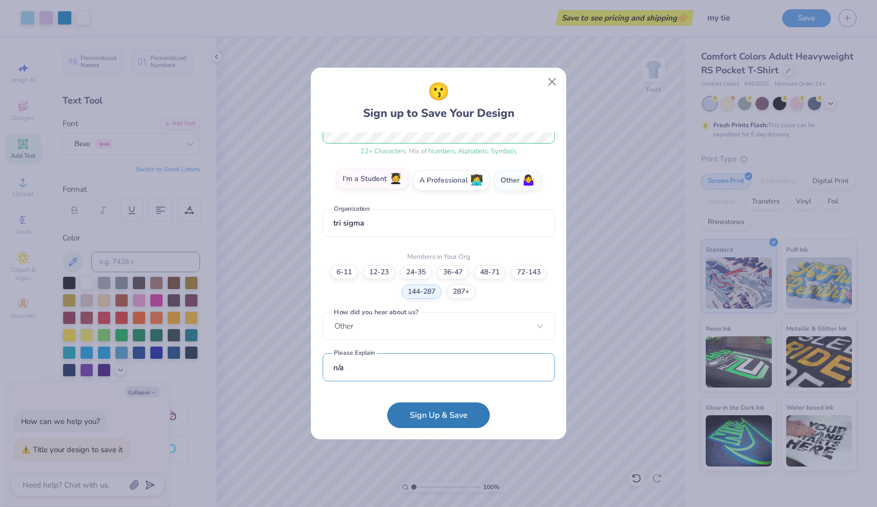
type input "n/a"
click at [397, 181] on span "🧑‍🎓" at bounding box center [395, 179] width 13 height 12
click at [436, 330] on input "I'm a Student 🧑‍🎓" at bounding box center [439, 333] width 7 height 7
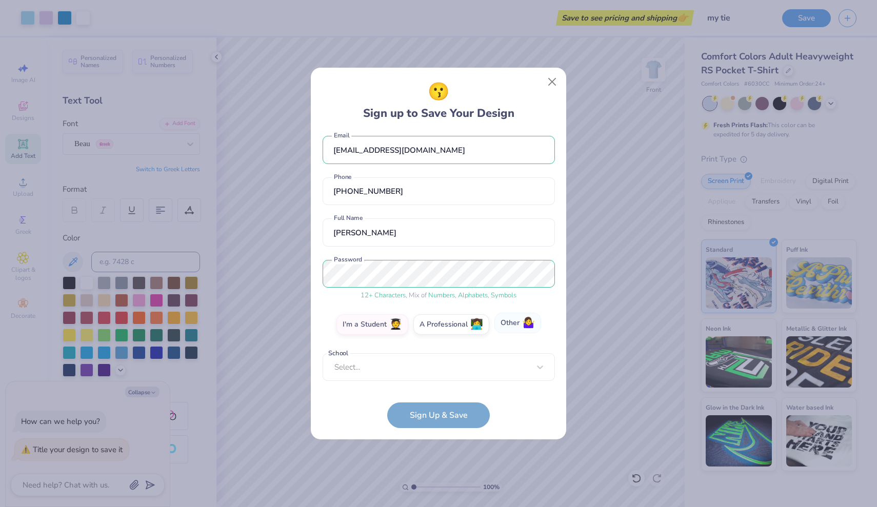
click at [518, 325] on label "Other 🤷‍♀️" at bounding box center [517, 323] width 47 height 21
click at [442, 330] on input "Other 🤷‍♀️" at bounding box center [439, 333] width 7 height 7
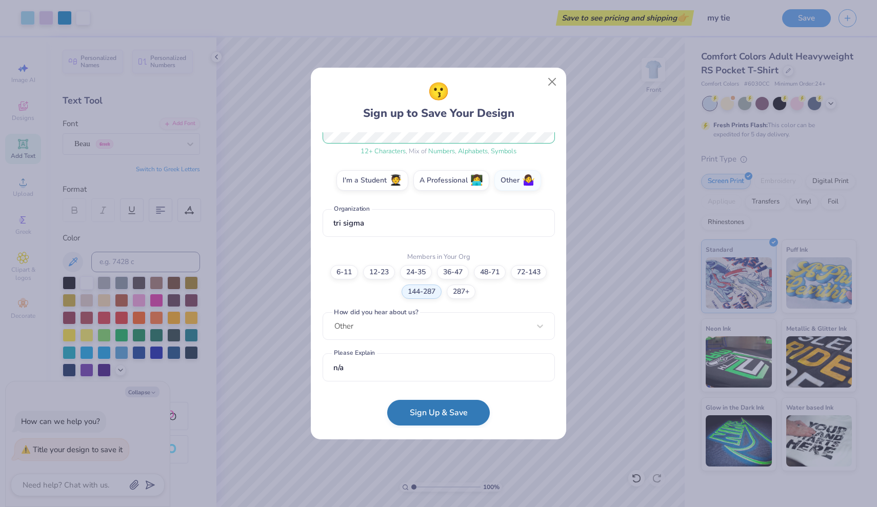
click at [423, 415] on button "Sign Up & Save" at bounding box center [438, 413] width 103 height 26
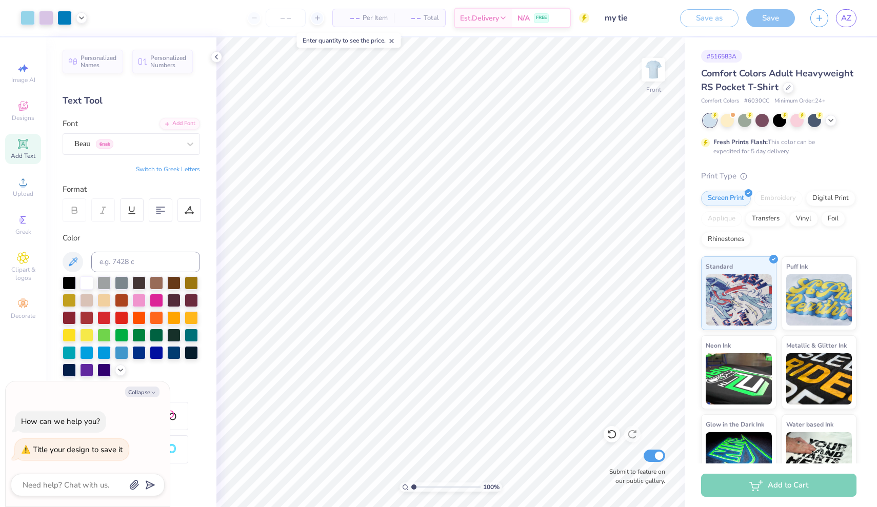
type textarea "x"
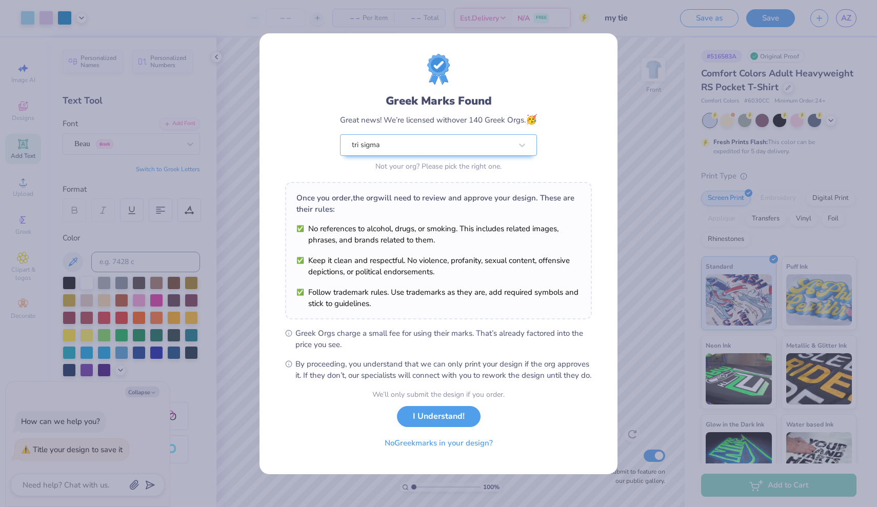
click at [649, 111] on div "Greek Marks Found Great news! We’re licensed with over 140 Greek Orgs. 🥳 tri si…" at bounding box center [438, 253] width 877 height 507
click at [648, 111] on div "Greek Marks Found Great news! We’re licensed with over 140 Greek Orgs. 🥳 tri si…" at bounding box center [438, 253] width 877 height 507
click at [430, 423] on button "I Understand!" at bounding box center [439, 414] width 84 height 21
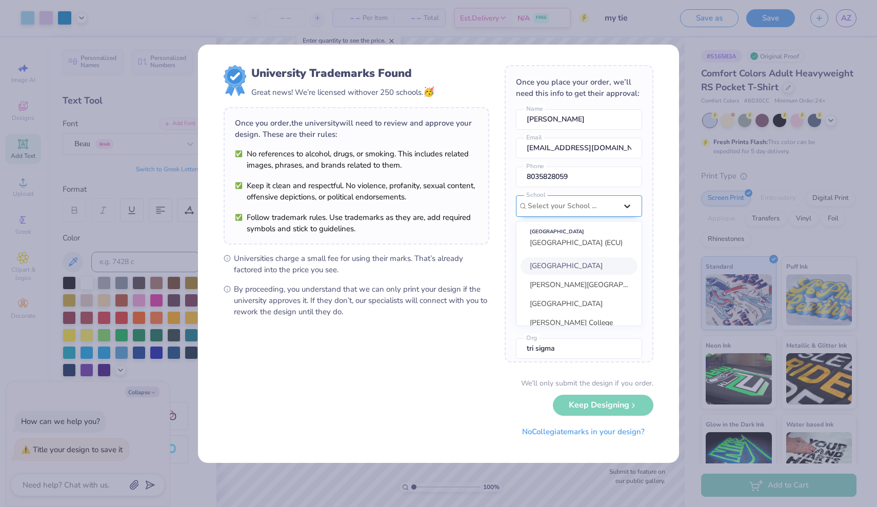
click at [634, 203] on div "option focused, 1 of 15. 15 results available. Use Up and Down to choose option…" at bounding box center [579, 260] width 126 height 131
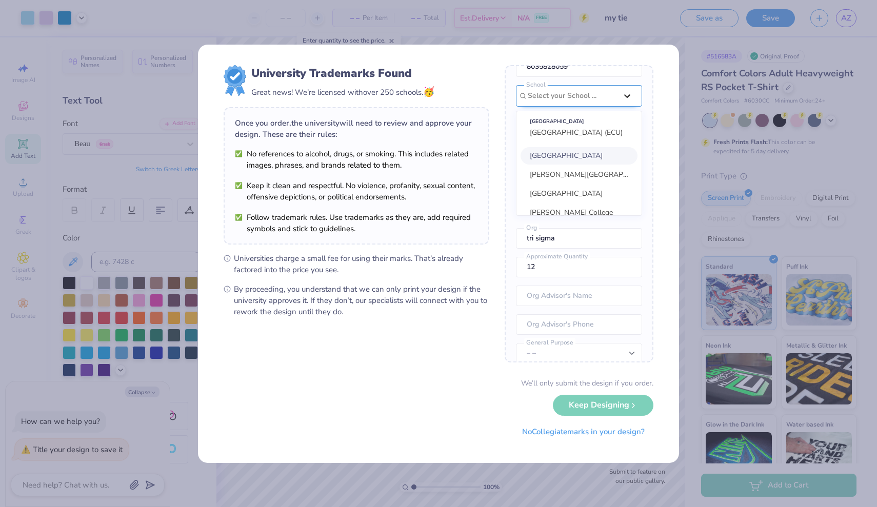
scroll to position [116, 0]
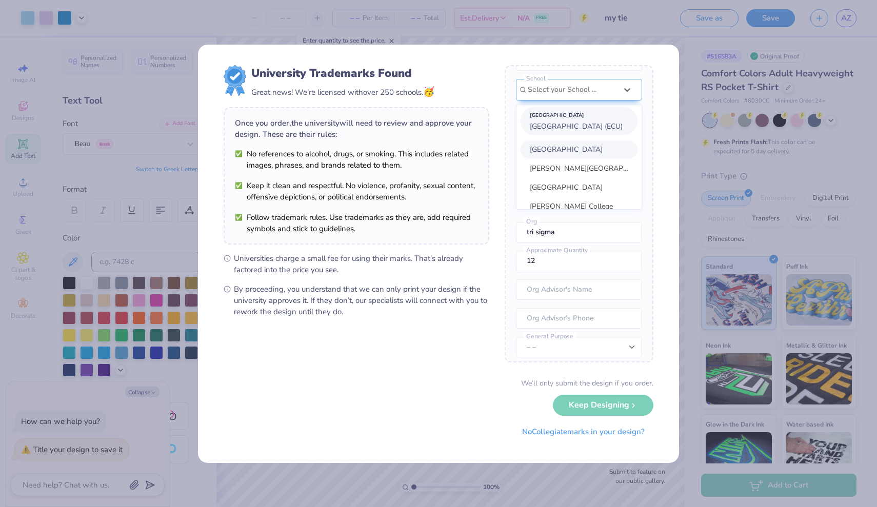
click at [612, 129] on span "East Carolina University (ECU)" at bounding box center [576, 127] width 93 height 10
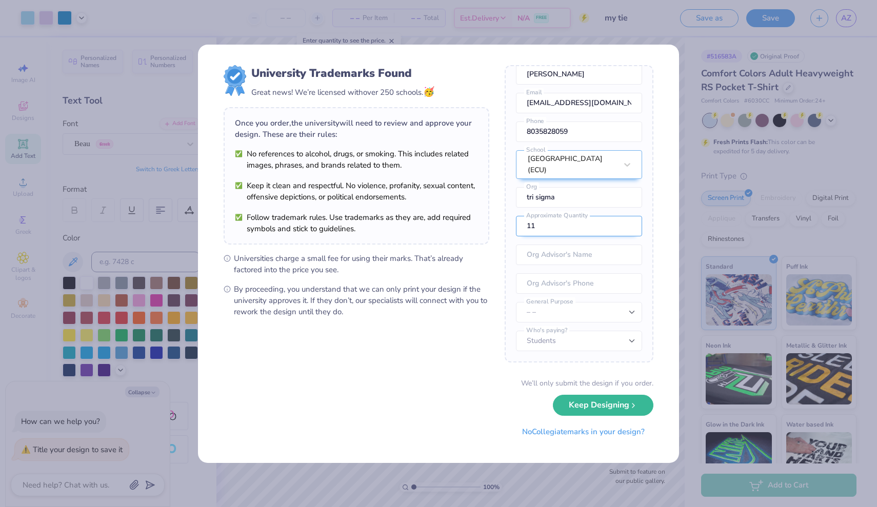
click at [624, 227] on input "11" at bounding box center [579, 226] width 126 height 21
type input "1"
click at [377, 351] on form "University Trademarks Found Great news! We’re licensed with over 250 schools. 🥳…" at bounding box center [439, 254] width 430 height 378
click at [593, 404] on button "Keep Designing" at bounding box center [603, 402] width 101 height 21
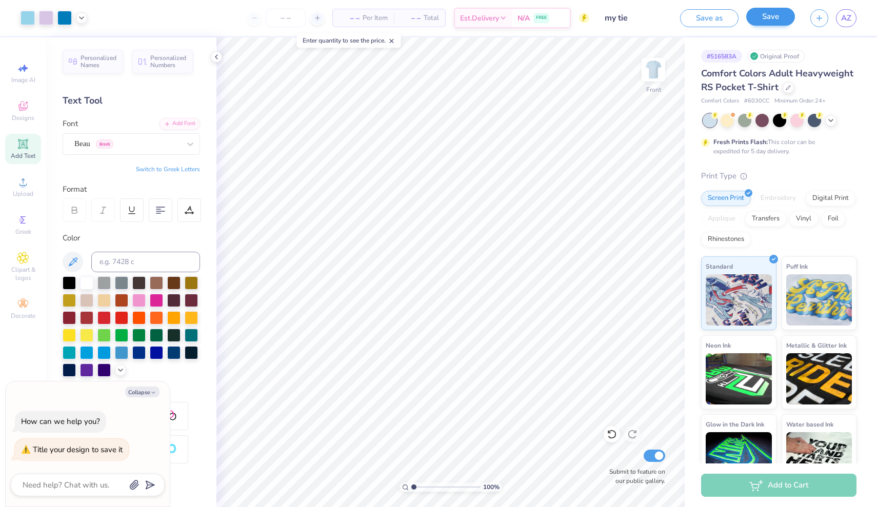
click at [767, 23] on button "Save" at bounding box center [770, 17] width 49 height 18
click at [657, 77] on img at bounding box center [653, 69] width 41 height 41
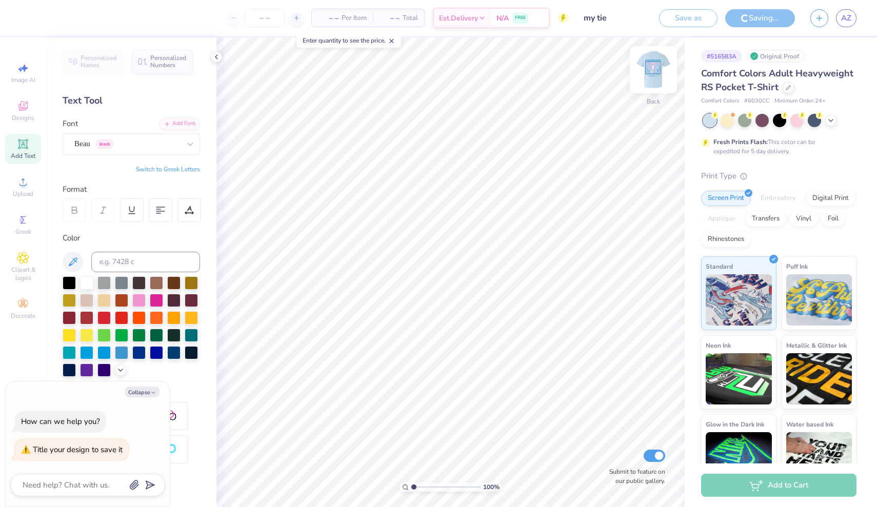
click at [658, 76] on img at bounding box center [653, 69] width 41 height 41
type textarea "x"
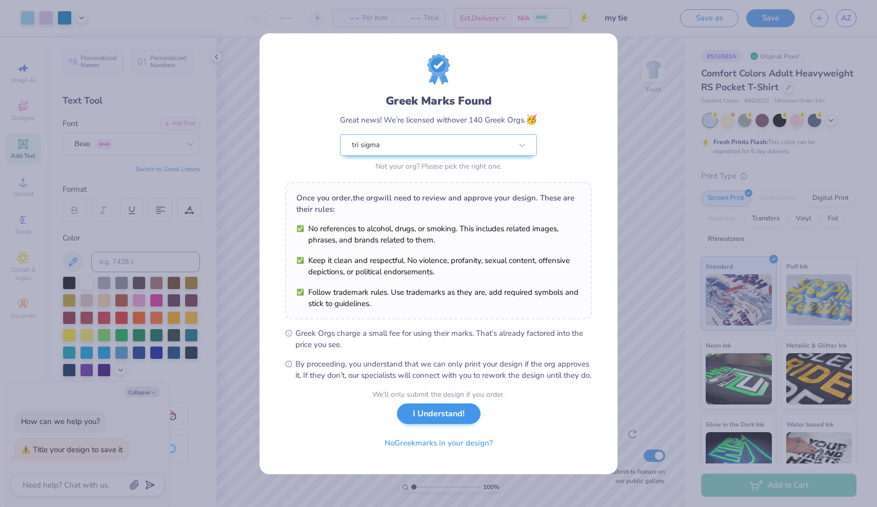
click at [438, 420] on button "I Understand!" at bounding box center [439, 414] width 84 height 21
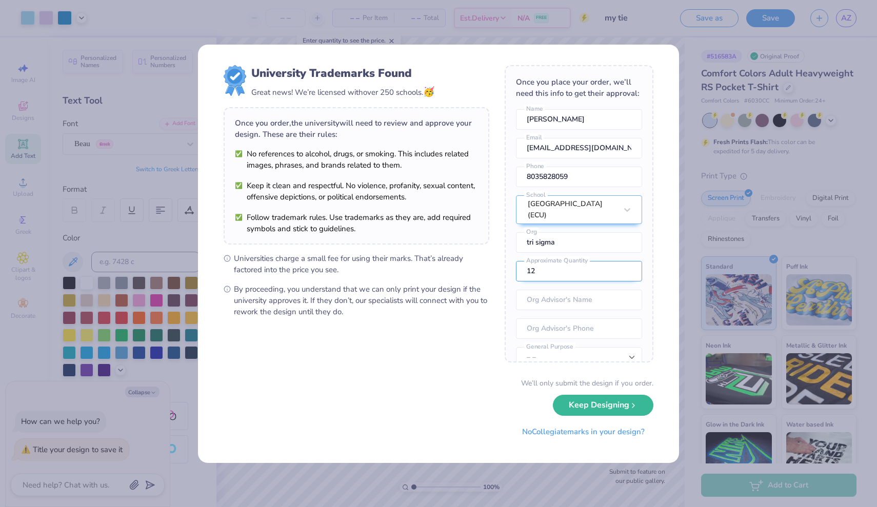
click at [587, 276] on input "12" at bounding box center [579, 271] width 126 height 21
type input "1"
click at [622, 412] on button "Keep Designing" at bounding box center [603, 402] width 101 height 21
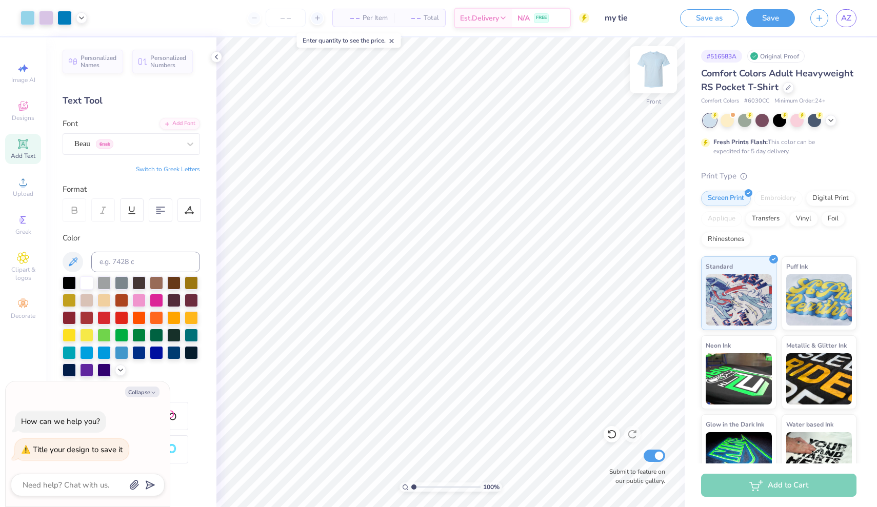
click at [655, 76] on img at bounding box center [653, 69] width 41 height 41
click at [646, 77] on img at bounding box center [653, 69] width 41 height 41
click at [655, 73] on img at bounding box center [653, 69] width 41 height 41
click at [662, 76] on img at bounding box center [653, 69] width 41 height 41
click at [660, 66] on img at bounding box center [653, 69] width 41 height 41
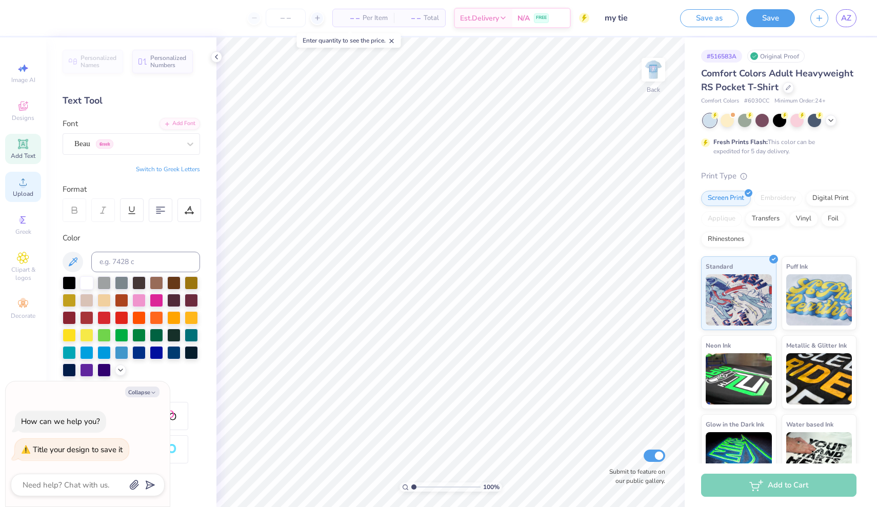
click at [24, 176] on icon at bounding box center [23, 182] width 12 height 12
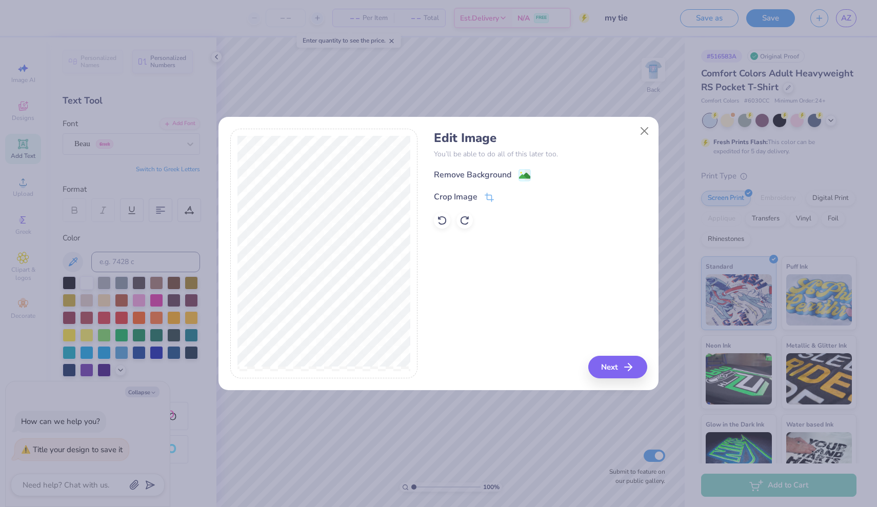
click at [524, 182] on div "Remove Background Crop Image" at bounding box center [540, 199] width 213 height 60
click at [523, 177] on image at bounding box center [524, 176] width 11 height 11
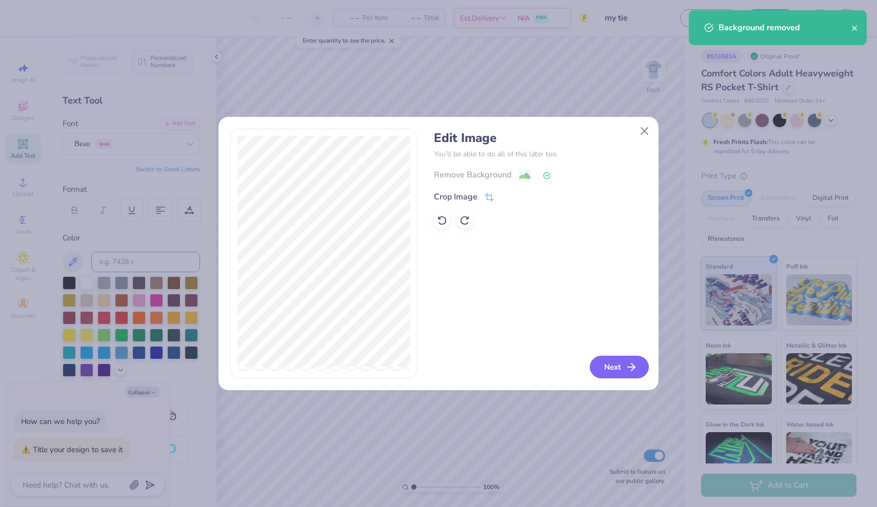
click at [619, 367] on button "Next" at bounding box center [619, 367] width 59 height 23
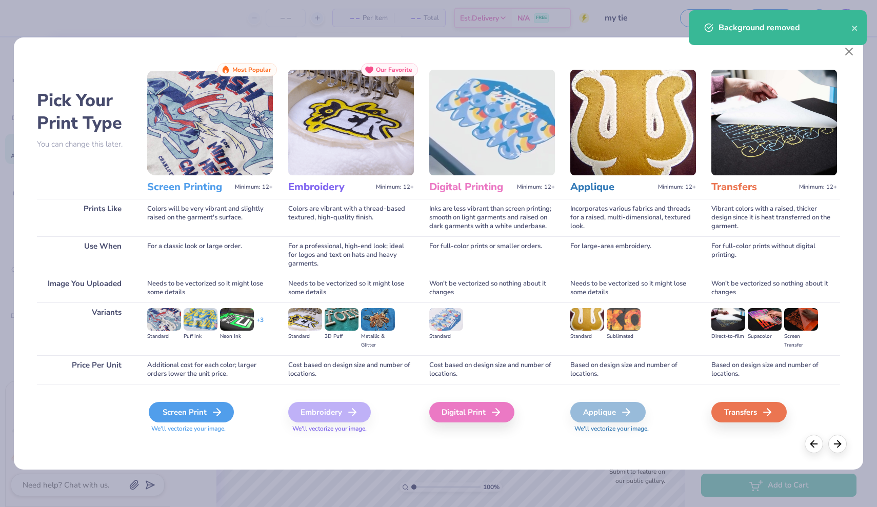
click at [206, 410] on div "Screen Print" at bounding box center [191, 412] width 85 height 21
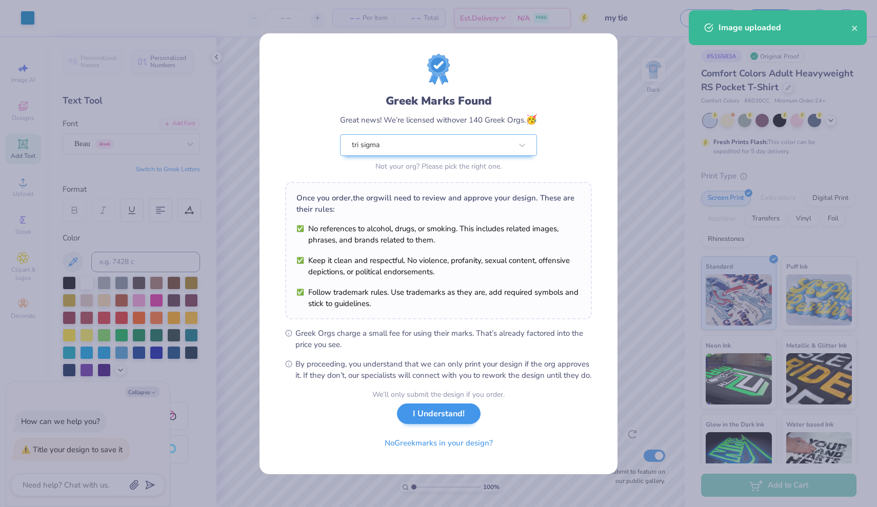
click at [428, 412] on button "I Understand!" at bounding box center [439, 414] width 84 height 21
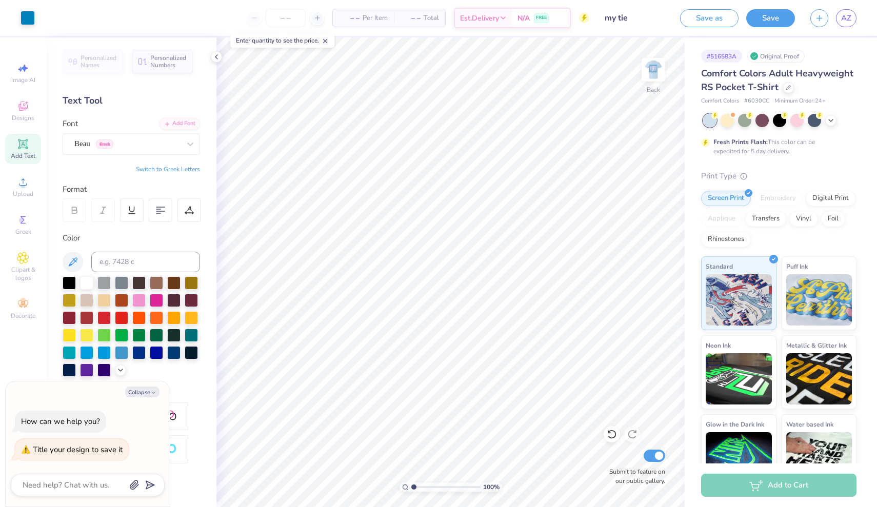
click at [22, 146] on icon at bounding box center [23, 144] width 8 height 8
type textarea "x"
type input "2.05"
type input "0.59"
click at [124, 145] on div "Super Dream" at bounding box center [127, 144] width 108 height 16
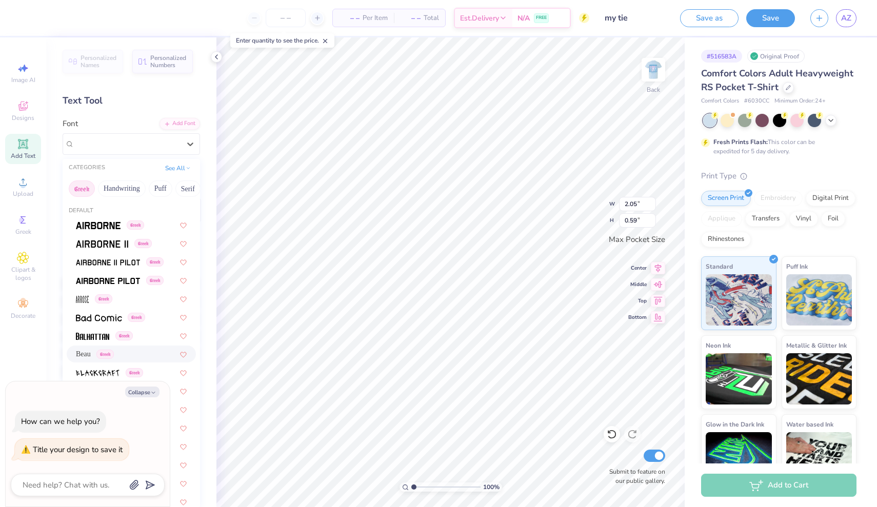
click at [86, 353] on span "Beau" at bounding box center [83, 354] width 15 height 11
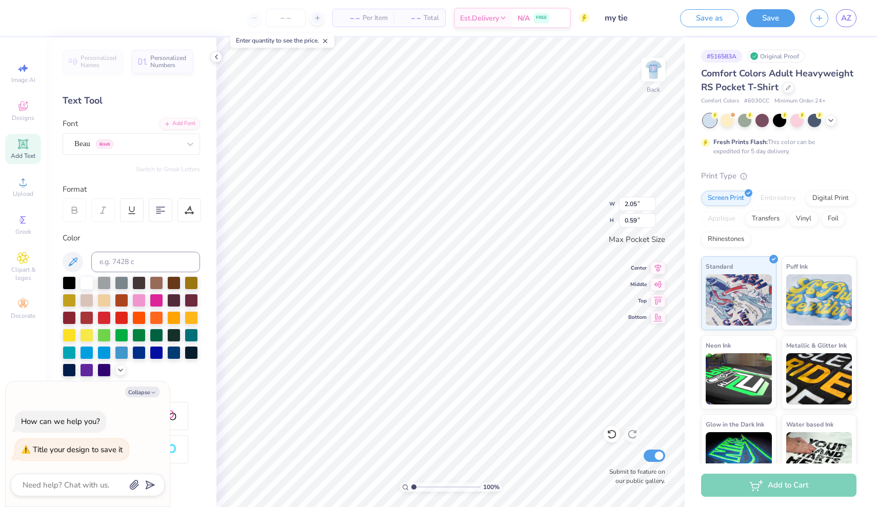
type textarea "x"
type textarea "M"
type textarea "x"
type textarea "MY"
type textarea "x"
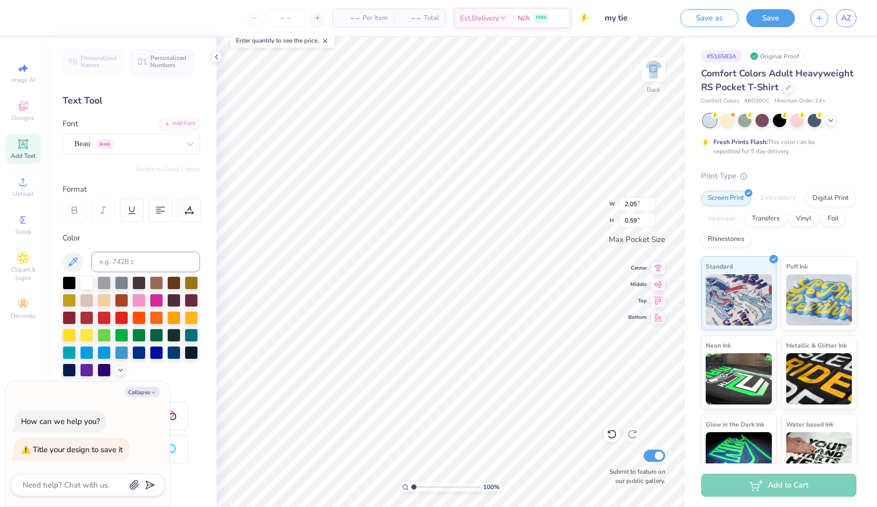
type textarea "MY"
type textarea "x"
type textarea "MY T"
type textarea "x"
type textarea "MY TI"
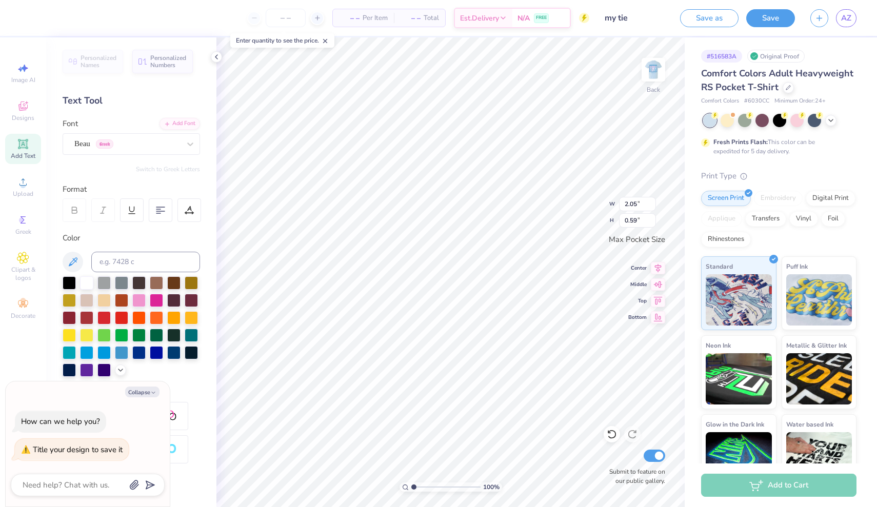
scroll to position [0, 1]
type textarea "x"
type textarea "MY TIE"
click at [68, 265] on icon at bounding box center [73, 262] width 12 height 12
type textarea "x"
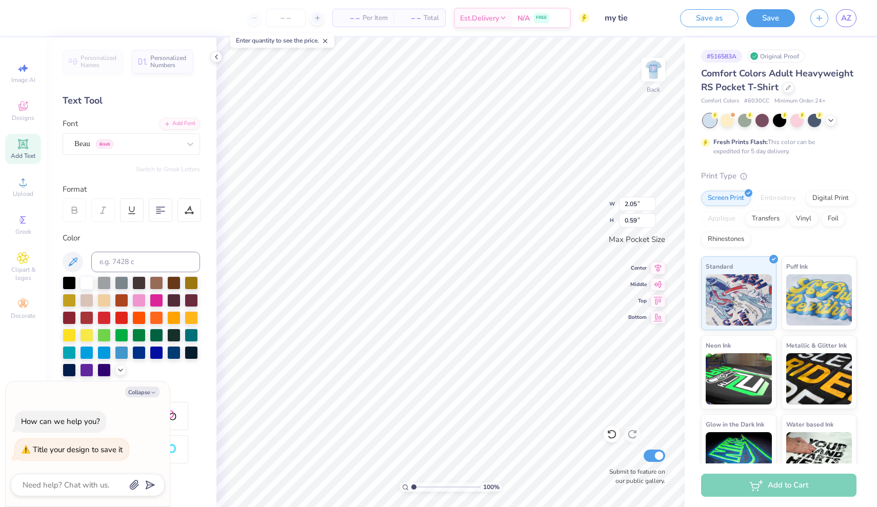
type input "2.53"
type textarea "x"
type input "2.13"
type input "0.50"
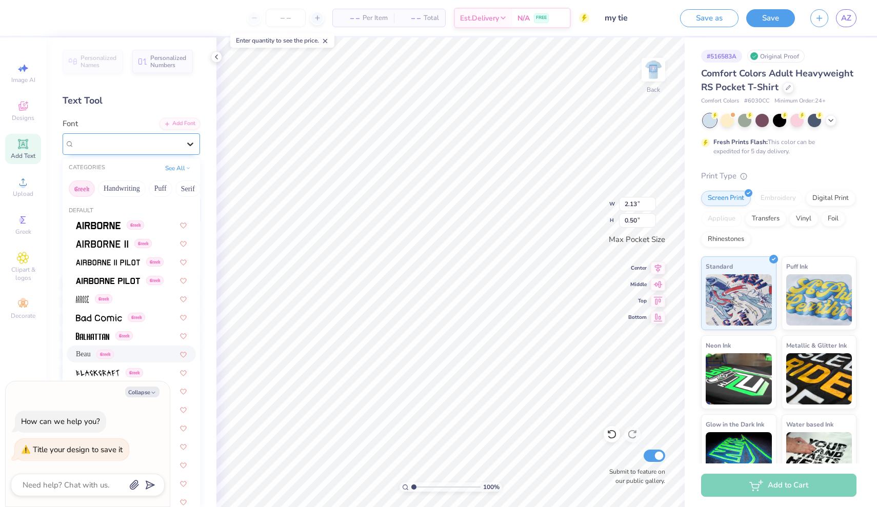
click at [192, 143] on icon at bounding box center [190, 145] width 6 height 4
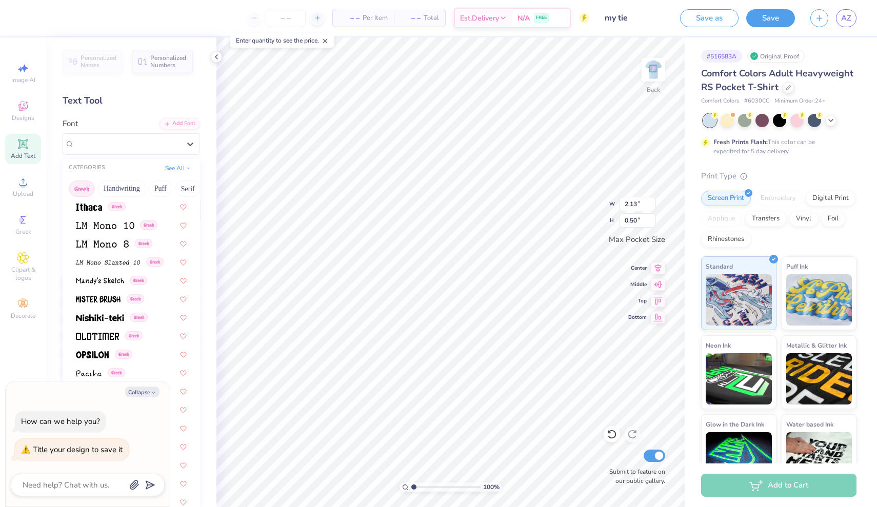
scroll to position [459, 0]
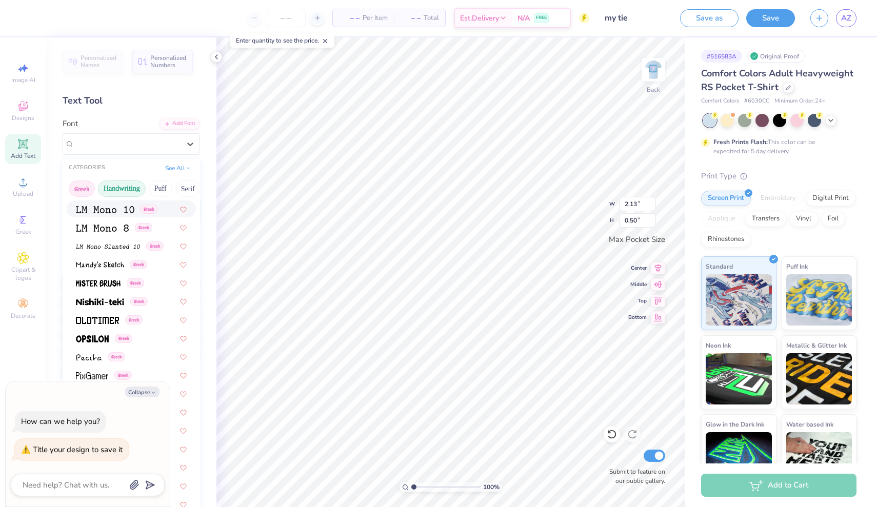
click at [134, 187] on button "Handwriting" at bounding box center [122, 189] width 48 height 16
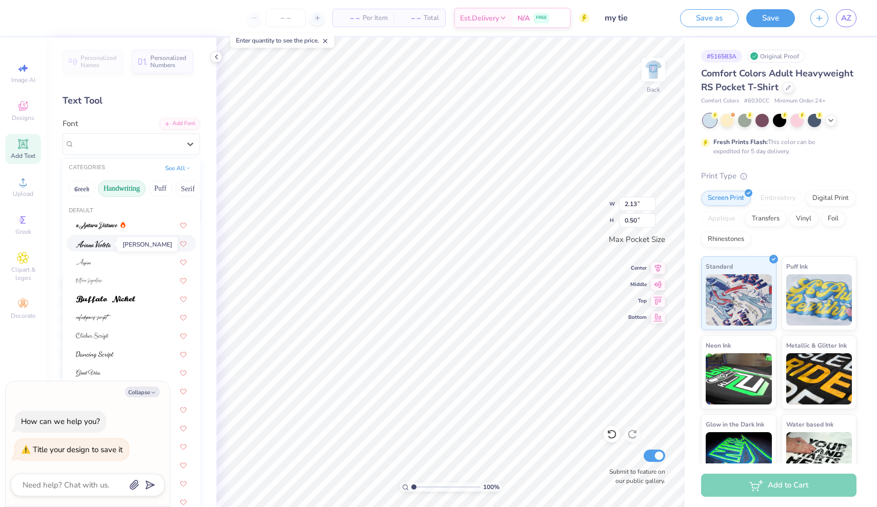
click at [103, 242] on img at bounding box center [93, 244] width 35 height 7
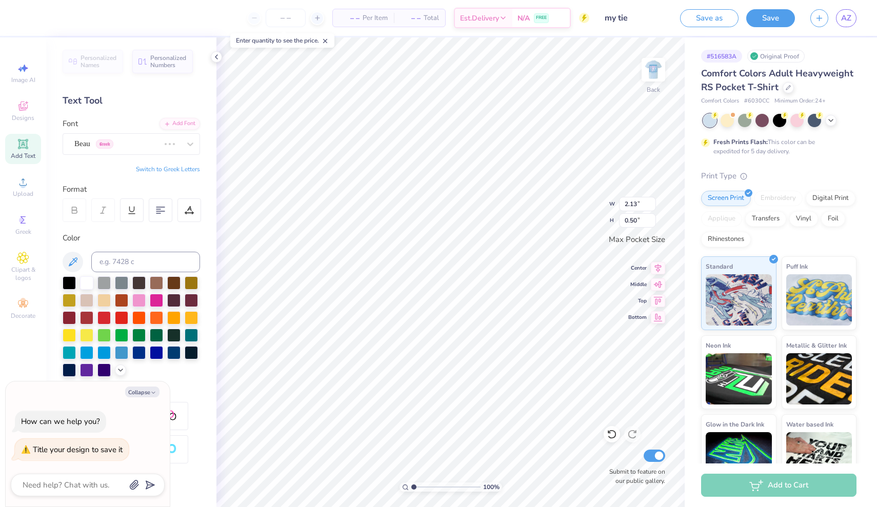
scroll to position [0, 1]
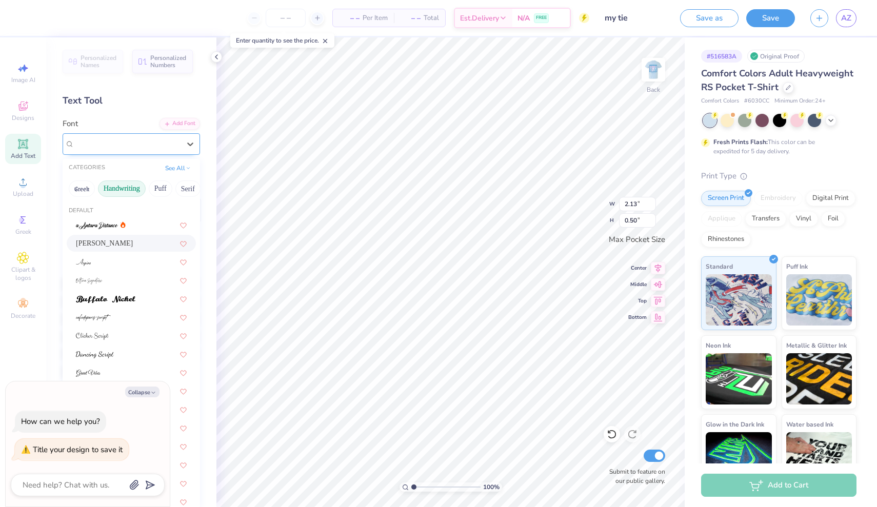
click at [159, 141] on div "Ariana Violeta" at bounding box center [127, 144] width 108 height 16
click at [115, 294] on div at bounding box center [131, 289] width 111 height 11
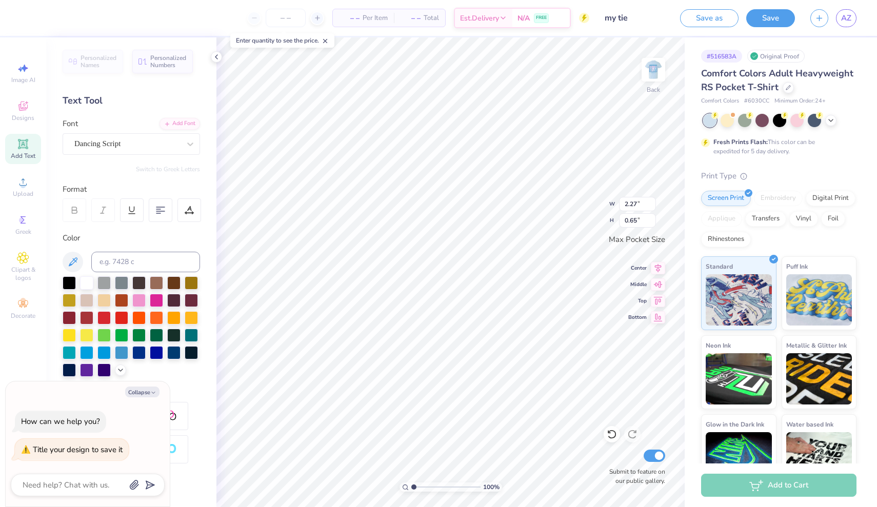
scroll to position [0, 1]
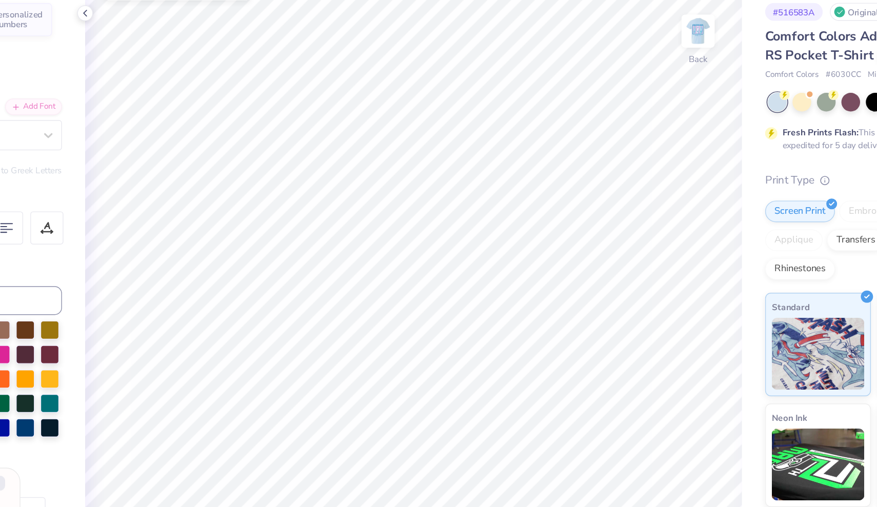
type textarea "x"
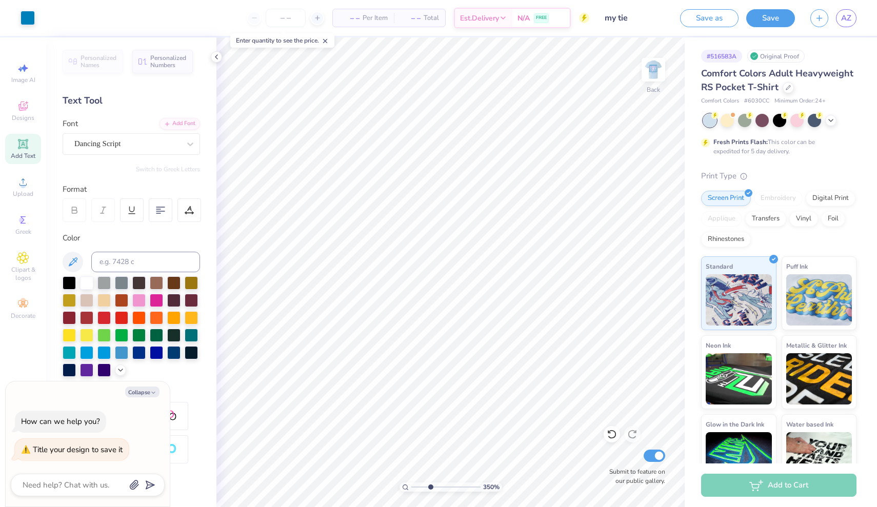
type input "3.35"
drag, startPoint x: 414, startPoint y: 486, endPoint x: 430, endPoint y: 487, distance: 15.4
click at [430, 487] on input "range" at bounding box center [445, 487] width 69 height 9
type textarea "x"
type input "1.73"
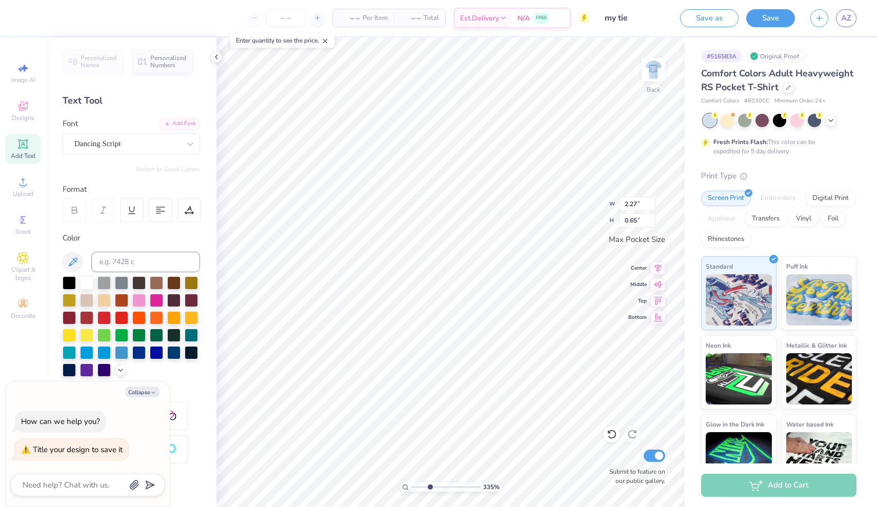
type input "0.49"
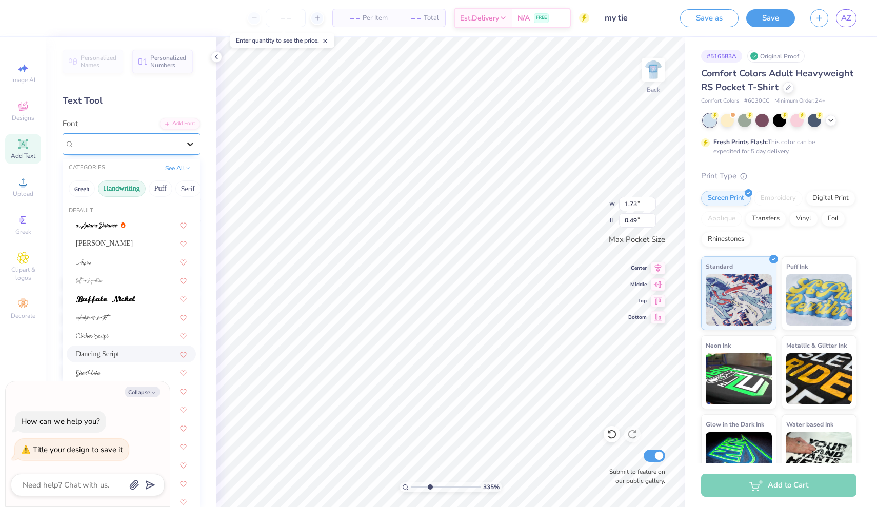
click at [181, 143] on div at bounding box center [190, 144] width 18 height 18
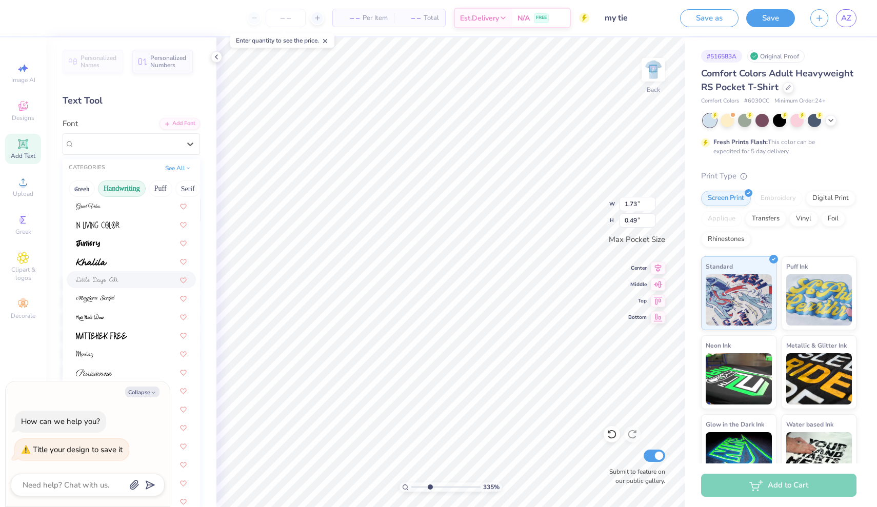
scroll to position [173, 0]
click at [119, 275] on div at bounding box center [131, 273] width 111 height 11
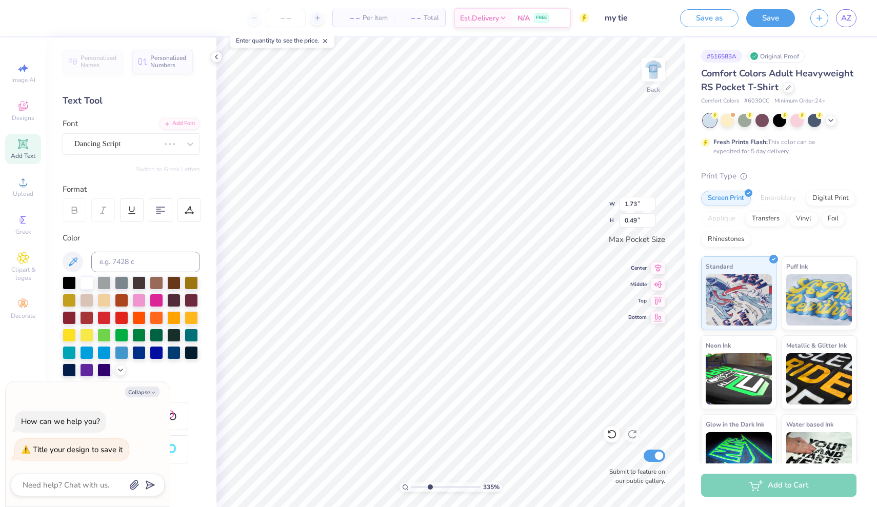
scroll to position [0, 1]
click at [188, 141] on icon at bounding box center [190, 144] width 10 height 10
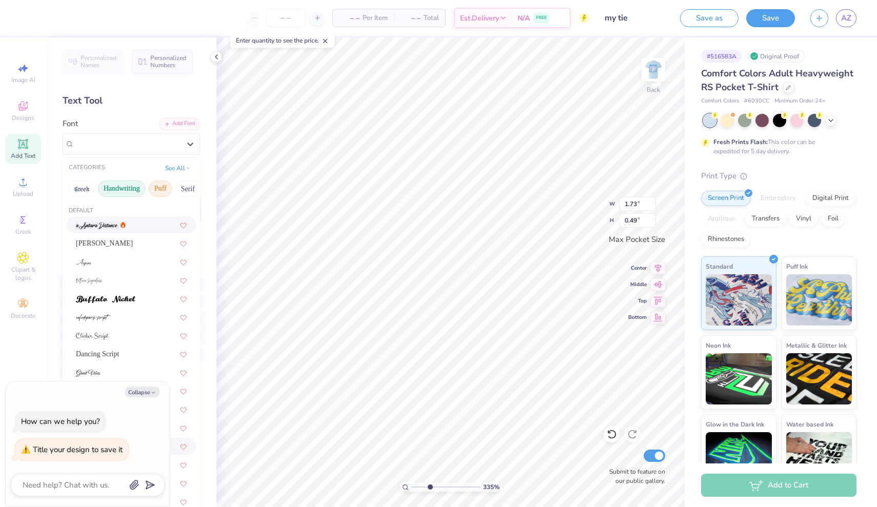
click at [155, 189] on button "Puff" at bounding box center [161, 189] width 24 height 16
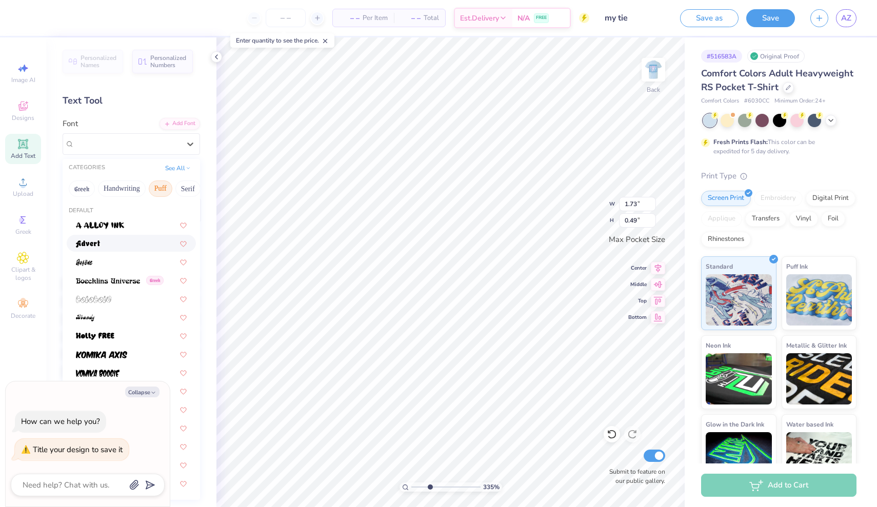
click at [104, 249] on div at bounding box center [131, 243] width 111 height 11
click at [192, 145] on icon at bounding box center [190, 144] width 10 height 10
click at [184, 191] on button "Serif" at bounding box center [187, 189] width 25 height 16
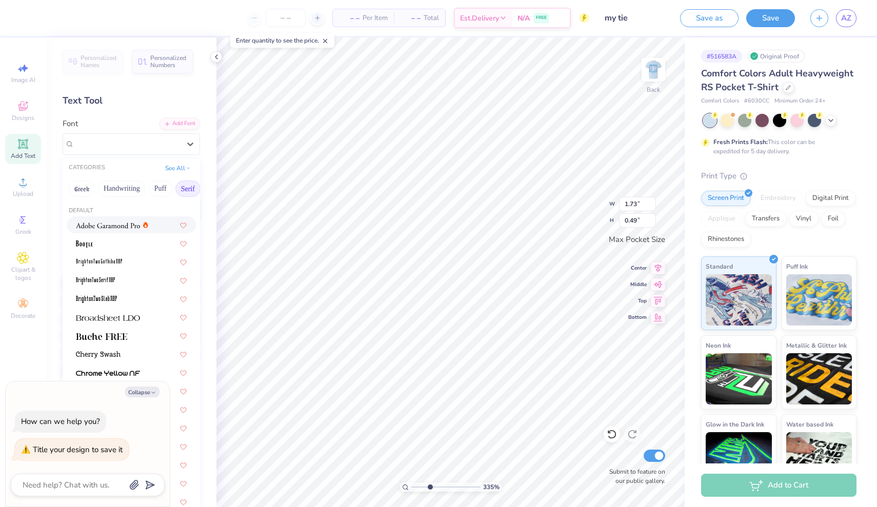
click at [112, 229] on img at bounding box center [108, 225] width 64 height 7
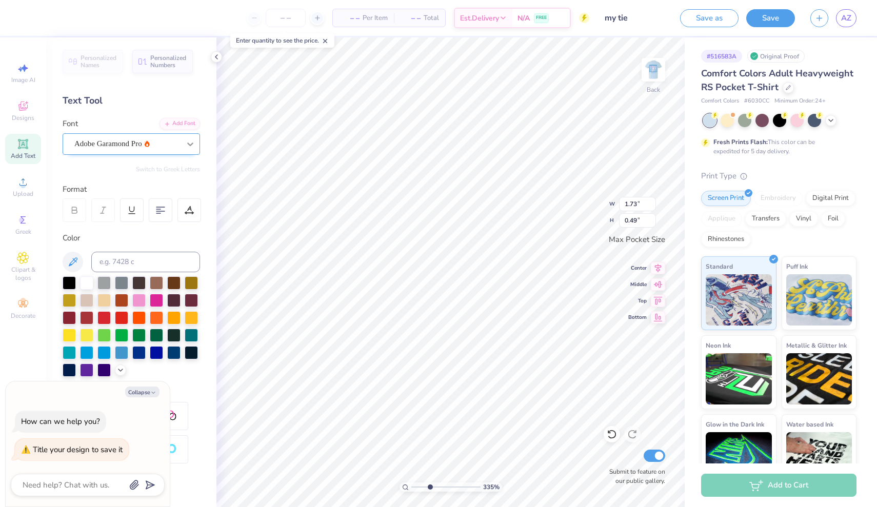
click at [191, 148] on icon at bounding box center [190, 144] width 10 height 10
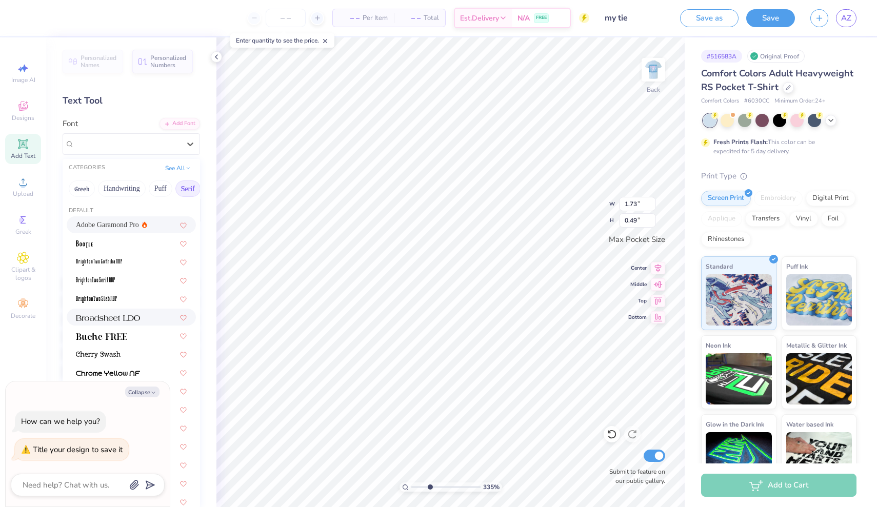
click at [111, 319] on img at bounding box center [108, 317] width 64 height 7
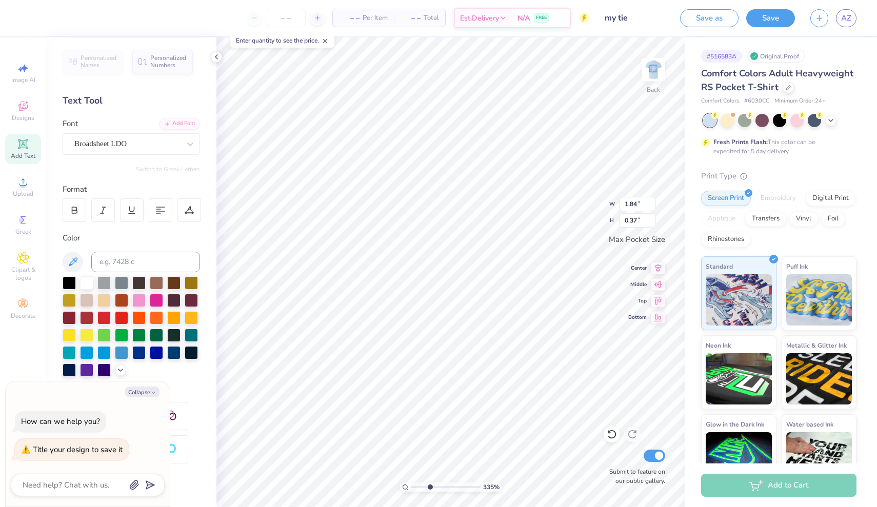
type textarea "x"
type textarea "MYTIE"
type textarea "x"
type textarea "MY TIE"
type textarea "x"
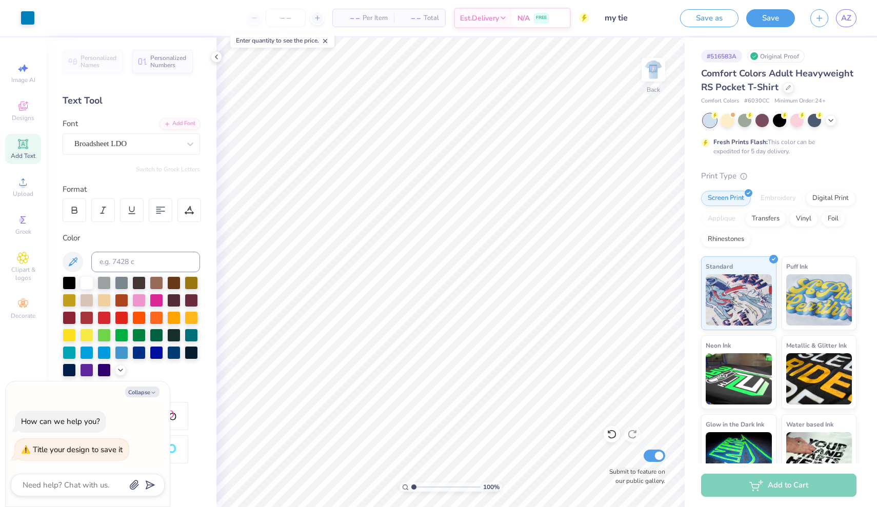
drag, startPoint x: 431, startPoint y: 485, endPoint x: 398, endPoint y: 491, distance: 33.4
type input "1"
click at [398, 491] on div "100 %" at bounding box center [451, 272] width 470 height 470
click at [658, 74] on img at bounding box center [653, 69] width 41 height 41
click at [657, 74] on img at bounding box center [653, 69] width 41 height 41
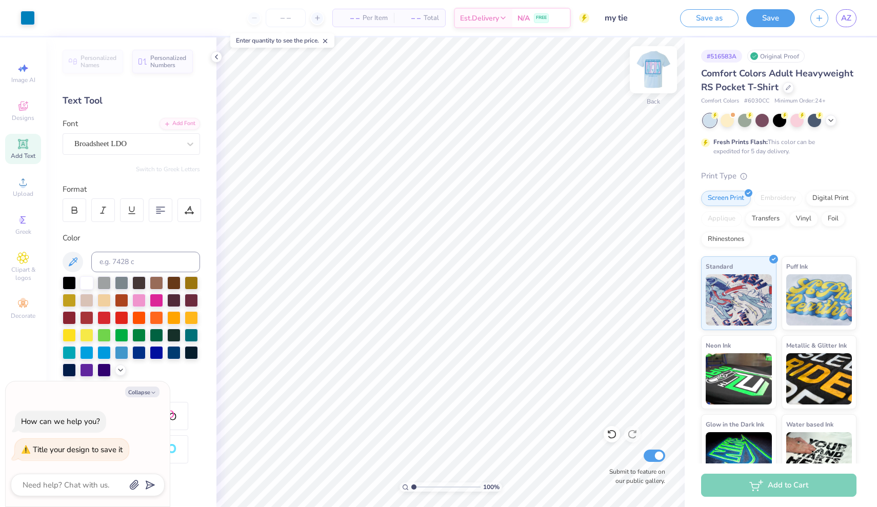
click at [649, 72] on img at bounding box center [653, 69] width 41 height 41
type textarea "x"
type textarea "SEPTEMBE 13, 2025"
type textarea "x"
type textarea "SEPTEMB 13, 2025"
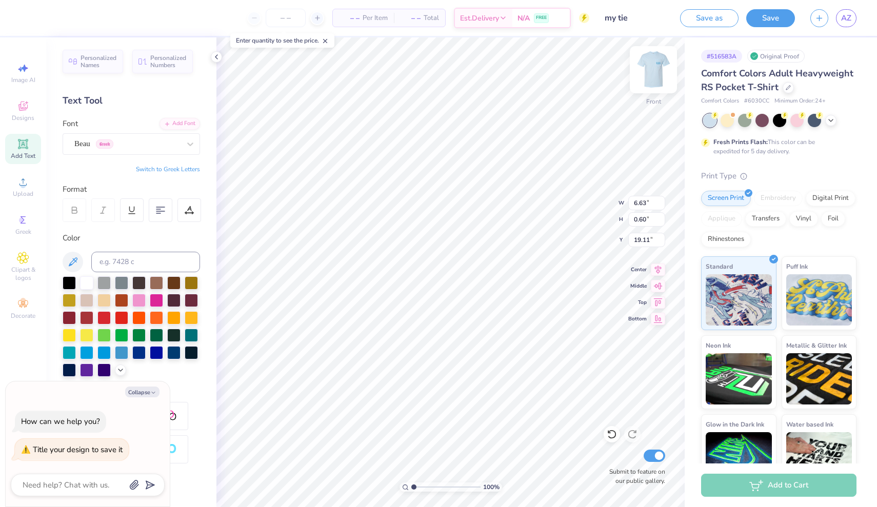
type textarea "x"
type textarea "SEPTEM 13, 2025"
type textarea "x"
type textarea "SEPTE 13, 2025"
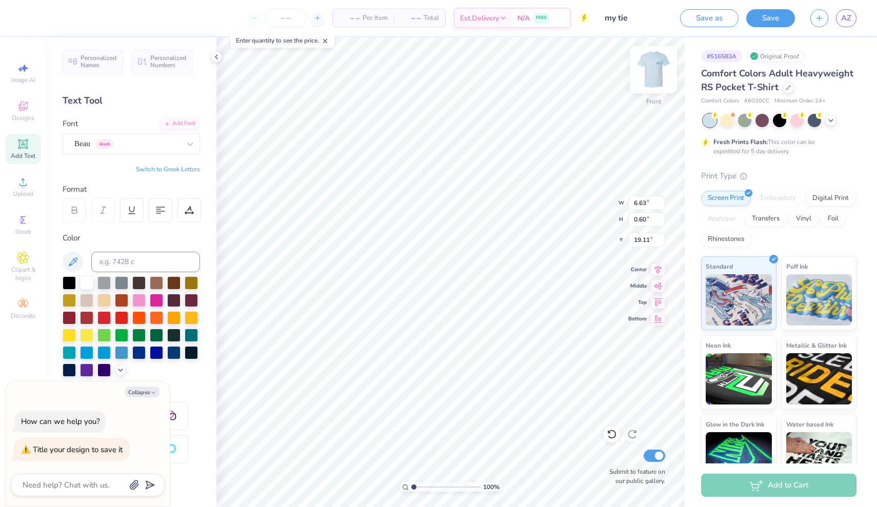
type textarea "x"
type textarea "SEPT 13, 2025"
type textarea "x"
type textarea "SEPT. 13, 2025"
click at [656, 70] on img at bounding box center [653, 69] width 41 height 41
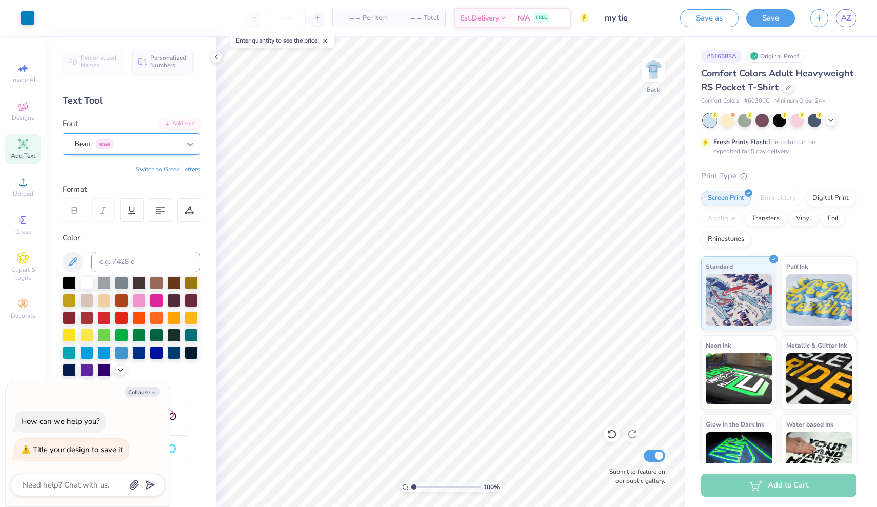
click at [183, 147] on div at bounding box center [190, 144] width 18 height 18
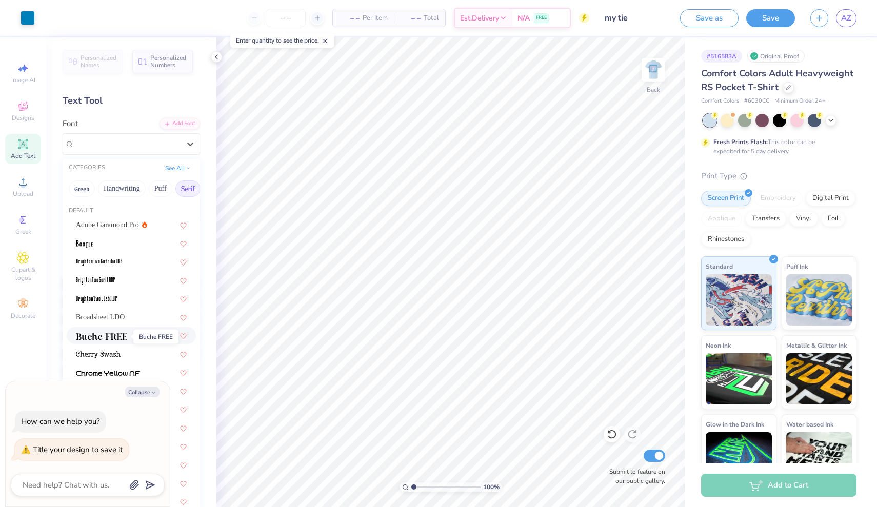
click at [91, 336] on img at bounding box center [101, 336] width 51 height 7
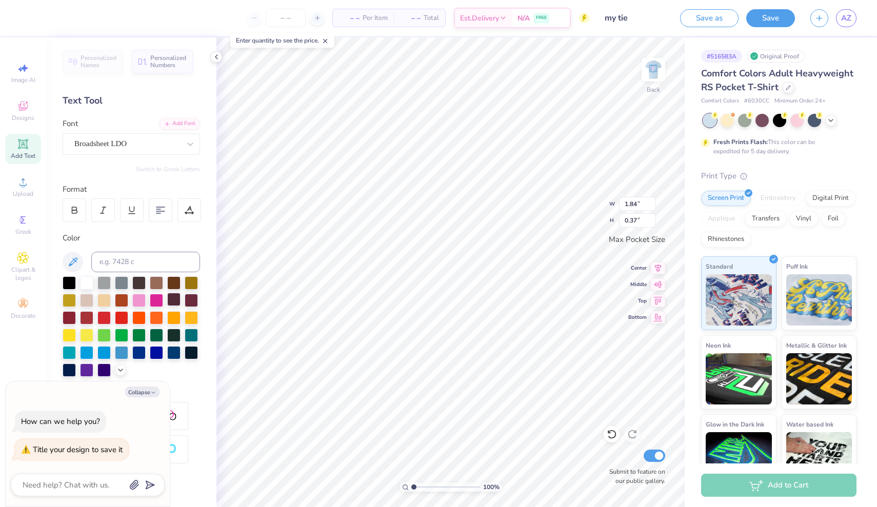
type textarea "x"
type input "2.38"
drag, startPoint x: 414, startPoint y: 487, endPoint x: 423, endPoint y: 487, distance: 8.7
click at [423, 487] on input "range" at bounding box center [445, 487] width 69 height 9
click at [186, 146] on icon at bounding box center [190, 144] width 10 height 10
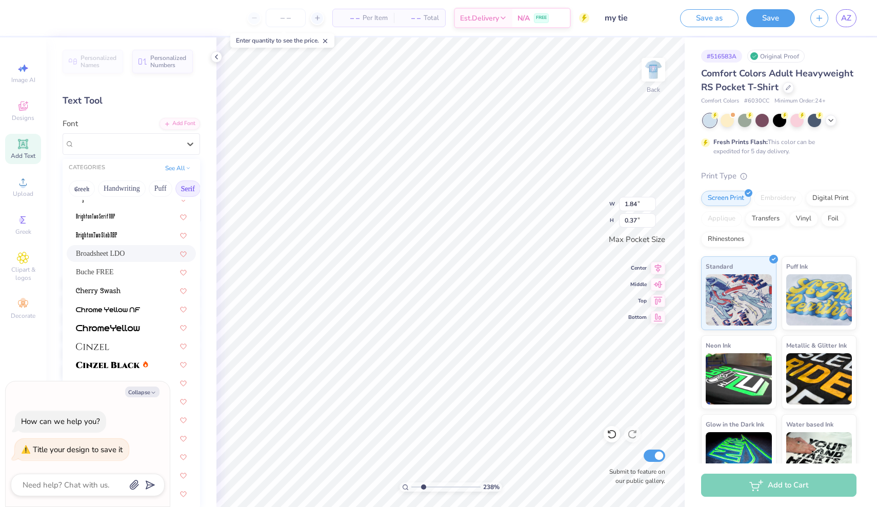
scroll to position [66, 0]
click at [134, 293] on div at bounding box center [131, 288] width 111 height 11
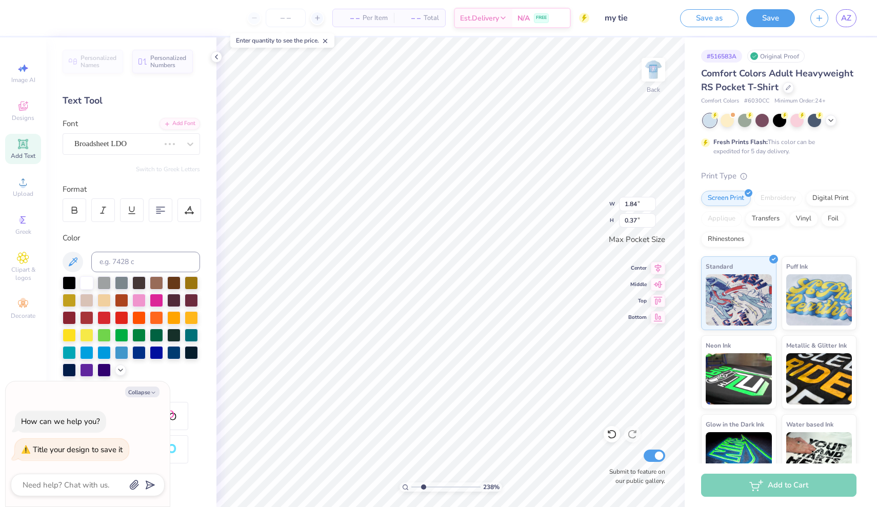
scroll to position [0, 1]
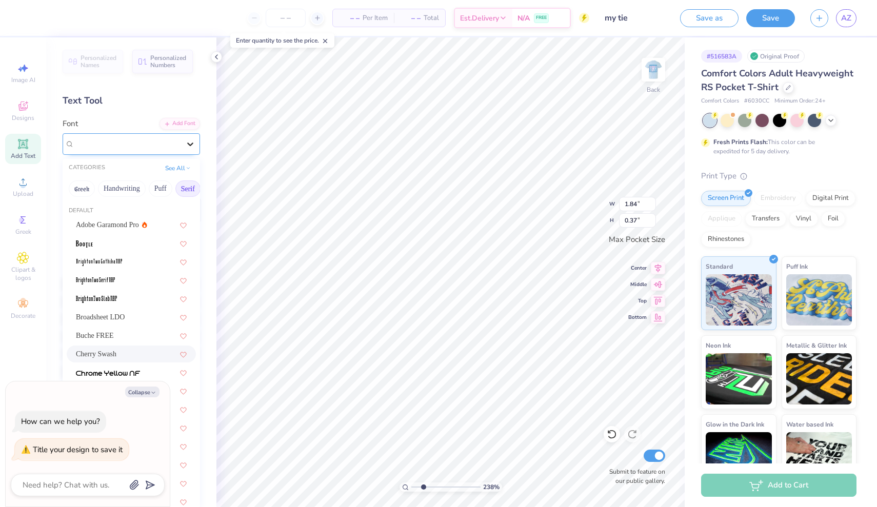
click at [187, 148] on icon at bounding box center [190, 144] width 10 height 10
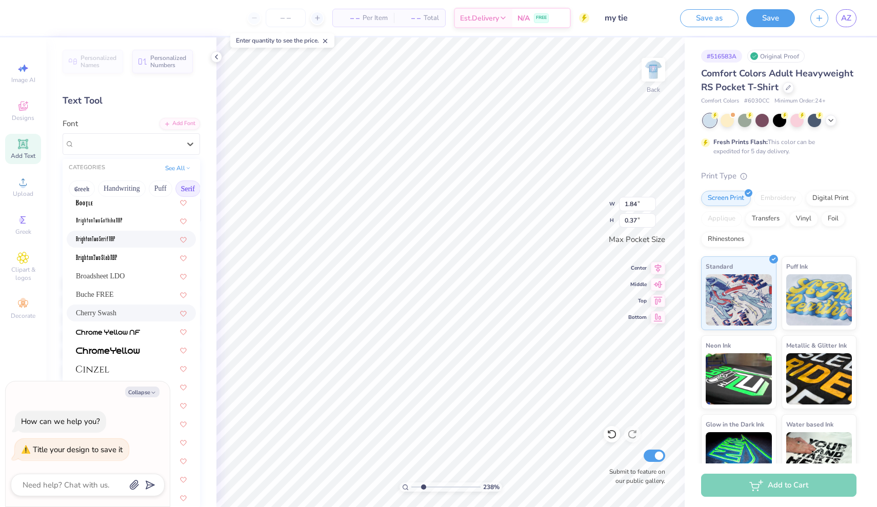
scroll to position [107, 0]
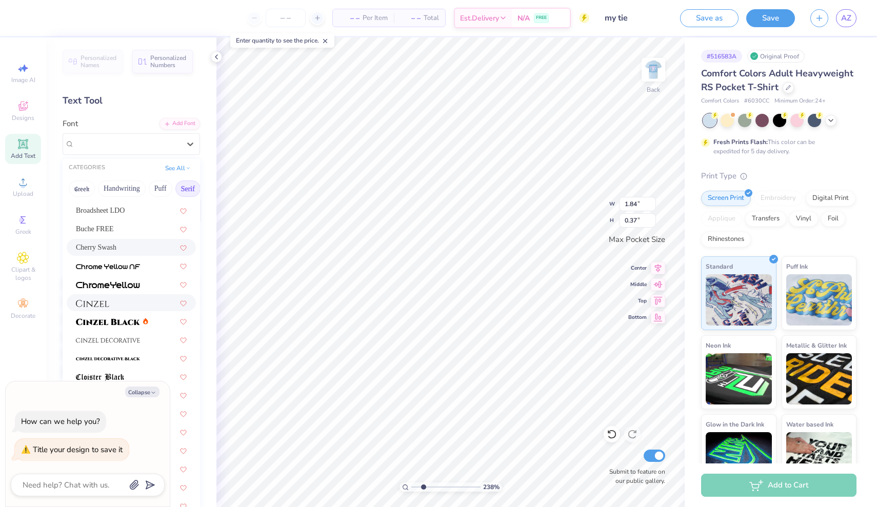
click at [121, 305] on div at bounding box center [131, 303] width 111 height 11
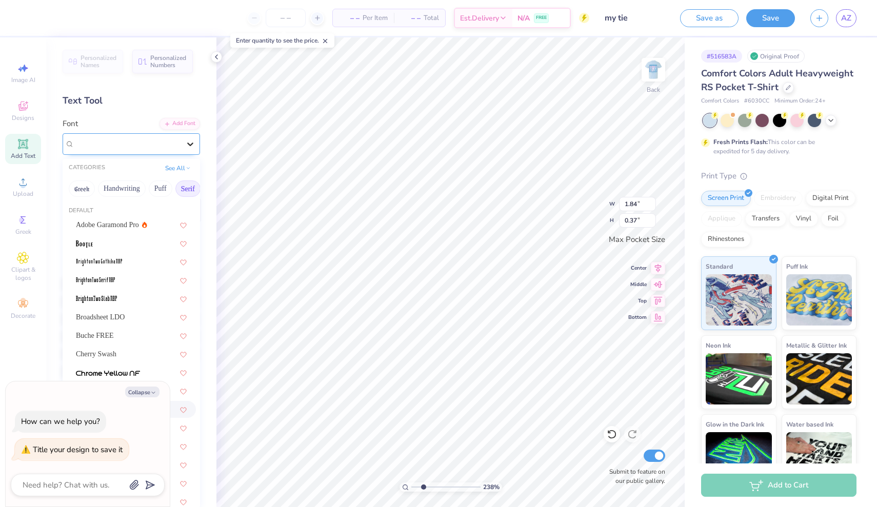
click at [183, 149] on div at bounding box center [190, 144] width 18 height 18
click at [106, 354] on span "Cherry Swash" at bounding box center [96, 354] width 41 height 11
click at [188, 141] on icon at bounding box center [190, 144] width 10 height 10
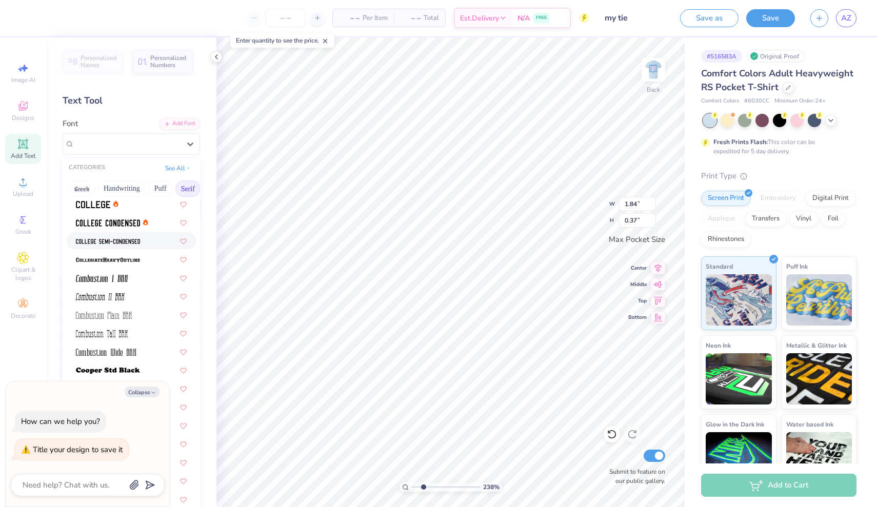
scroll to position [334, 0]
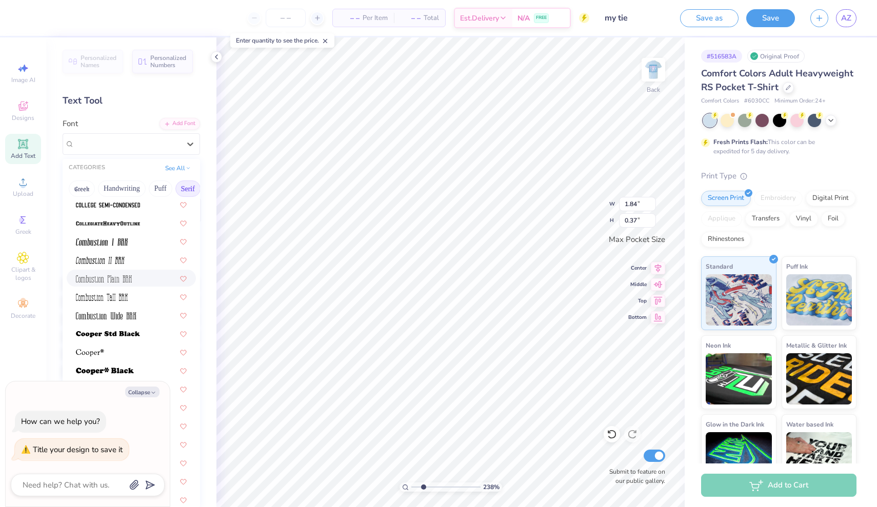
click at [123, 279] on img at bounding box center [104, 278] width 56 height 7
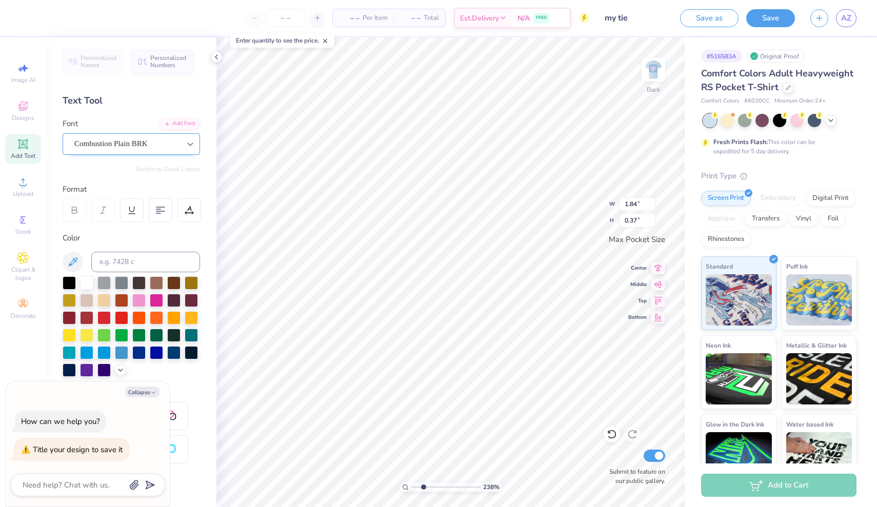
click at [188, 144] on icon at bounding box center [190, 145] width 6 height 4
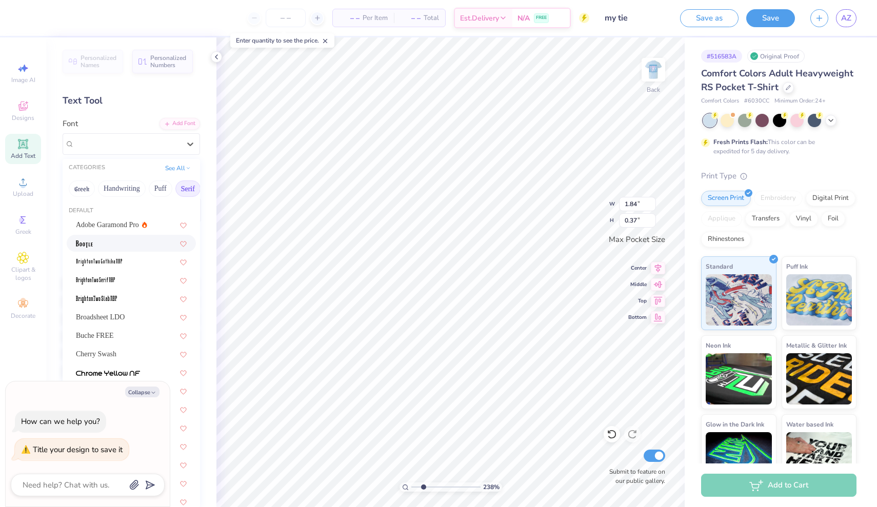
click at [131, 243] on div at bounding box center [131, 243] width 111 height 11
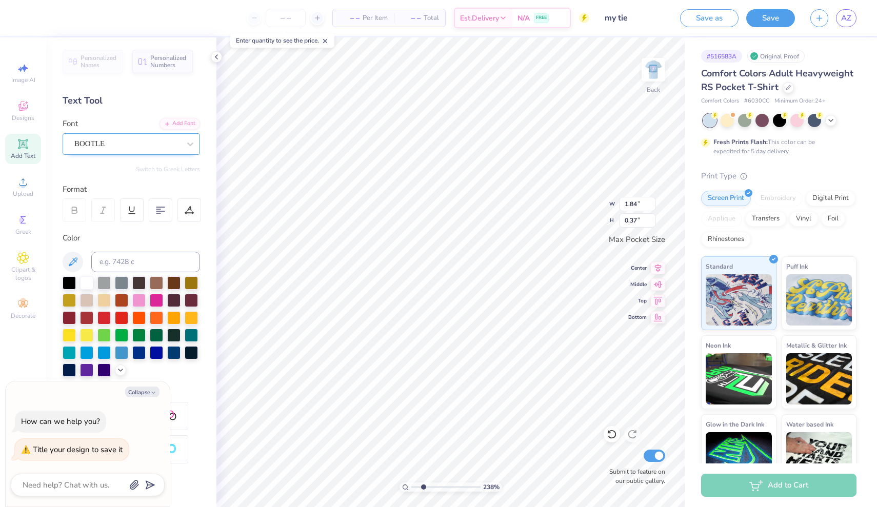
click at [134, 142] on div "BOOTLE" at bounding box center [127, 144] width 108 height 16
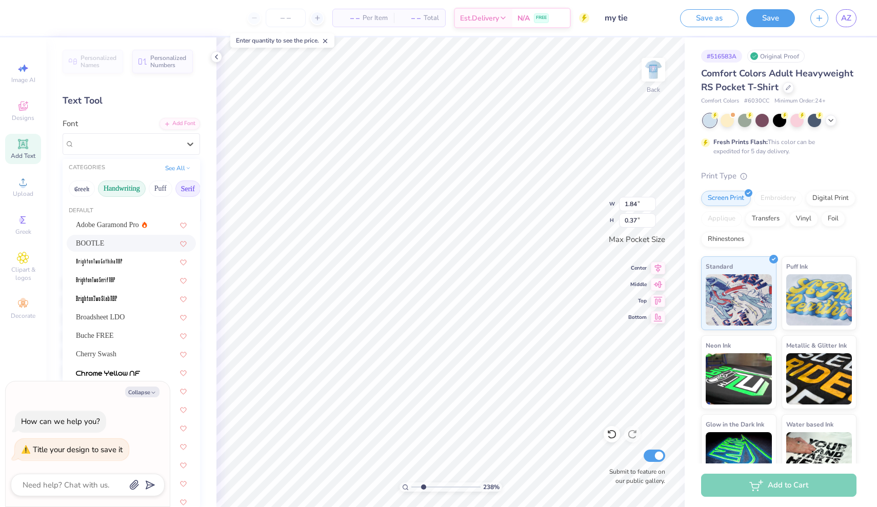
click at [113, 191] on button "Handwriting" at bounding box center [122, 189] width 48 height 16
click at [88, 191] on button "Greek" at bounding box center [82, 189] width 26 height 16
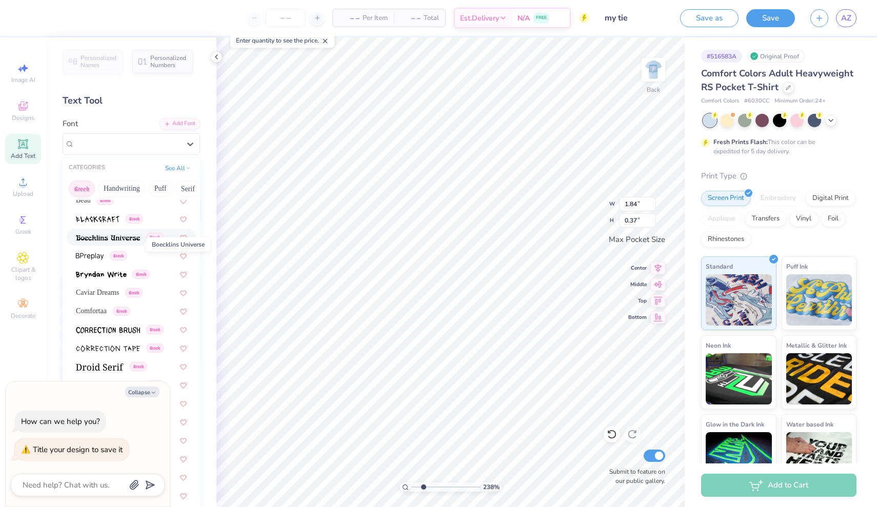
scroll to position [156, 0]
click at [98, 288] on span "Caviar Dreams" at bounding box center [97, 290] width 43 height 11
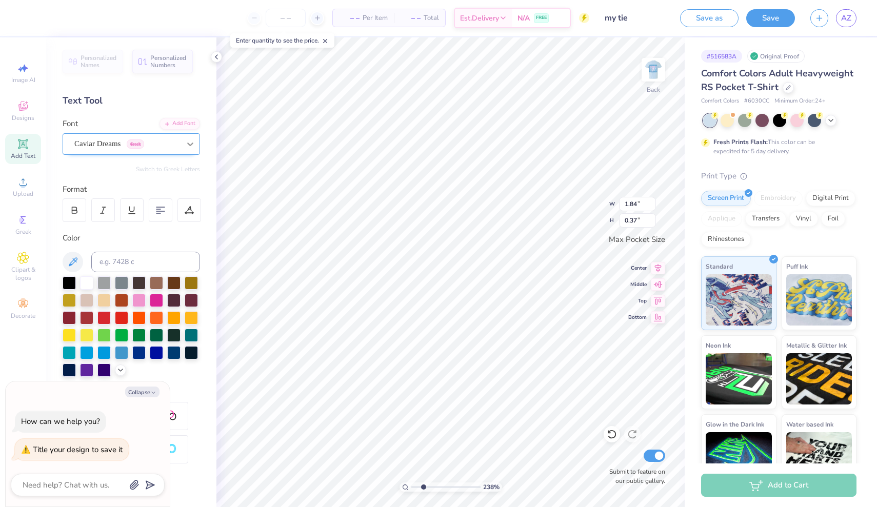
click at [183, 150] on div at bounding box center [190, 144] width 18 height 18
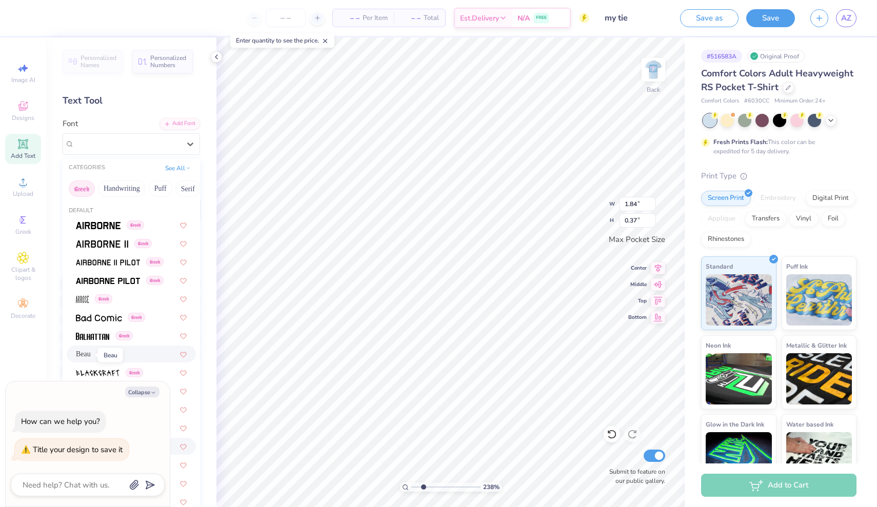
click at [85, 355] on span "Beau" at bounding box center [83, 354] width 15 height 11
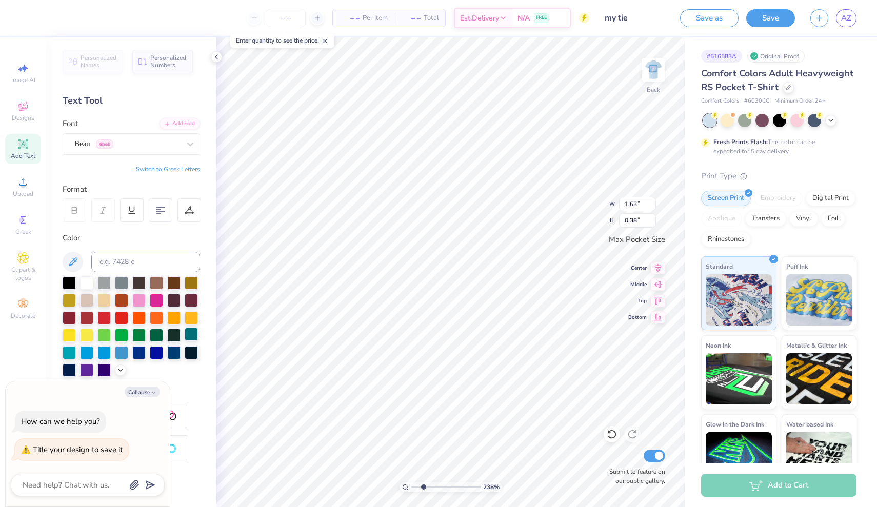
type textarea "x"
type input "1.82"
type input "0.42"
type textarea "x"
drag, startPoint x: 424, startPoint y: 487, endPoint x: 406, endPoint y: 487, distance: 18.0
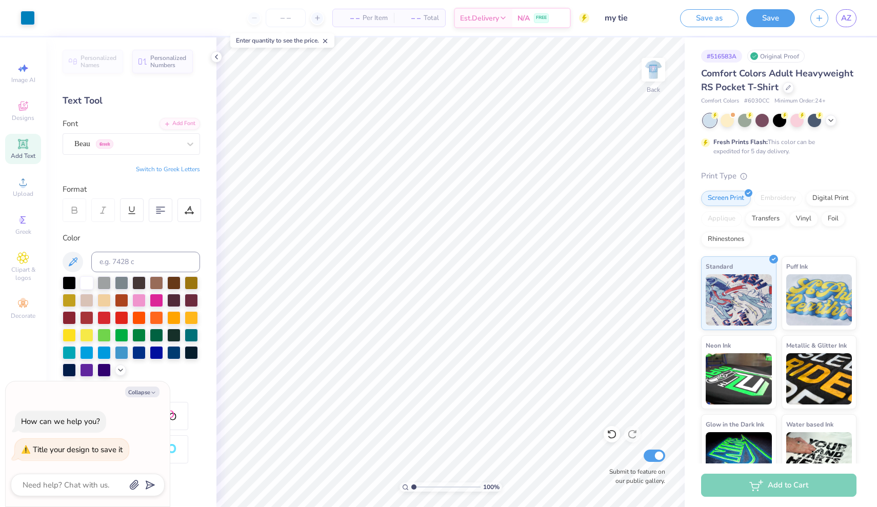
type input "1"
click at [406, 487] on div "100 %" at bounding box center [451, 487] width 103 height 9
click at [86, 284] on div at bounding box center [86, 281] width 13 height 13
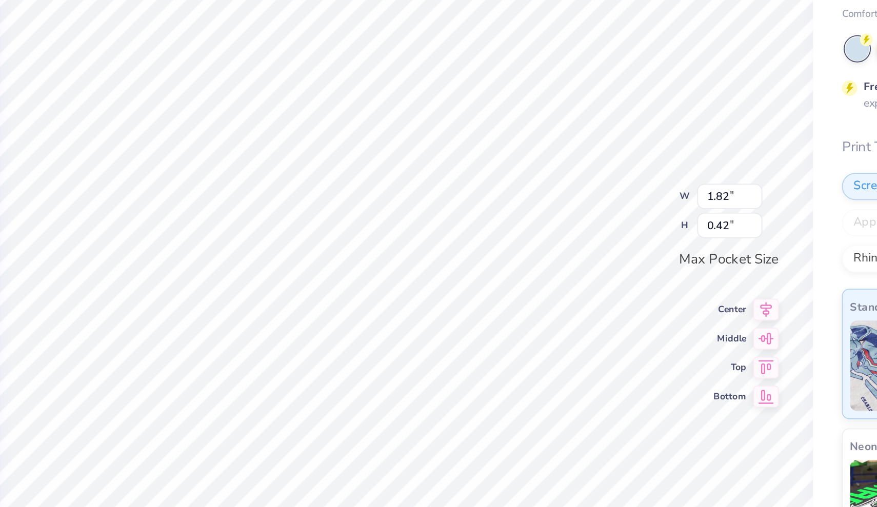
type textarea "x"
type input "2.21"
type input "0.51"
type textarea "x"
type input "2.21"
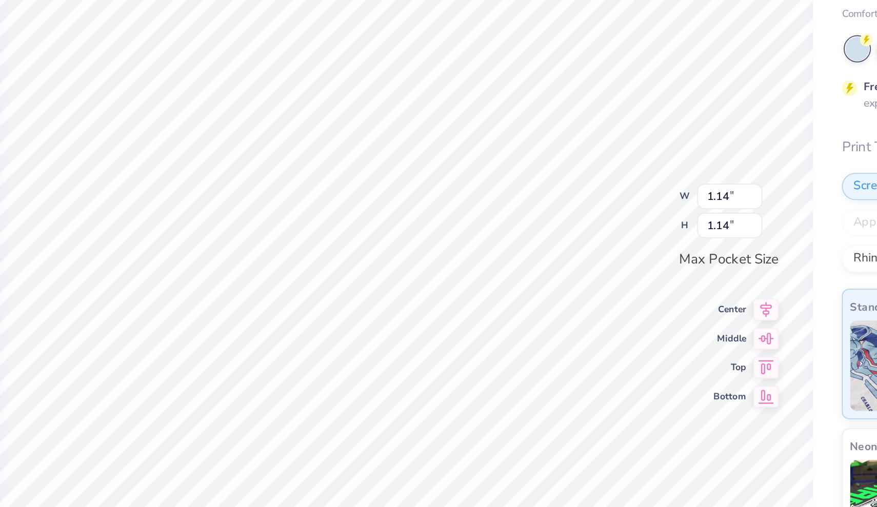
type input "0.51"
click at [651, 293] on icon at bounding box center [658, 299] width 14 height 12
click at [651, 277] on icon at bounding box center [658, 283] width 14 height 12
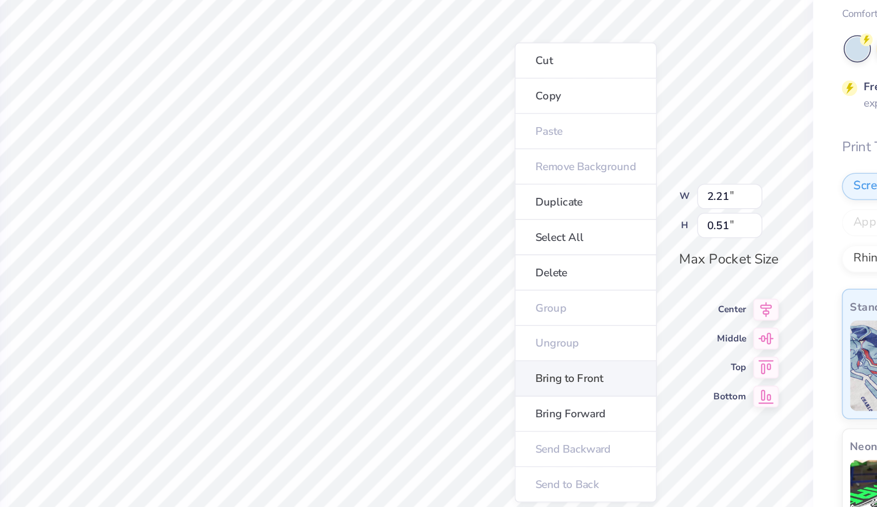
click at [516, 298] on li "Bring to Front" at bounding box center [556, 308] width 81 height 20
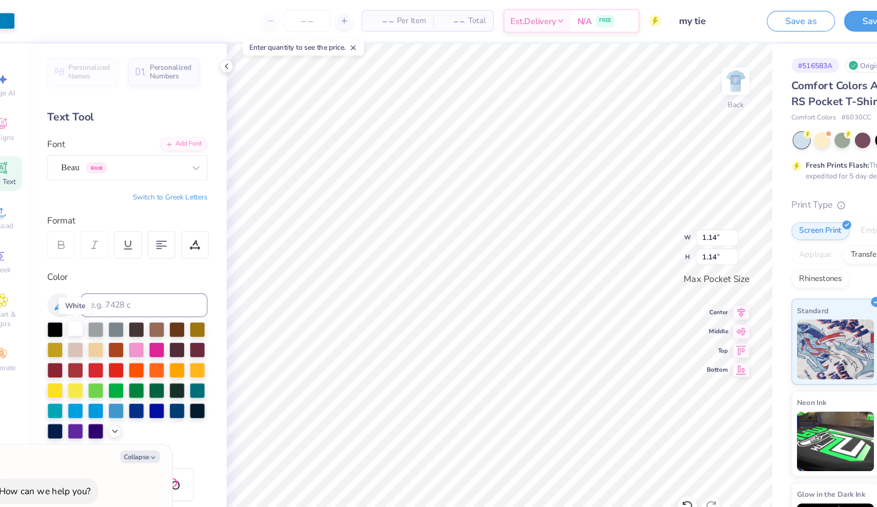
click at [80, 281] on div at bounding box center [86, 281] width 13 height 13
click at [80, 284] on div at bounding box center [86, 281] width 13 height 13
click at [80, 282] on div at bounding box center [86, 281] width 13 height 13
click at [67, 260] on icon at bounding box center [73, 262] width 12 height 12
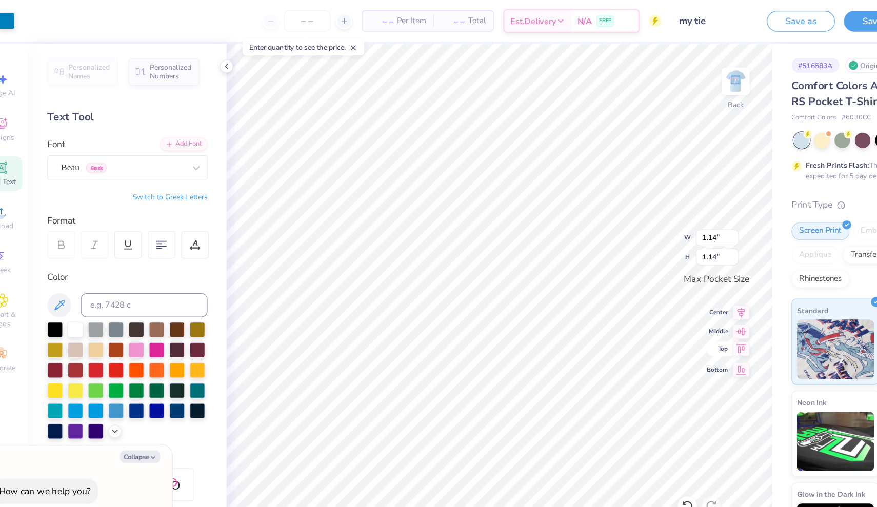
click at [654, 300] on icon at bounding box center [658, 299] width 9 height 8
click at [651, 298] on icon at bounding box center [658, 299] width 14 height 12
click at [651, 296] on icon at bounding box center [658, 299] width 14 height 12
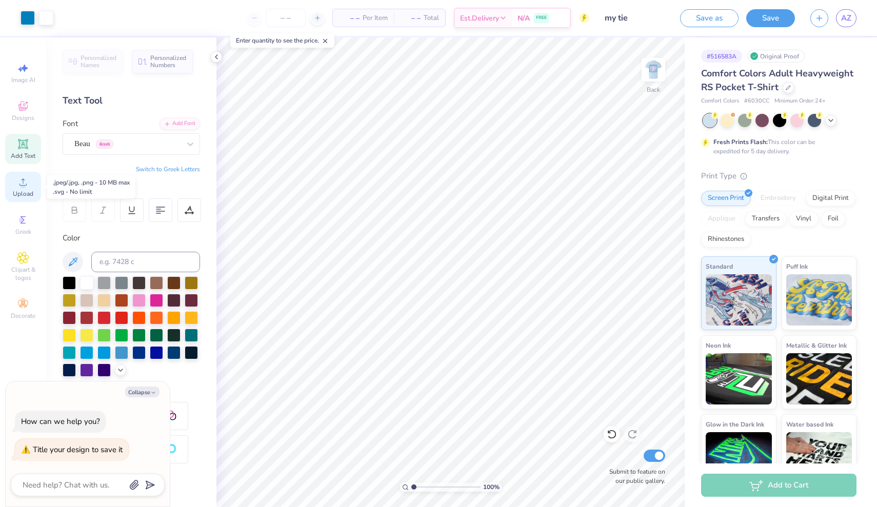
click at [22, 185] on icon at bounding box center [22, 182] width 7 height 7
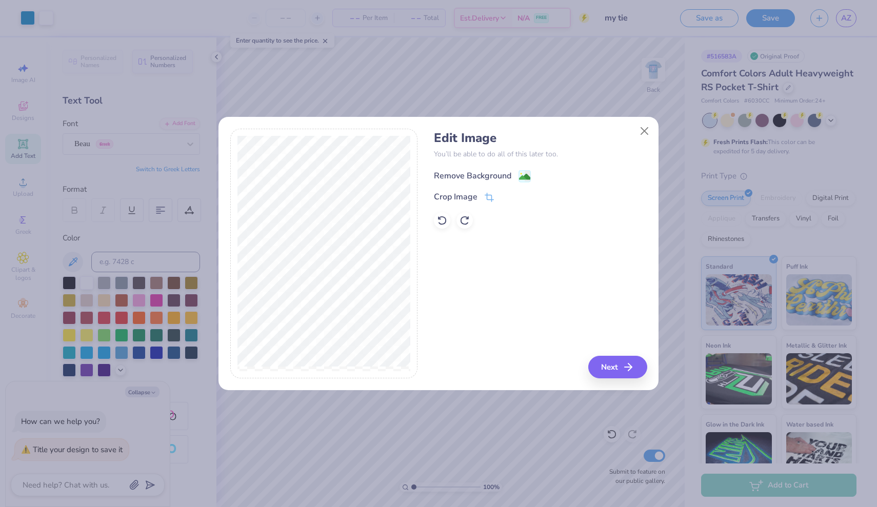
click at [527, 176] on image at bounding box center [524, 176] width 11 height 11
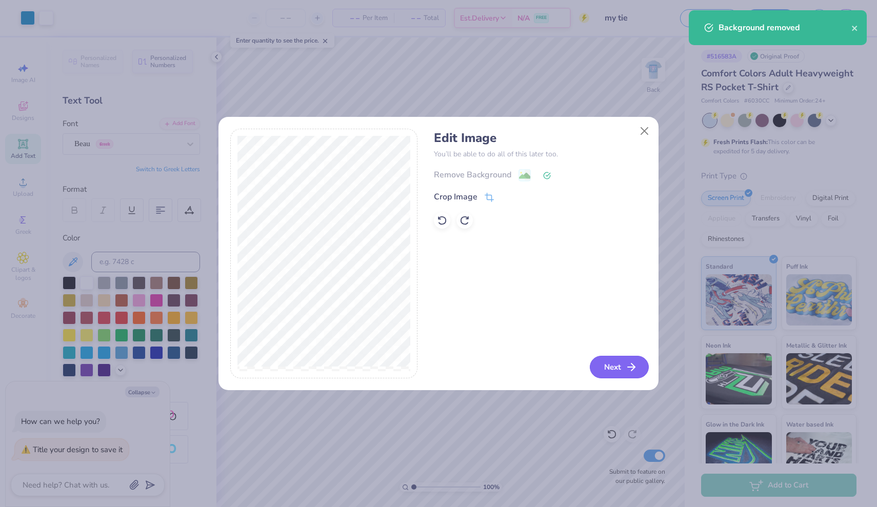
click at [617, 370] on button "Next" at bounding box center [619, 367] width 59 height 23
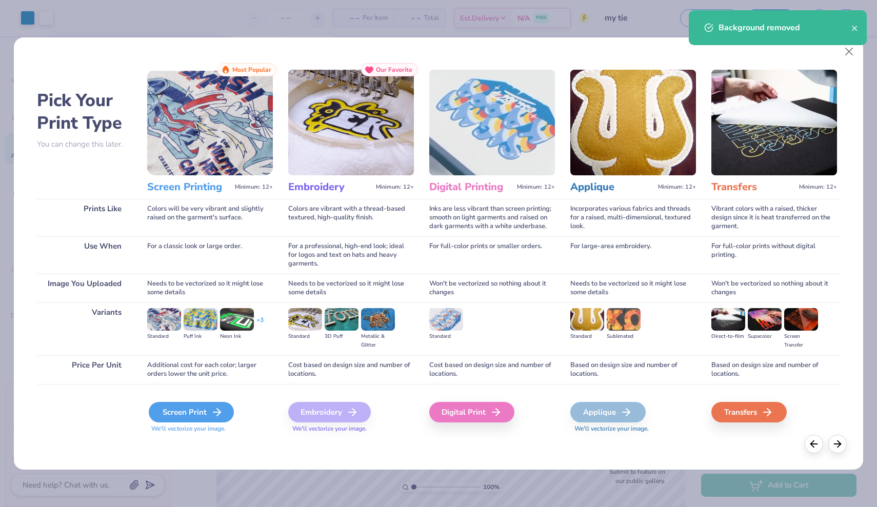
click at [158, 417] on div "Screen Print" at bounding box center [191, 412] width 85 height 21
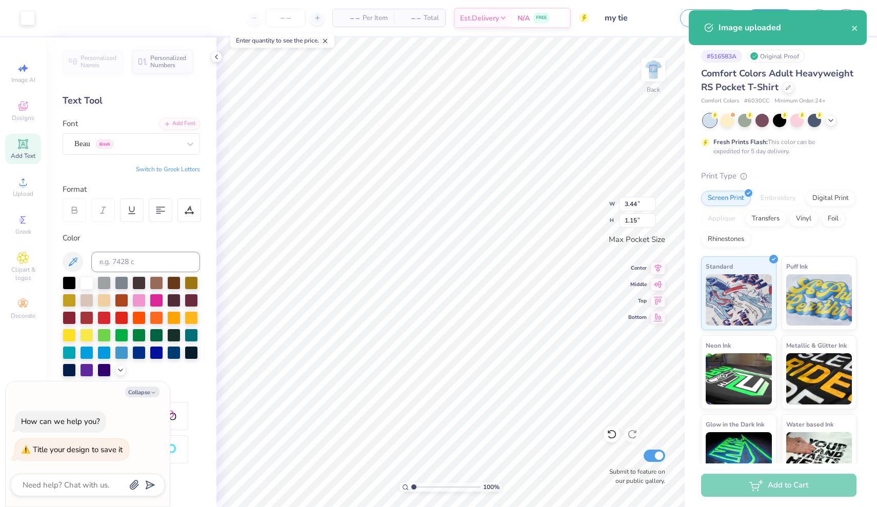
type textarea "x"
type input "1.14"
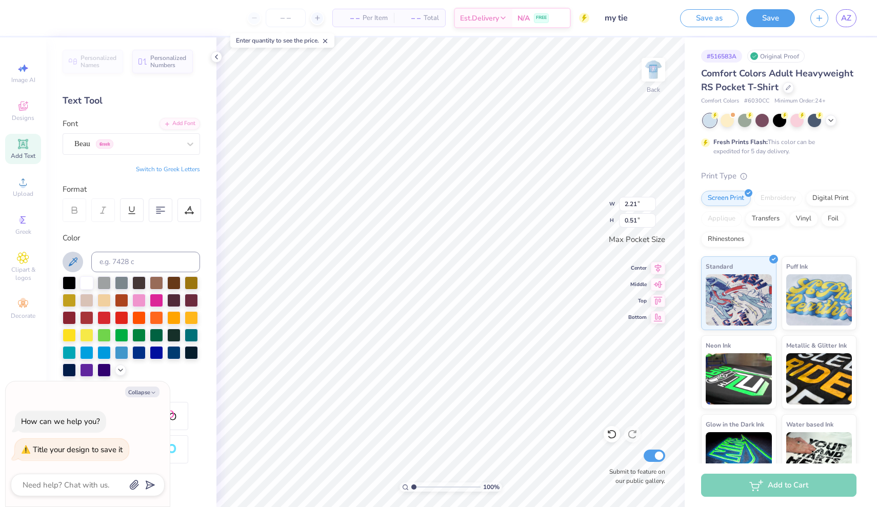
click at [70, 264] on icon at bounding box center [73, 262] width 9 height 9
click at [654, 67] on img at bounding box center [653, 69] width 41 height 41
click at [67, 263] on icon at bounding box center [73, 262] width 12 height 12
click at [661, 65] on img at bounding box center [653, 69] width 41 height 41
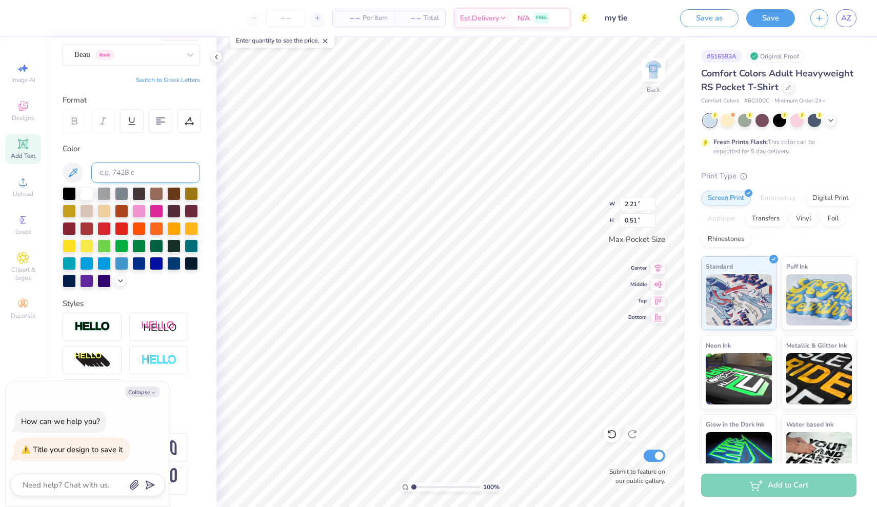
scroll to position [89, 0]
click at [122, 284] on icon at bounding box center [120, 280] width 8 height 8
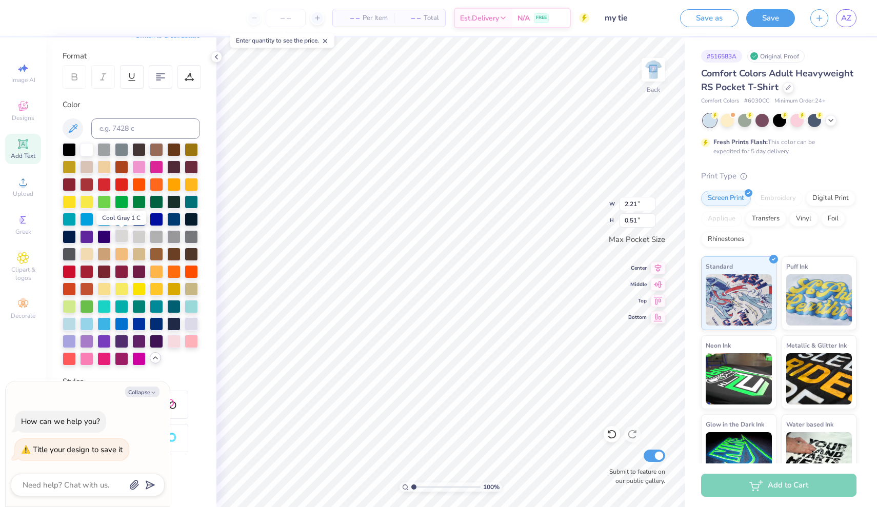
scroll to position [132, 0]
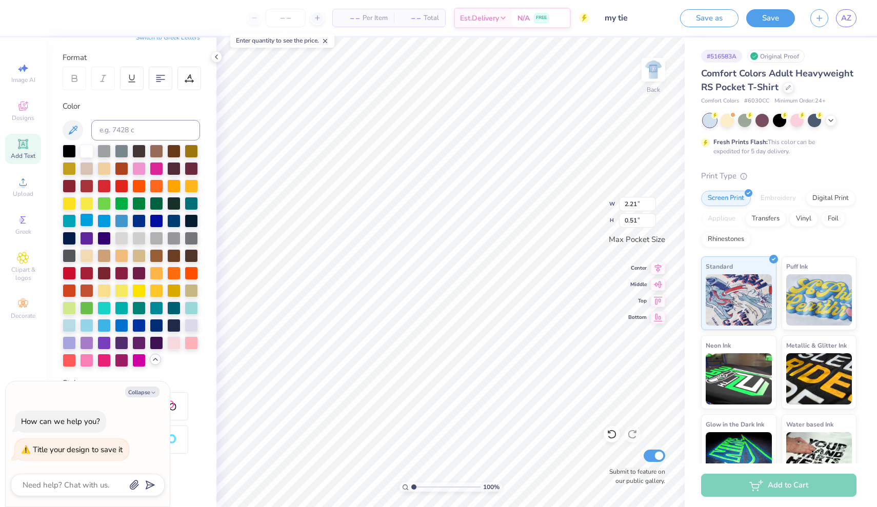
click at [92, 225] on div at bounding box center [86, 219] width 13 height 13
click at [103, 226] on div at bounding box center [103, 219] width 13 height 13
click at [126, 224] on div at bounding box center [121, 219] width 13 height 13
click at [617, 438] on div at bounding box center [612, 434] width 16 height 16
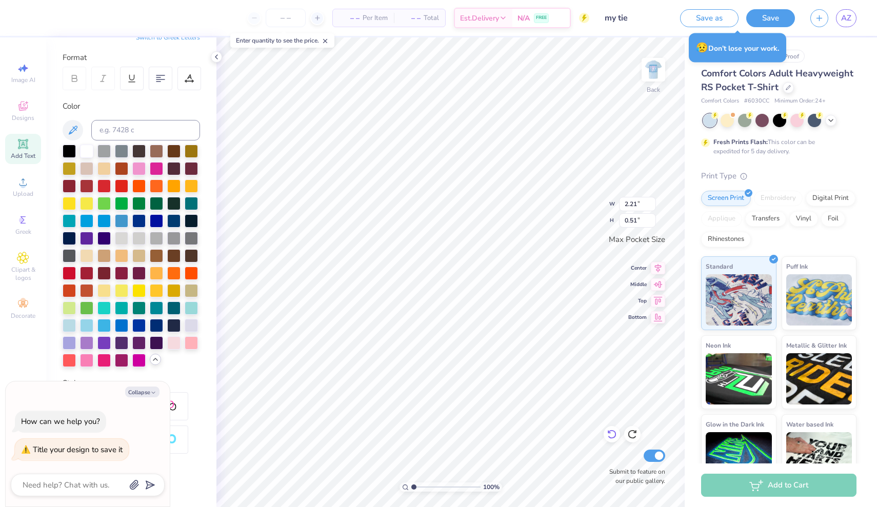
click at [616, 438] on icon at bounding box center [612, 434] width 10 height 10
click at [74, 130] on icon at bounding box center [73, 130] width 9 height 9
type textarea "x"
type input "3.44"
type input "1.15"
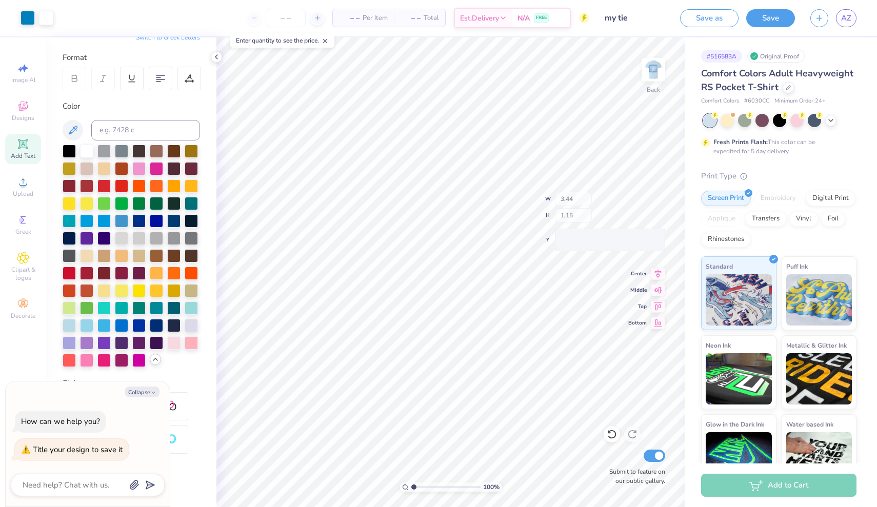
type textarea "x"
type input "2.21"
type input "0.51"
click at [541, 386] on li "Bring to Front" at bounding box center [559, 388] width 81 height 20
click at [609, 431] on icon at bounding box center [612, 434] width 10 height 10
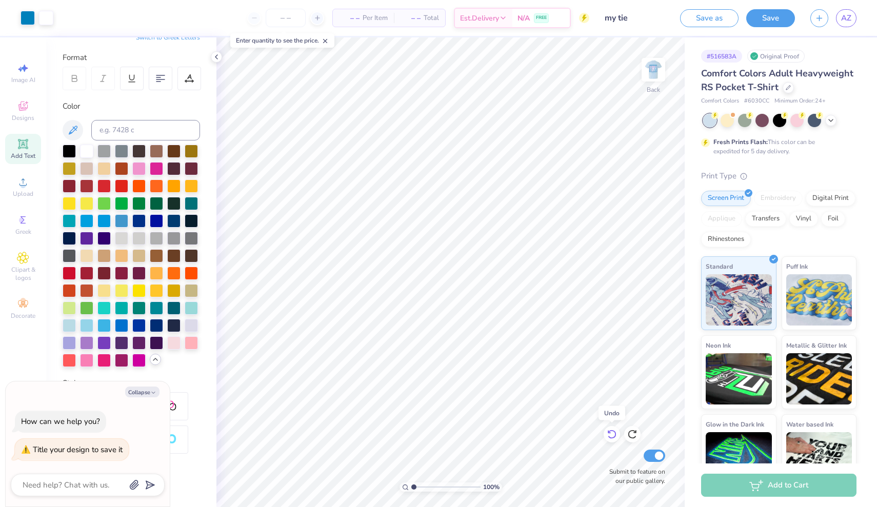
click at [609, 431] on icon at bounding box center [612, 434] width 10 height 10
click at [609, 433] on g at bounding box center [611, 434] width 9 height 9
click at [609, 433] on icon at bounding box center [609, 432] width 2 height 2
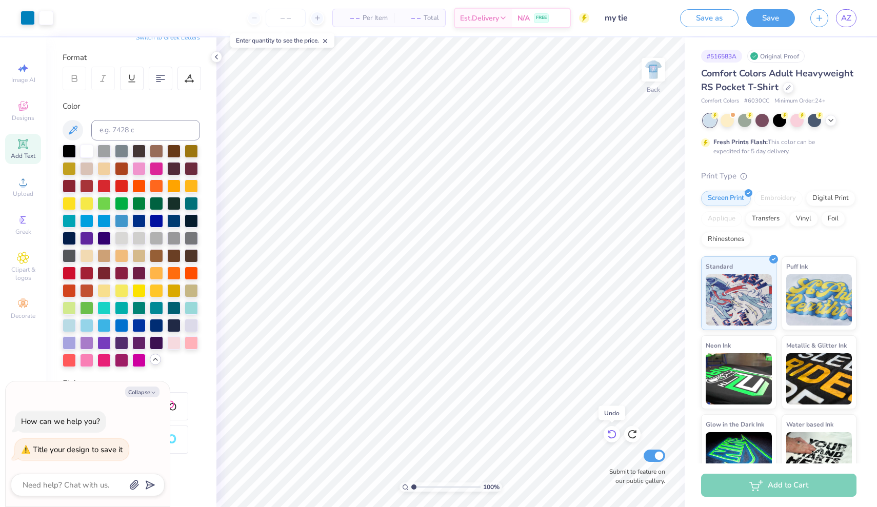
click at [609, 433] on icon at bounding box center [609, 432] width 2 height 2
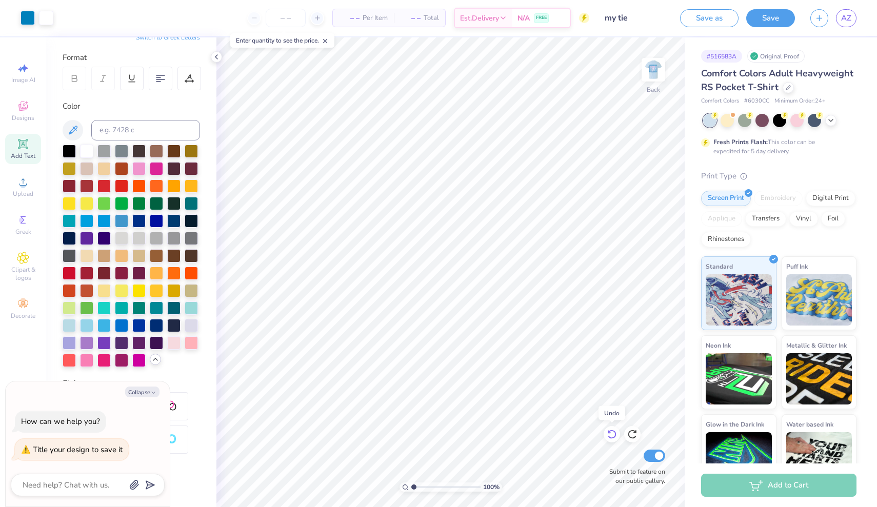
click at [609, 433] on icon at bounding box center [609, 432] width 2 height 2
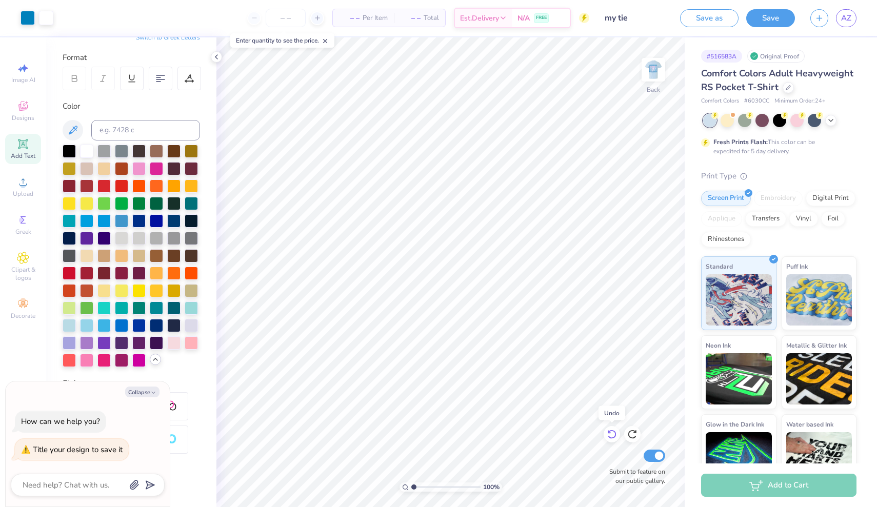
click at [607, 430] on icon at bounding box center [612, 434] width 10 height 10
click at [663, 68] on img at bounding box center [653, 69] width 41 height 41
click at [663, 68] on img at bounding box center [653, 70] width 21 height 21
click at [769, 16] on button "Save" at bounding box center [770, 17] width 49 height 18
click at [653, 66] on img at bounding box center [653, 69] width 41 height 41
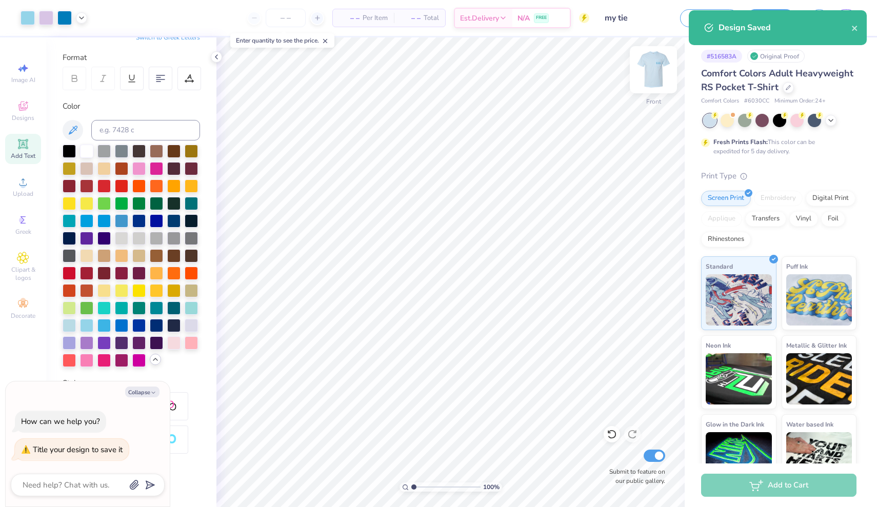
click at [654, 70] on img at bounding box center [653, 69] width 41 height 41
type textarea "x"
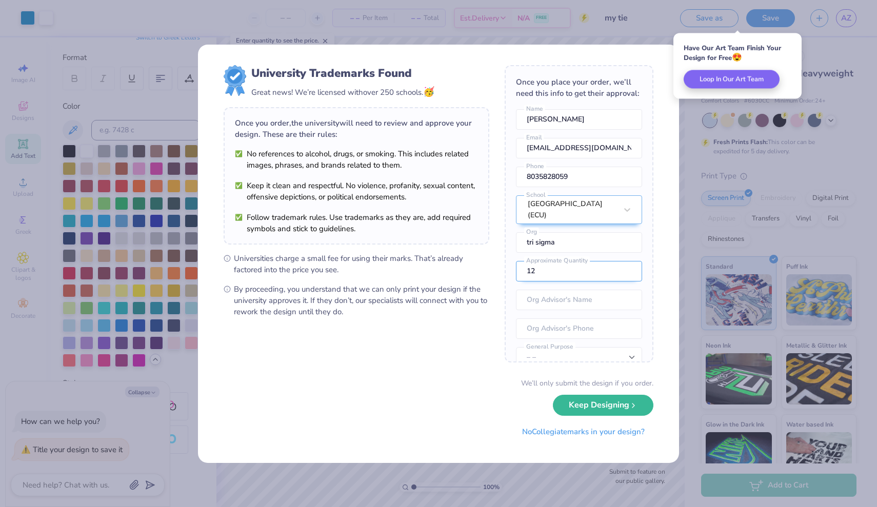
click at [593, 273] on input "12" at bounding box center [579, 271] width 126 height 21
type input "1"
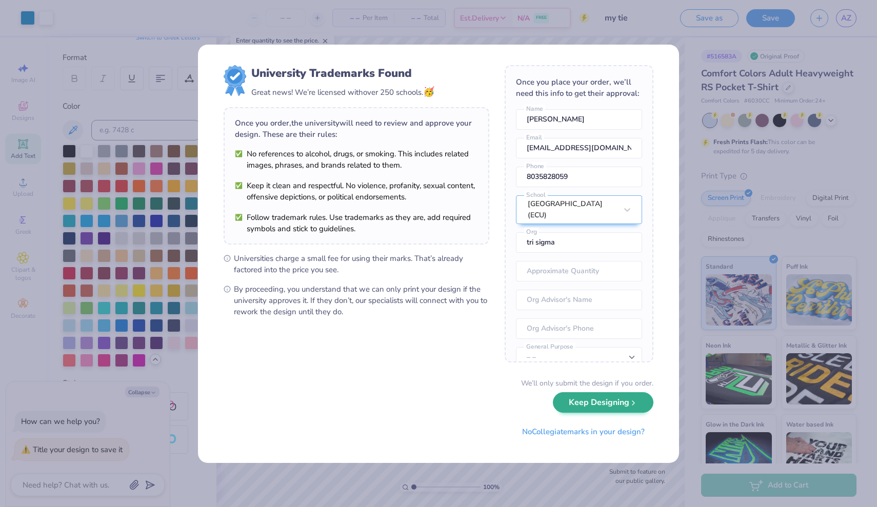
click at [570, 406] on button "Keep Designing" at bounding box center [603, 402] width 101 height 21
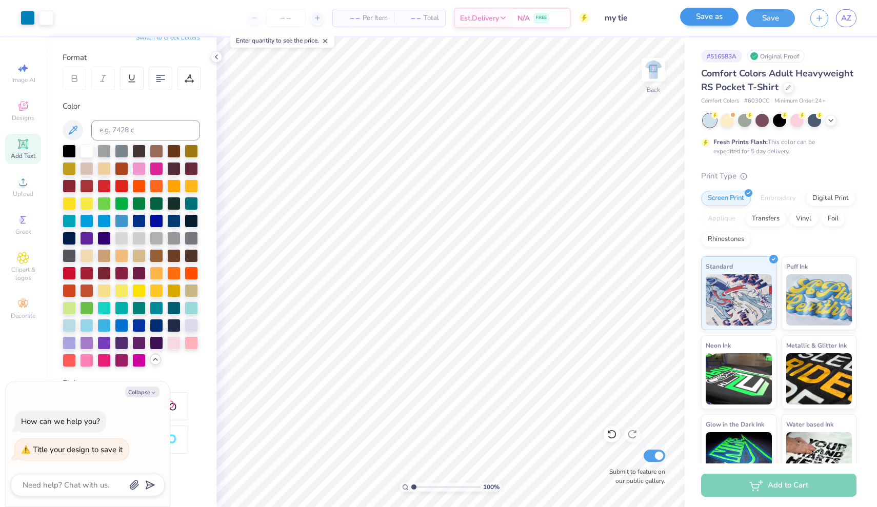
click at [713, 20] on button "Save as" at bounding box center [709, 17] width 58 height 18
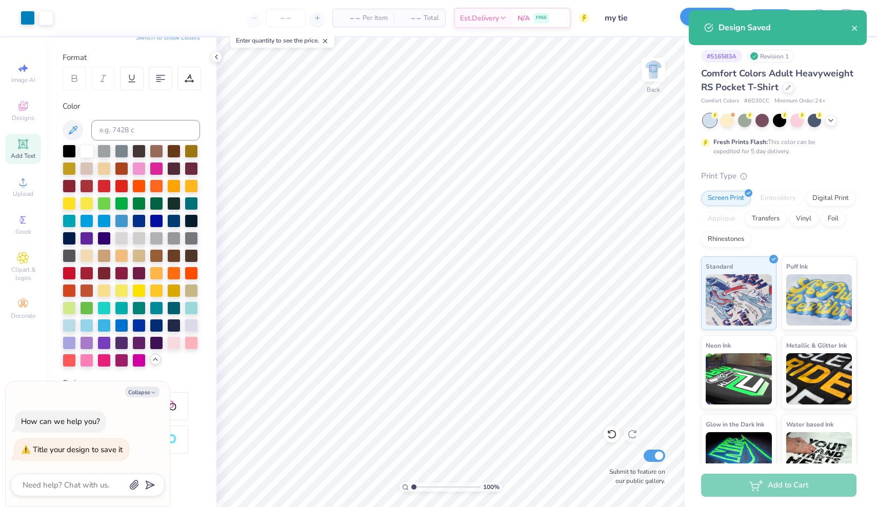
type textarea "x"
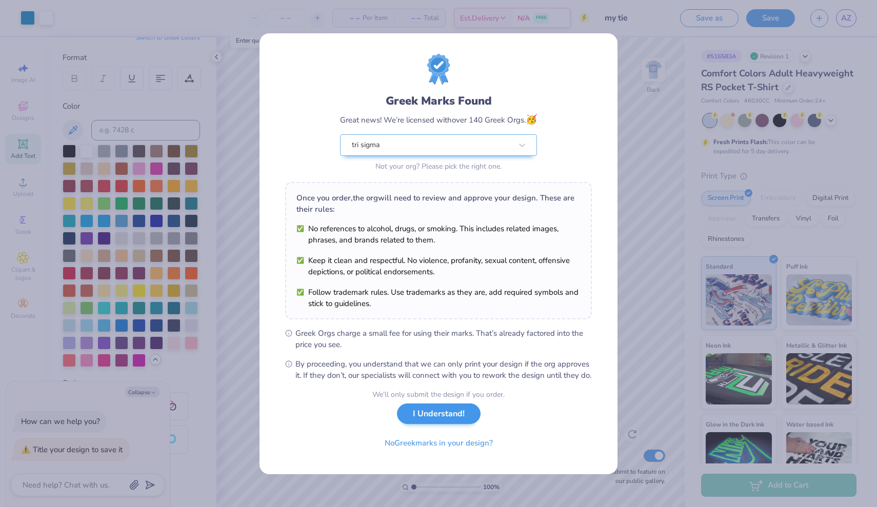
click at [437, 421] on button "I Understand!" at bounding box center [439, 414] width 84 height 21
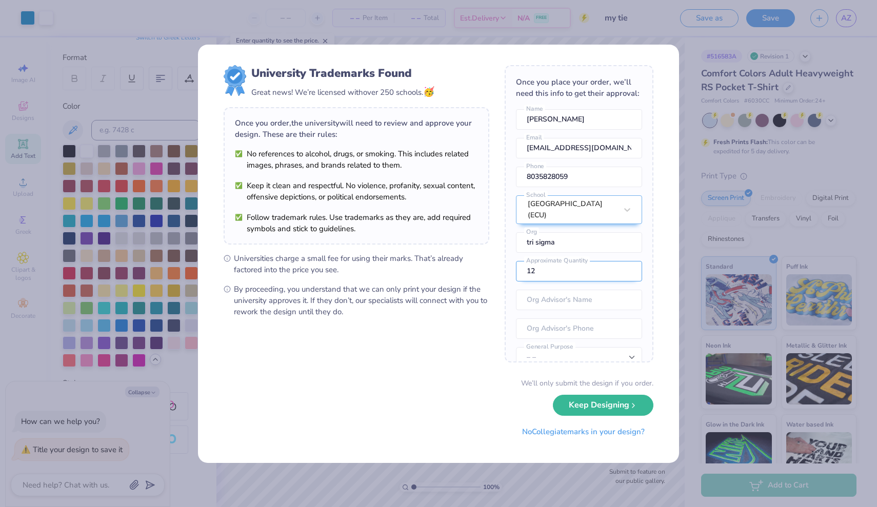
click at [563, 278] on input "12" at bounding box center [579, 271] width 126 height 21
type input "1"
click at [610, 409] on button "Keep Designing" at bounding box center [603, 402] width 101 height 21
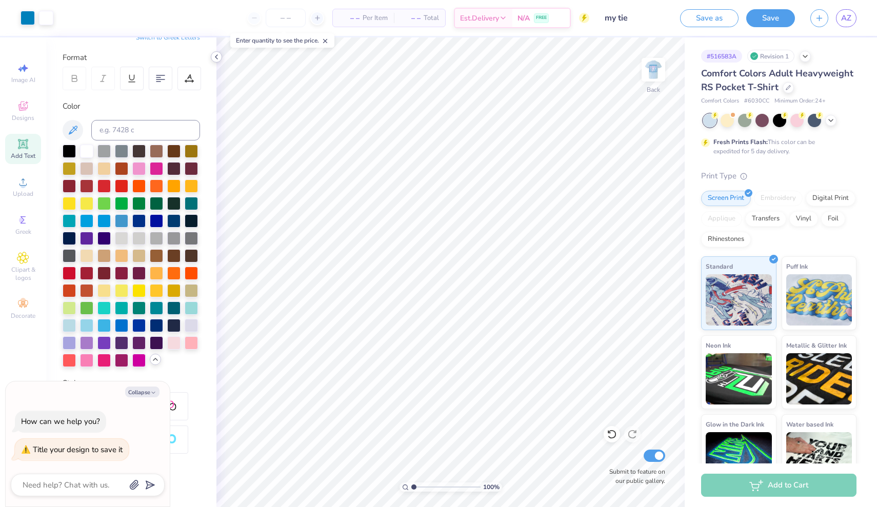
click at [213, 57] on icon at bounding box center [216, 57] width 8 height 8
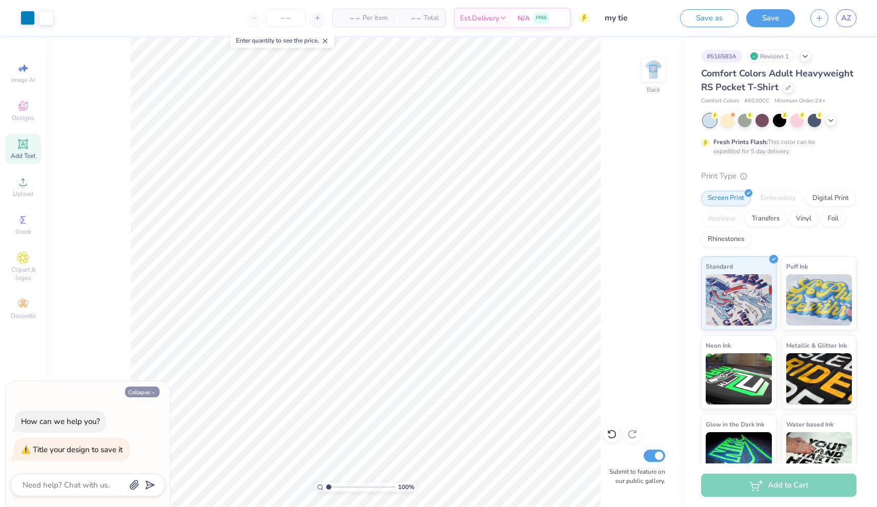
click at [143, 393] on button "Collapse" at bounding box center [142, 392] width 34 height 11
type textarea "x"
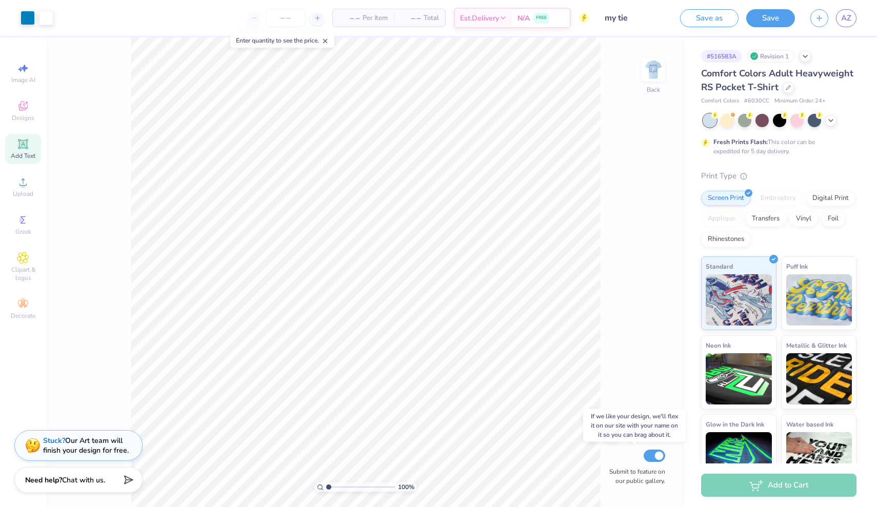
click at [658, 459] on input "Submit to feature on our public gallery." at bounding box center [655, 456] width 22 height 12
checkbox input "false"
click at [293, 20] on input "number" at bounding box center [286, 18] width 40 height 18
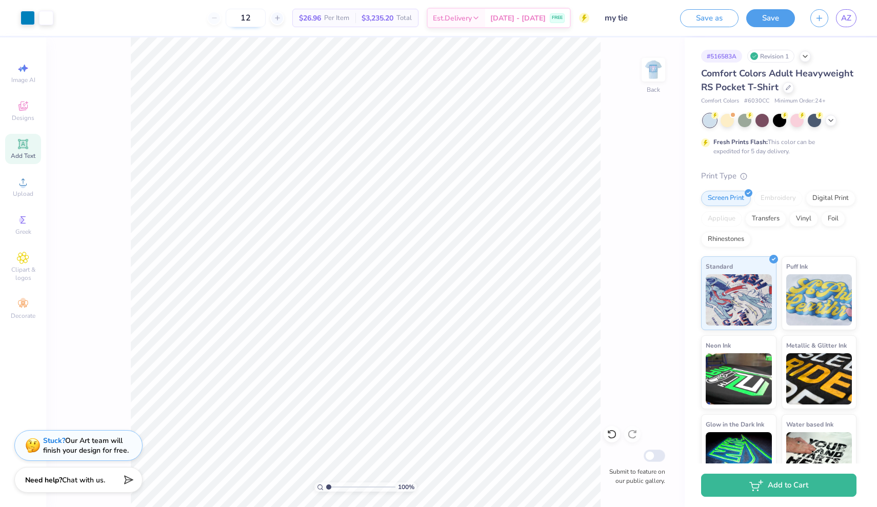
type input "1"
type input "4"
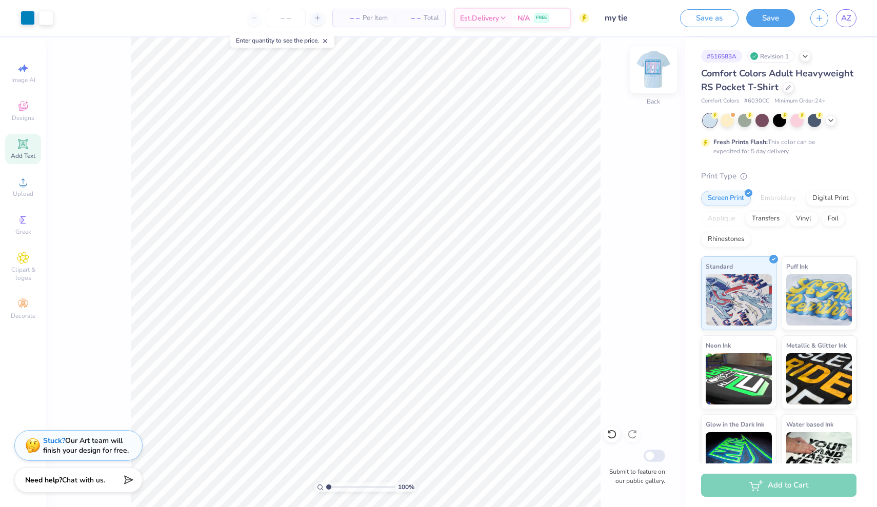
click at [659, 77] on img at bounding box center [653, 69] width 41 height 41
click at [656, 75] on img at bounding box center [653, 69] width 41 height 41
click at [850, 25] on link "AZ" at bounding box center [846, 18] width 21 height 18
click at [654, 71] on img at bounding box center [653, 69] width 41 height 41
click at [714, 18] on button "Save as" at bounding box center [709, 17] width 58 height 18
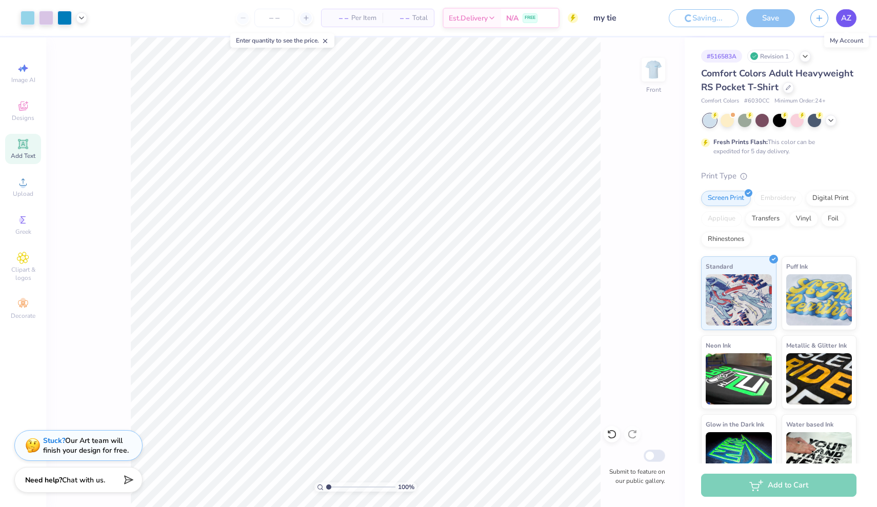
click at [845, 19] on span "AZ" at bounding box center [846, 18] width 10 height 12
